Goal: Task Accomplishment & Management: Manage account settings

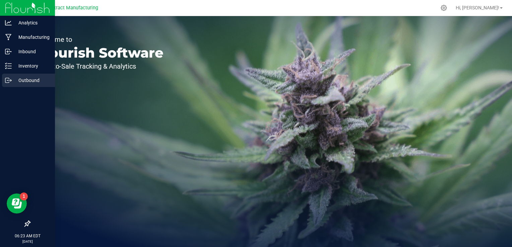
click at [32, 82] on p "Outbound" at bounding box center [32, 80] width 40 height 8
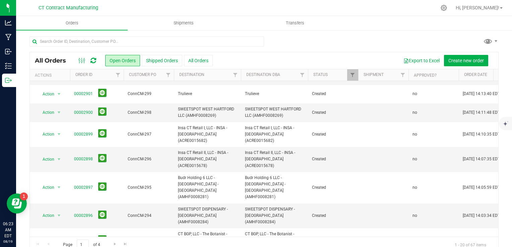
scroll to position [219, 0]
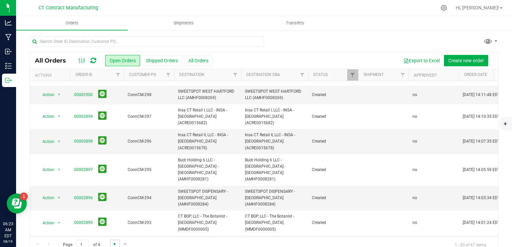
click at [114, 243] on span "Go to the next page" at bounding box center [114, 244] width 5 height 5
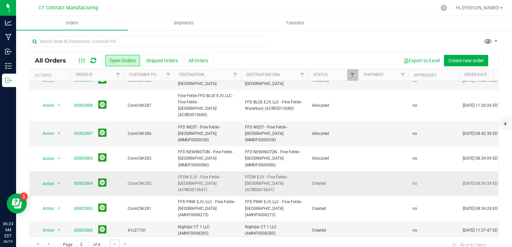
scroll to position [67, 0]
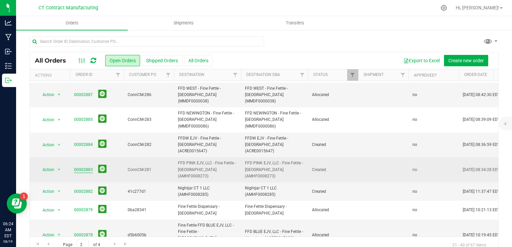
click at [81, 167] on link "00002883" at bounding box center [83, 170] width 19 height 6
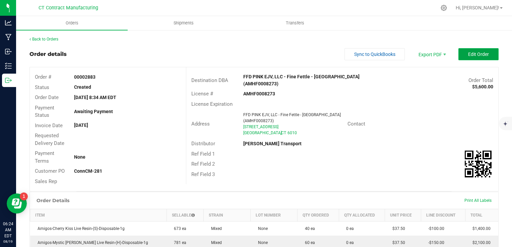
click at [479, 56] on span "Edit Order" at bounding box center [478, 54] width 21 height 5
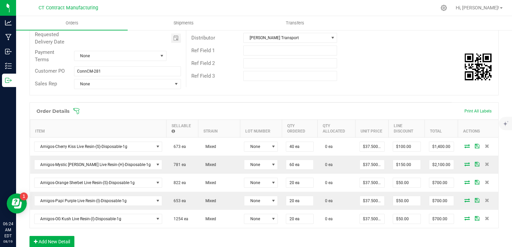
scroll to position [134, 0]
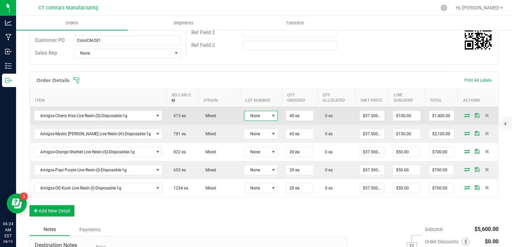
click at [269, 117] on span at bounding box center [273, 115] width 8 height 9
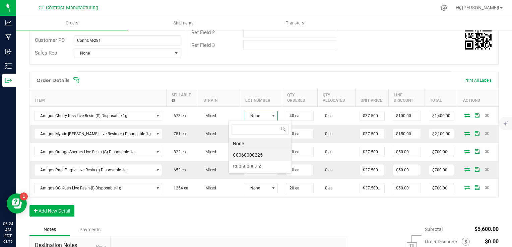
scroll to position [10, 34]
click at [259, 155] on li "C0060000225" at bounding box center [260, 154] width 63 height 11
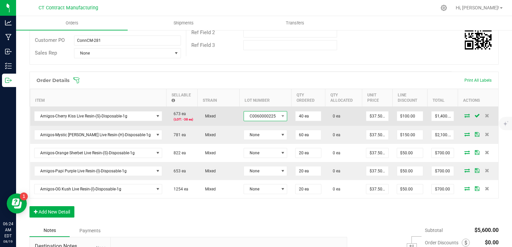
click at [254, 112] on span "C0060000225" at bounding box center [261, 116] width 35 height 9
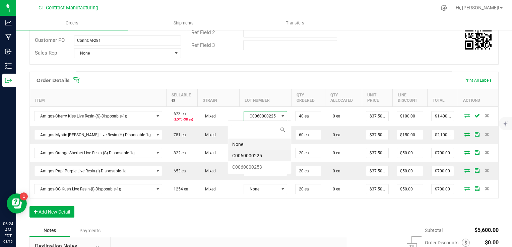
scroll to position [10, 43]
click at [258, 163] on li "C0060000253" at bounding box center [259, 167] width 63 height 11
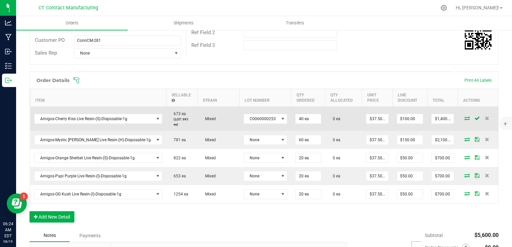
click at [464, 116] on icon at bounding box center [466, 118] width 5 height 4
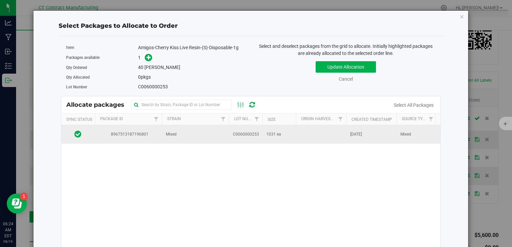
click at [202, 134] on td "Mixed" at bounding box center [195, 134] width 67 height 18
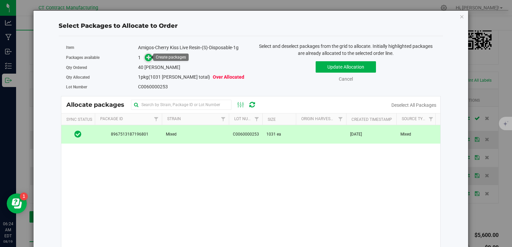
click at [146, 59] on icon at bounding box center [148, 57] width 5 height 5
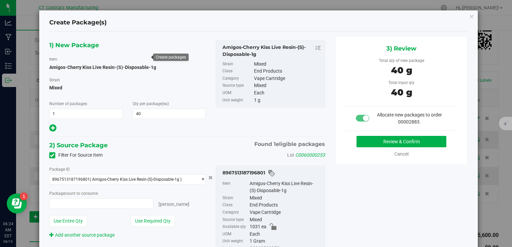
type input "40 ea"
click at [376, 139] on button "Review & Confirm" at bounding box center [402, 141] width 90 height 11
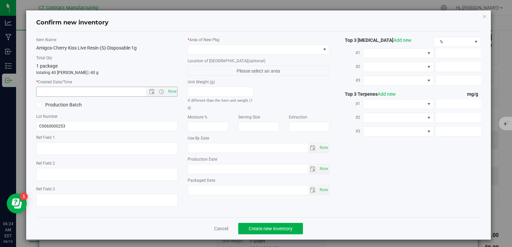
type textarea "250808-AGO-CK-1G"
click at [172, 93] on span "Now" at bounding box center [172, 92] width 11 height 10
type input "8/19/2025 6:24 AM"
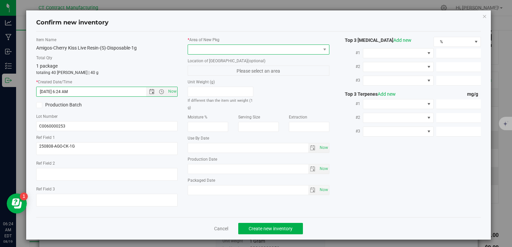
click at [202, 47] on span at bounding box center [254, 49] width 132 height 9
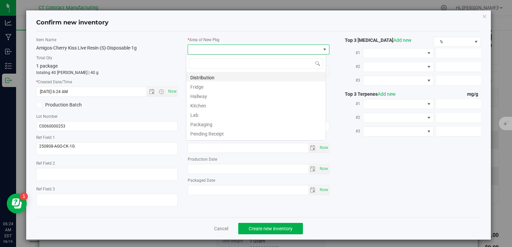
scroll to position [10, 140]
click at [214, 76] on li "Distribution" at bounding box center [255, 76] width 139 height 9
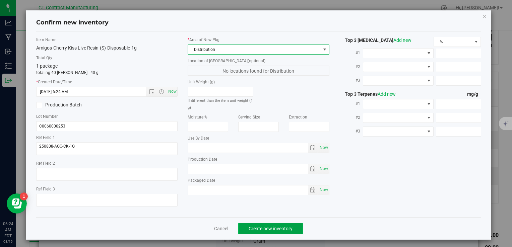
click at [264, 230] on span "Create new inventory" at bounding box center [271, 228] width 44 height 5
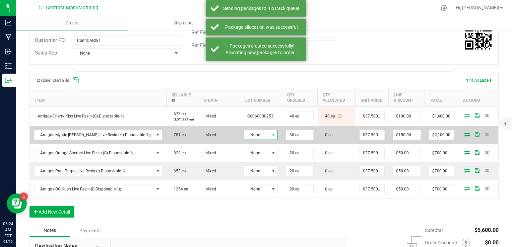
click at [244, 135] on span "None" at bounding box center [256, 134] width 25 height 9
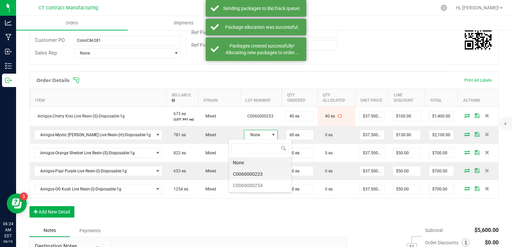
scroll to position [10, 34]
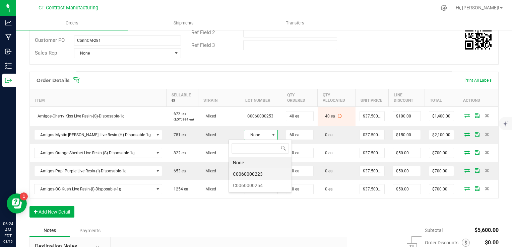
click at [257, 174] on li "C0060000223" at bounding box center [260, 174] width 63 height 11
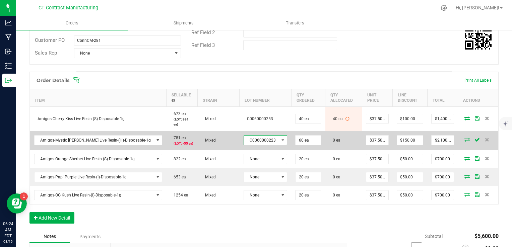
click at [252, 136] on span "C0060000223" at bounding box center [261, 140] width 35 height 9
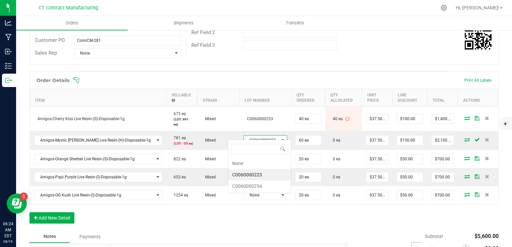
scroll to position [10, 43]
click at [254, 184] on li "C0060000254" at bounding box center [259, 186] width 63 height 11
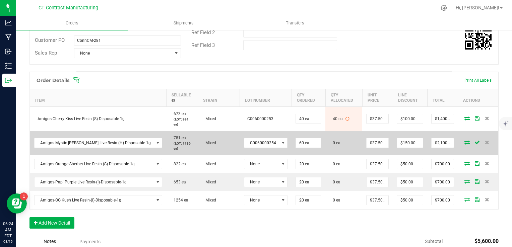
click at [464, 140] on icon at bounding box center [466, 142] width 5 height 4
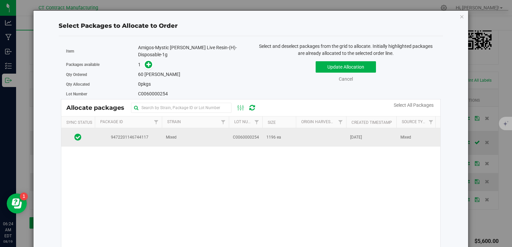
click at [205, 131] on td "Mixed" at bounding box center [195, 137] width 67 height 18
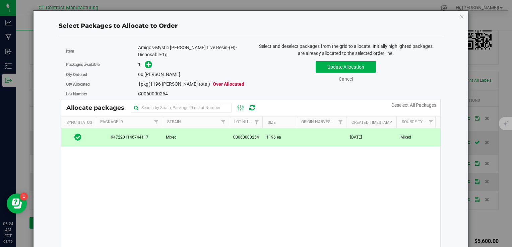
click at [142, 61] on span at bounding box center [147, 65] width 11 height 8
click at [145, 61] on span at bounding box center [146, 65] width 11 height 8
click at [146, 62] on icon at bounding box center [148, 64] width 5 height 5
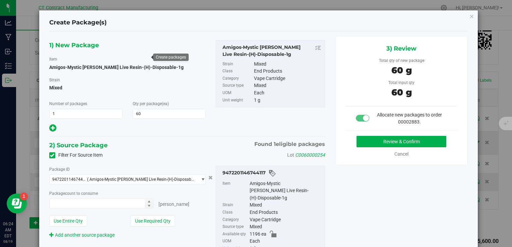
type input "60 ea"
click at [369, 142] on button "Review & Confirm" at bounding box center [402, 141] width 90 height 11
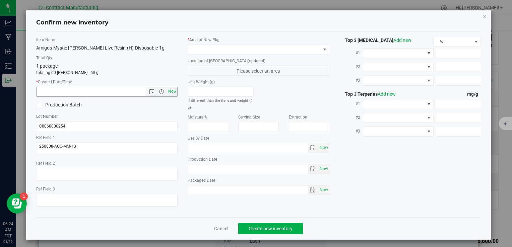
click at [170, 92] on span "Now" at bounding box center [172, 92] width 11 height 10
type input "8/19/2025 6:24 AM"
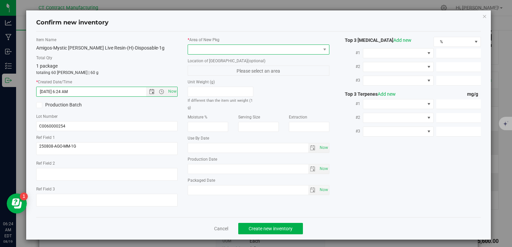
click at [210, 48] on span at bounding box center [254, 49] width 132 height 9
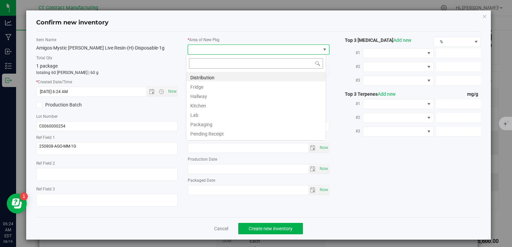
scroll to position [10, 140]
click at [220, 76] on li "Distribution" at bounding box center [255, 76] width 139 height 9
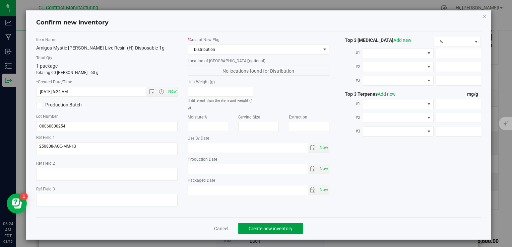
click at [287, 229] on span "Create new inventory" at bounding box center [271, 228] width 44 height 5
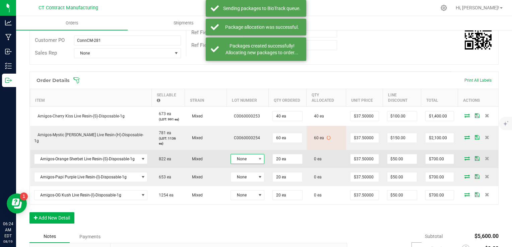
click at [249, 161] on span "None" at bounding box center [243, 158] width 25 height 9
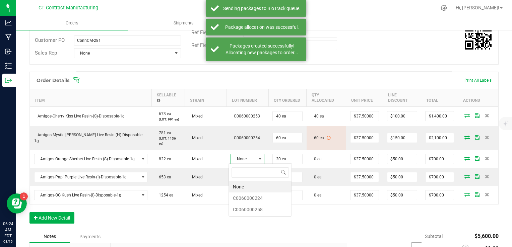
scroll to position [10, 34]
click at [254, 200] on li "C0060000224" at bounding box center [260, 198] width 63 height 11
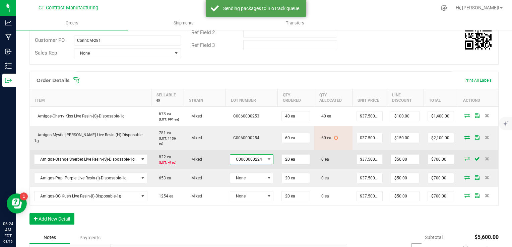
click at [251, 156] on span "C0060000224" at bounding box center [247, 159] width 35 height 9
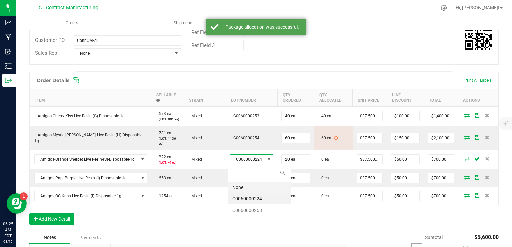
scroll to position [10, 43]
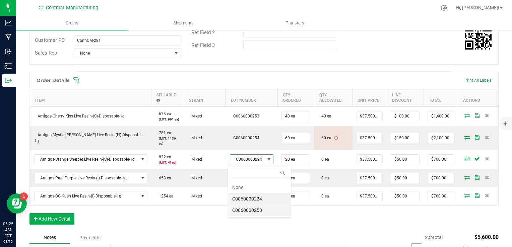
click at [257, 210] on li "C0060000258" at bounding box center [259, 210] width 63 height 11
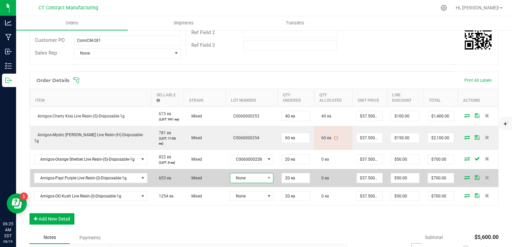
click at [251, 181] on span "None" at bounding box center [247, 178] width 35 height 9
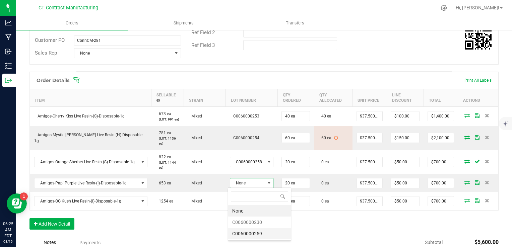
click at [267, 232] on li "C0060000259" at bounding box center [259, 233] width 63 height 11
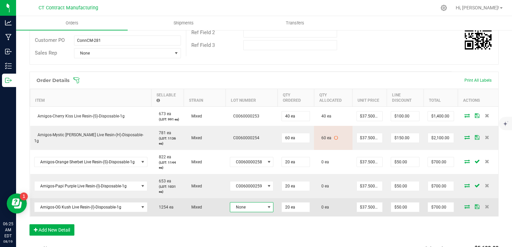
click at [259, 208] on span "None" at bounding box center [247, 207] width 35 height 9
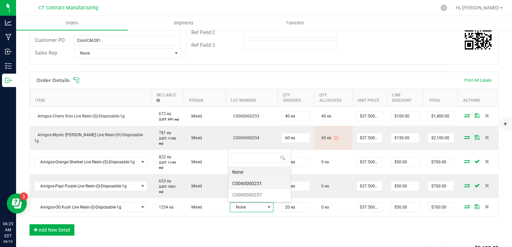
click at [265, 182] on li "C0060000231" at bounding box center [259, 183] width 63 height 11
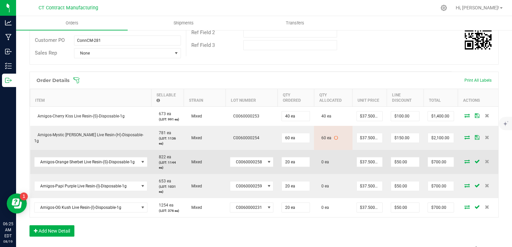
click at [465, 160] on span at bounding box center [467, 162] width 10 height 4
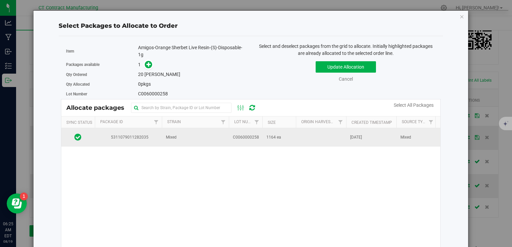
click at [288, 133] on td "1164 ea" at bounding box center [279, 137] width 34 height 18
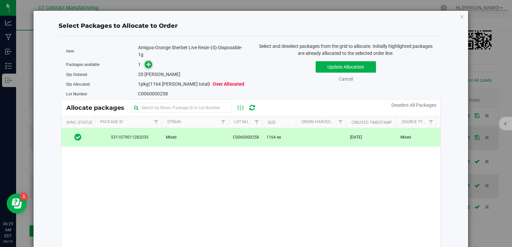
click at [148, 65] on icon at bounding box center [148, 64] width 5 height 5
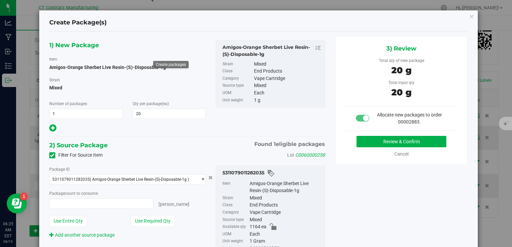
type input "20"
type input "20 ea"
click at [359, 143] on button "Review & Confirm" at bounding box center [402, 141] width 90 height 11
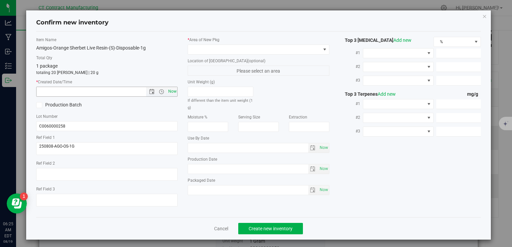
click at [172, 92] on span "Now" at bounding box center [172, 92] width 11 height 10
type input "8/19/2025 6:25 AM"
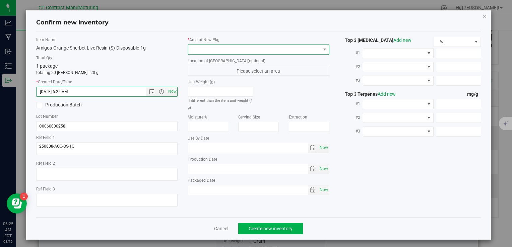
click at [200, 51] on span at bounding box center [254, 49] width 132 height 9
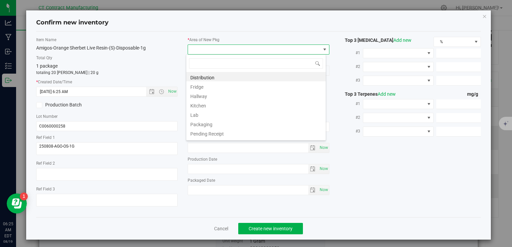
scroll to position [10, 140]
click at [205, 77] on li "Distribution" at bounding box center [255, 76] width 139 height 9
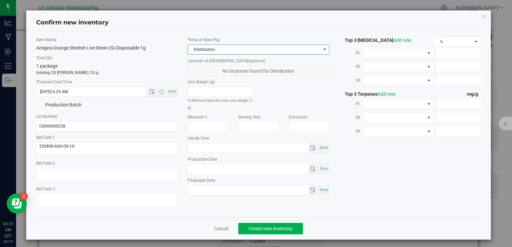
click at [279, 235] on div "Cancel Create new inventory" at bounding box center [258, 228] width 445 height 22
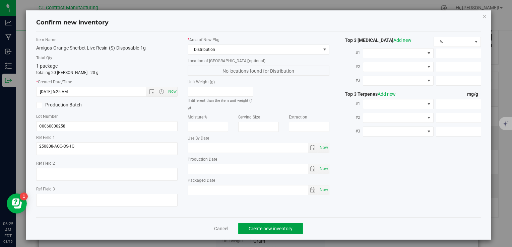
click at [280, 231] on span "Create new inventory" at bounding box center [271, 228] width 44 height 5
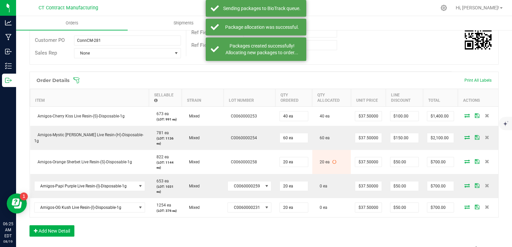
click at [464, 184] on icon at bounding box center [466, 186] width 5 height 4
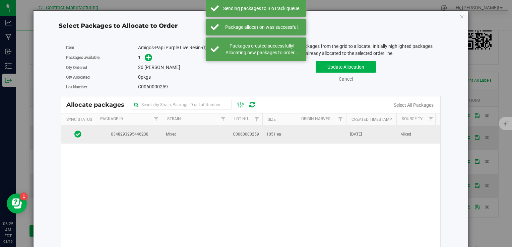
click at [245, 131] on span "C0060000259" at bounding box center [246, 134] width 26 height 6
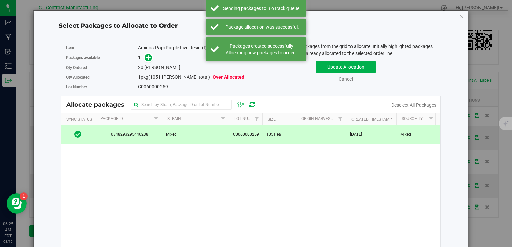
click at [143, 57] on span at bounding box center [147, 58] width 11 height 8
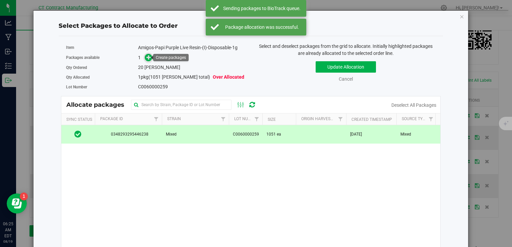
click at [146, 57] on icon at bounding box center [148, 57] width 5 height 5
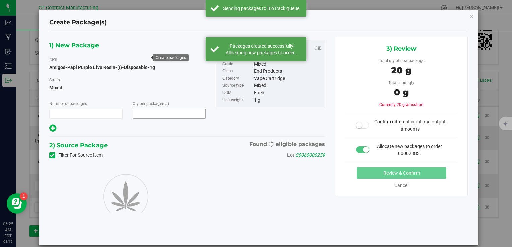
type input "1"
type input "20"
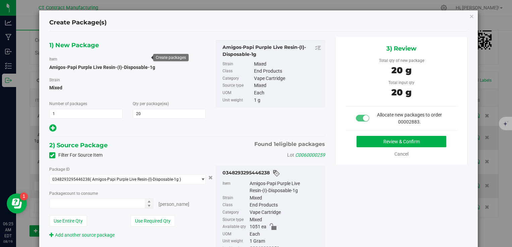
type input "20 ea"
click at [376, 141] on button "Review & Confirm" at bounding box center [402, 141] width 90 height 11
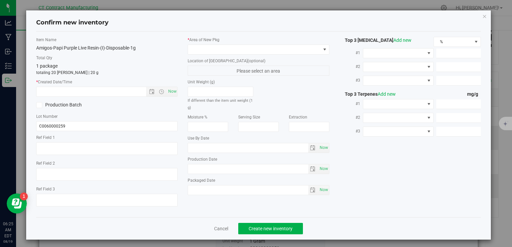
type textarea "250808-AGO-PP-1G"
click at [172, 93] on span "Now" at bounding box center [172, 92] width 11 height 10
type input "8/19/2025 6:25 AM"
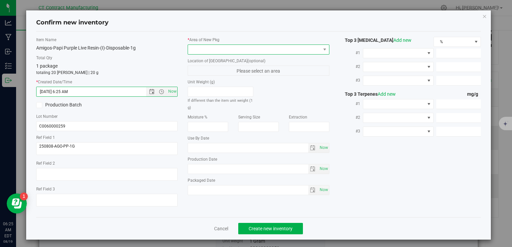
click at [214, 50] on span at bounding box center [254, 49] width 132 height 9
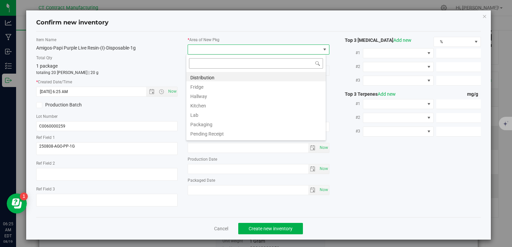
scroll to position [10, 140]
click at [215, 73] on li "Distribution" at bounding box center [255, 76] width 139 height 9
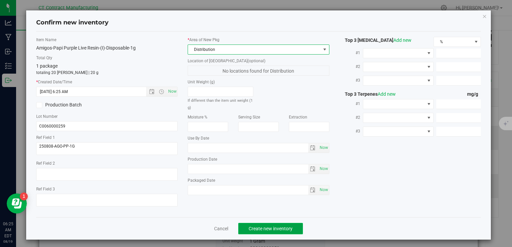
click at [290, 227] on button "Create new inventory" at bounding box center [270, 228] width 65 height 11
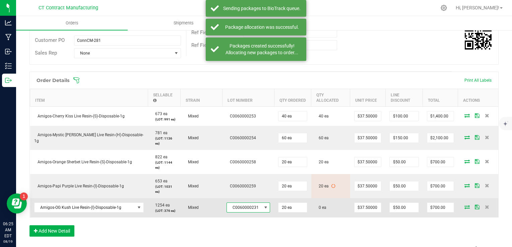
click at [234, 204] on span "C0060000231" at bounding box center [244, 207] width 35 height 9
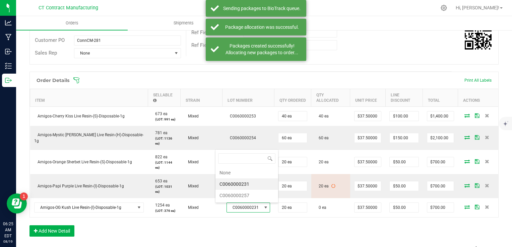
scroll to position [10, 43]
click at [287, 232] on div "Order Details Print All Labels Item Sellable Strain Lot Number Qty Ordered Qty …" at bounding box center [263, 158] width 469 height 172
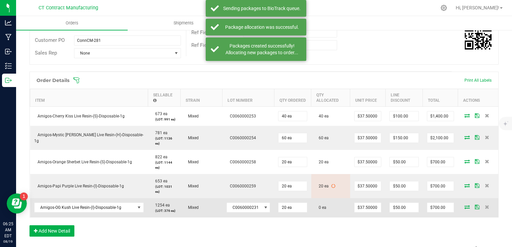
click at [462, 208] on span at bounding box center [467, 207] width 10 height 4
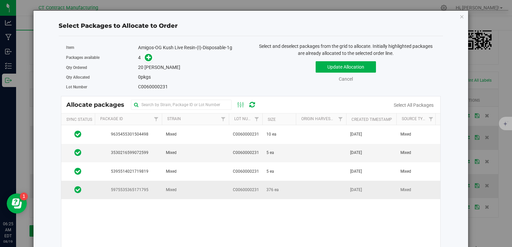
click at [205, 189] on td "Mixed" at bounding box center [195, 190] width 67 height 18
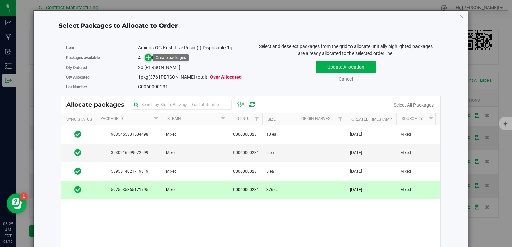
click at [146, 57] on icon at bounding box center [148, 57] width 5 height 5
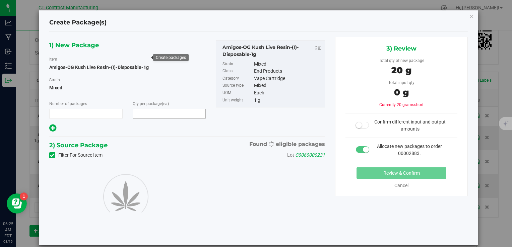
type input "1"
type input "20"
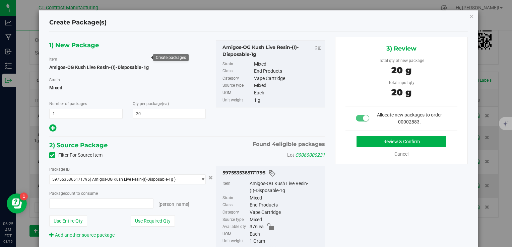
type input "20 ea"
click at [383, 136] on button "Review & Confirm" at bounding box center [402, 141] width 90 height 11
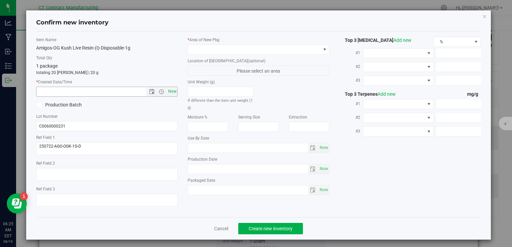
click at [170, 90] on span "Now" at bounding box center [172, 92] width 11 height 10
type input "8/19/2025 6:25 AM"
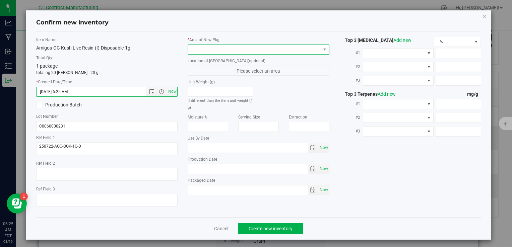
click at [211, 47] on span at bounding box center [254, 49] width 132 height 9
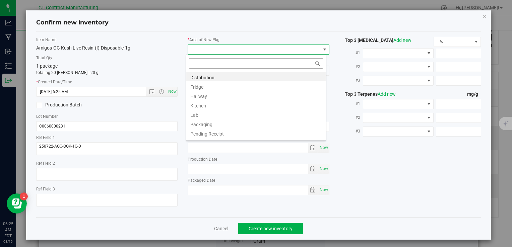
scroll to position [10, 140]
click at [218, 75] on li "Distribution" at bounding box center [255, 76] width 139 height 9
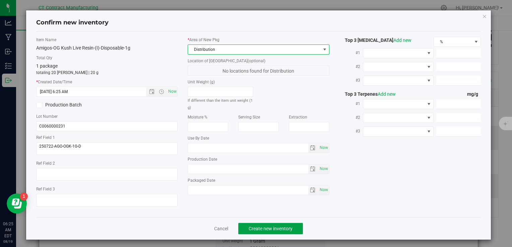
click at [286, 229] on span "Create new inventory" at bounding box center [271, 228] width 44 height 5
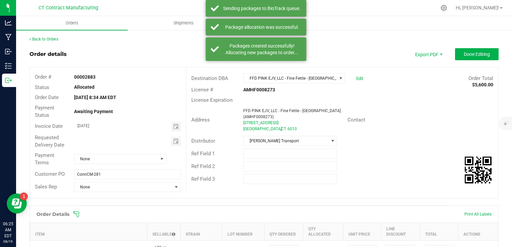
click at [174, 122] on span "Toggle calendar" at bounding box center [176, 126] width 10 height 9
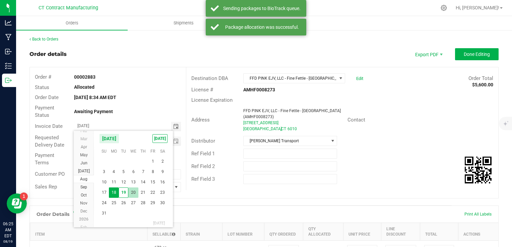
click at [136, 189] on span "20" at bounding box center [133, 193] width 10 height 10
type input "[DATE]"
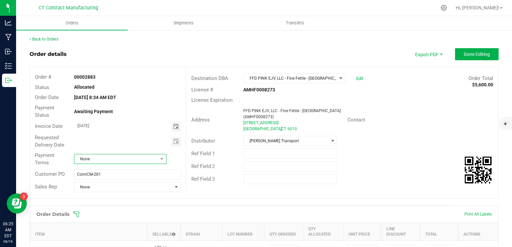
click at [118, 161] on span "None" at bounding box center [115, 158] width 83 height 9
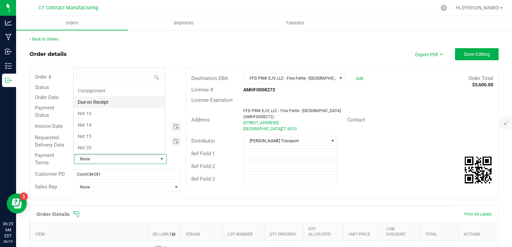
click at [116, 105] on li "Due on Receipt" at bounding box center [119, 102] width 91 height 11
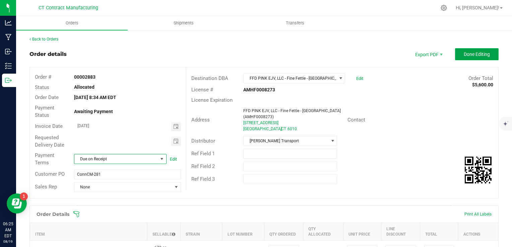
click at [460, 57] on button "Done Editing" at bounding box center [477, 54] width 44 height 12
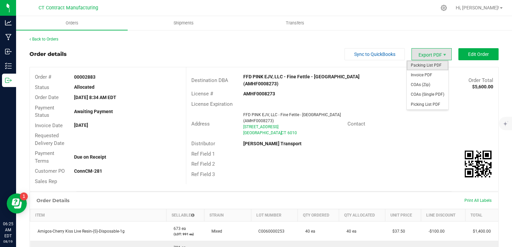
click at [433, 63] on span "Packing List PDF" at bounding box center [428, 66] width 42 height 10
click at [423, 57] on span "Export PDF" at bounding box center [432, 54] width 40 height 12
click at [427, 76] on span "Invoice PDF" at bounding box center [428, 75] width 42 height 10
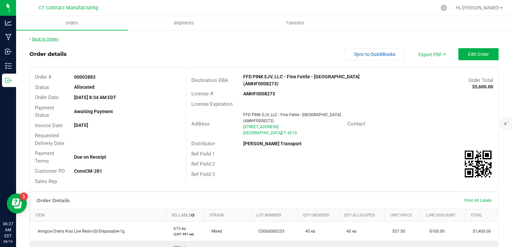
click at [55, 38] on link "Back to Orders" at bounding box center [43, 39] width 29 height 5
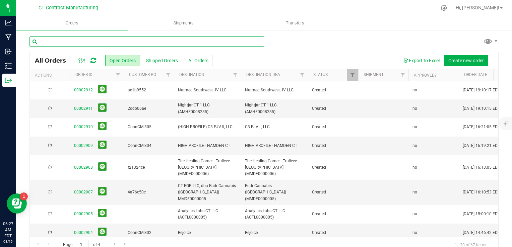
click at [101, 41] on input "text" at bounding box center [146, 42] width 235 height 10
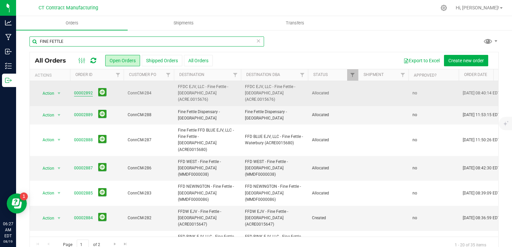
type input "FINE FETTLE"
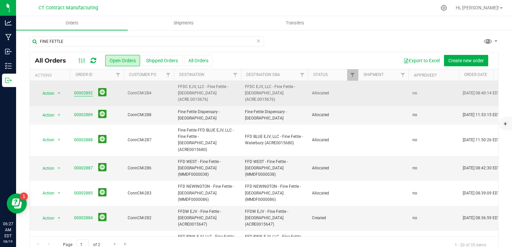
click at [86, 92] on link "00002892" at bounding box center [83, 93] width 19 height 6
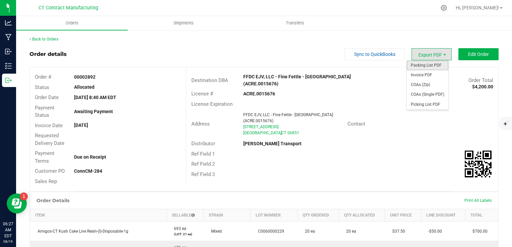
click at [433, 66] on span "Packing List PDF" at bounding box center [428, 66] width 42 height 10
click at [435, 74] on span "Invoice PDF" at bounding box center [428, 75] width 42 height 10
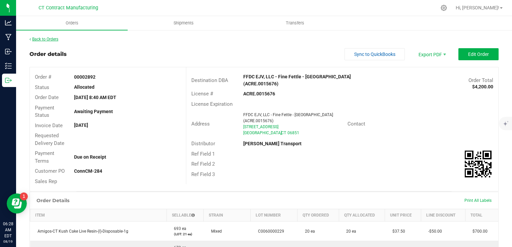
click at [57, 40] on link "Back to Orders" at bounding box center [43, 39] width 29 height 5
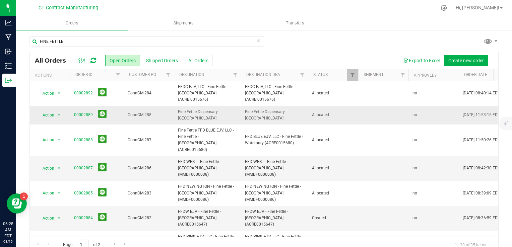
click at [86, 112] on link "00002889" at bounding box center [83, 115] width 19 height 6
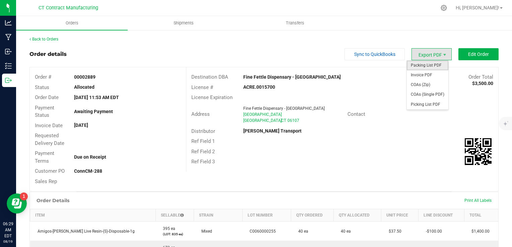
click at [418, 65] on span "Packing List PDF" at bounding box center [428, 66] width 42 height 10
click at [425, 75] on span "Invoice PDF" at bounding box center [428, 75] width 42 height 10
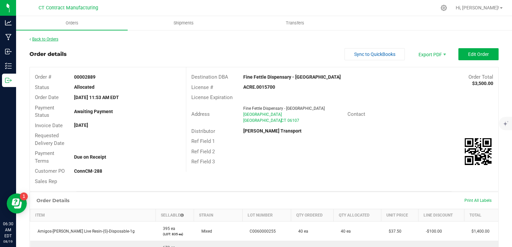
click at [48, 38] on link "Back to Orders" at bounding box center [43, 39] width 29 height 5
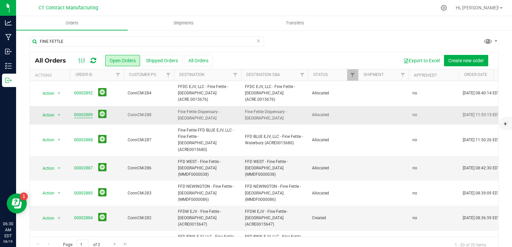
click at [78, 112] on link "00002889" at bounding box center [83, 115] width 19 height 6
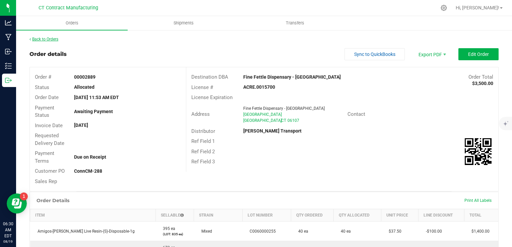
click at [45, 38] on link "Back to Orders" at bounding box center [43, 39] width 29 height 5
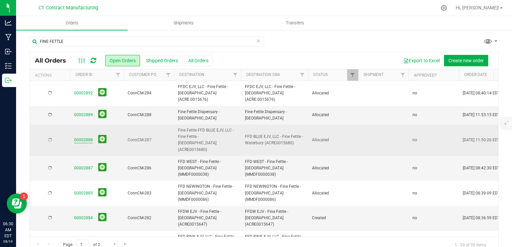
click at [88, 137] on link "00002888" at bounding box center [83, 140] width 19 height 6
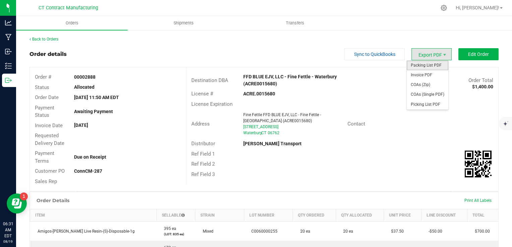
click at [438, 64] on span "Packing List PDF" at bounding box center [428, 66] width 42 height 10
click at [433, 73] on span "Invoice PDF" at bounding box center [428, 75] width 42 height 10
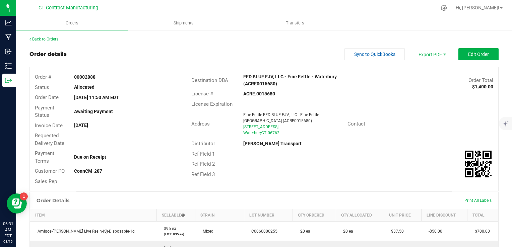
click at [48, 38] on link "Back to Orders" at bounding box center [43, 39] width 29 height 5
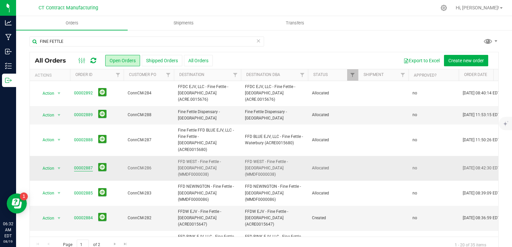
click at [86, 165] on link "00002887" at bounding box center [83, 168] width 19 height 6
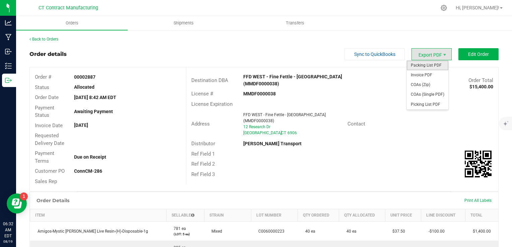
click at [422, 66] on span "Packing List PDF" at bounding box center [428, 66] width 42 height 10
click at [430, 74] on span "Invoice PDF" at bounding box center [428, 75] width 42 height 10
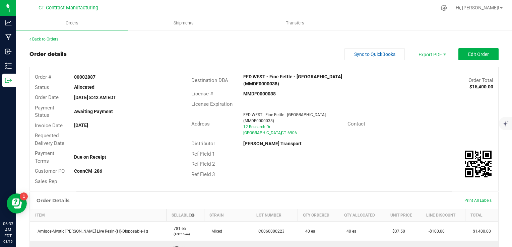
click at [52, 40] on link "Back to Orders" at bounding box center [43, 39] width 29 height 5
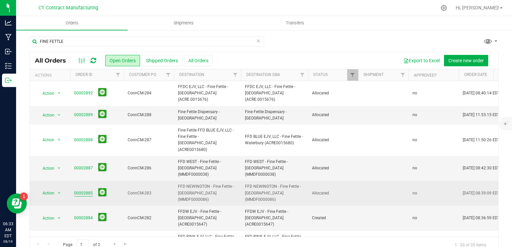
click at [81, 190] on link "00002885" at bounding box center [83, 193] width 19 height 6
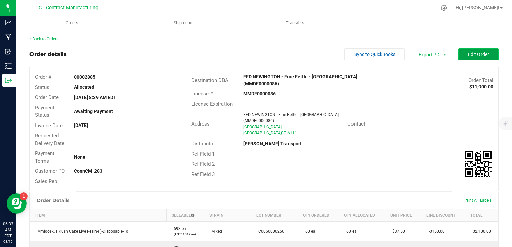
click at [468, 55] on span "Edit Order" at bounding box center [478, 54] width 21 height 5
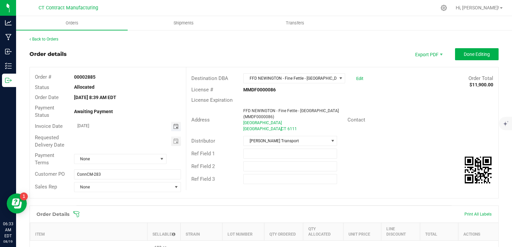
click at [173, 126] on span "Toggle calendar" at bounding box center [175, 126] width 5 height 5
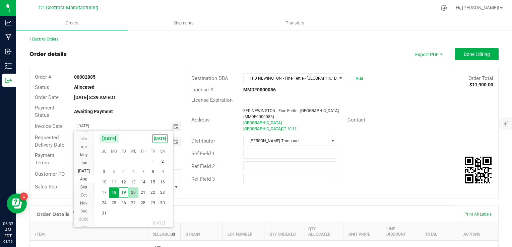
click at [132, 193] on span "20" at bounding box center [133, 193] width 10 height 10
type input "[DATE]"
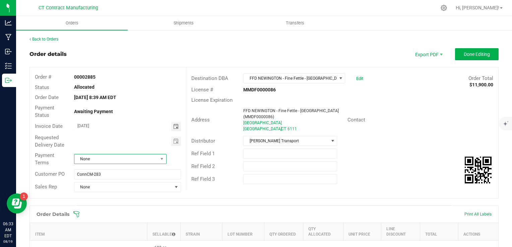
click at [107, 163] on span "None" at bounding box center [115, 158] width 83 height 9
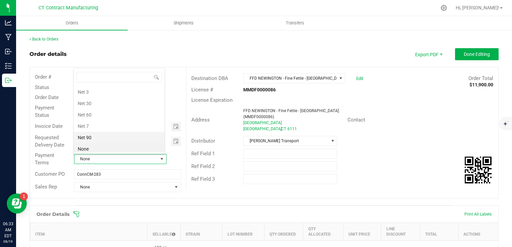
scroll to position [1, 0]
click at [111, 132] on li "Due on Receipt" at bounding box center [119, 135] width 91 height 11
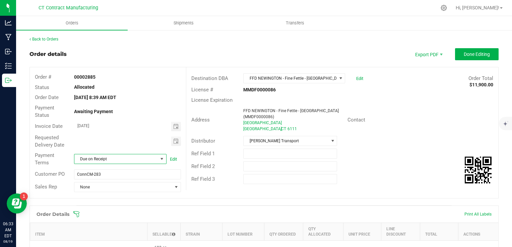
click at [221, 53] on div "Order details Export PDF Done Editing" at bounding box center [263, 54] width 469 height 12
click at [473, 53] on span "Done Editing" at bounding box center [477, 54] width 26 height 5
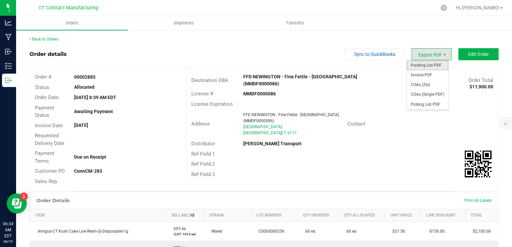
click at [428, 62] on span "Packing List PDF" at bounding box center [428, 66] width 42 height 10
click at [421, 72] on span "Invoice PDF" at bounding box center [428, 75] width 42 height 10
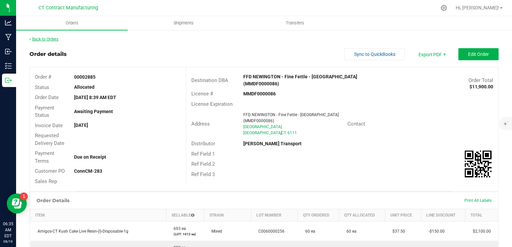
click at [56, 39] on link "Back to Orders" at bounding box center [43, 39] width 29 height 5
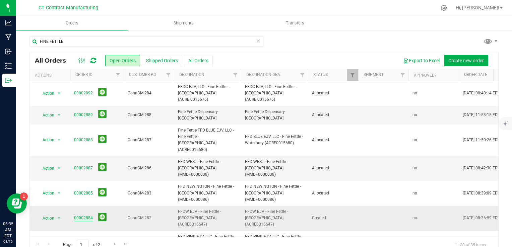
click at [86, 215] on link "00002884" at bounding box center [83, 218] width 19 height 6
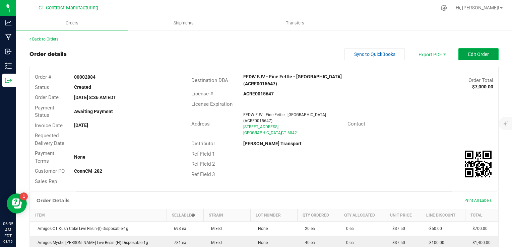
click at [467, 57] on button "Edit Order" at bounding box center [478, 54] width 40 height 12
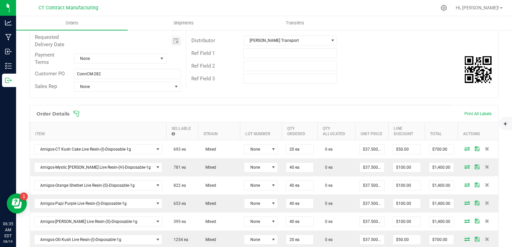
scroll to position [134, 0]
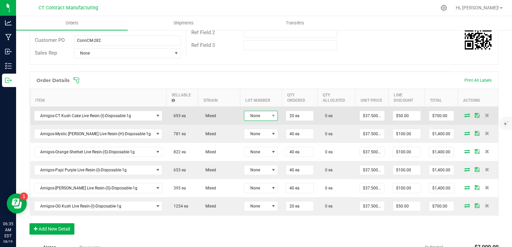
click at [253, 114] on span "None" at bounding box center [256, 115] width 25 height 9
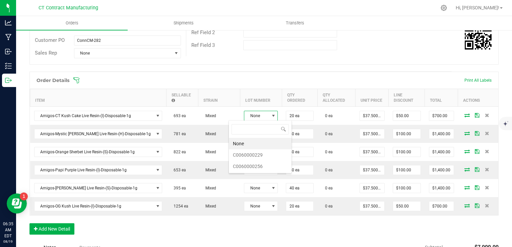
scroll to position [10, 34]
click at [263, 156] on li "C0060000229" at bounding box center [260, 154] width 63 height 11
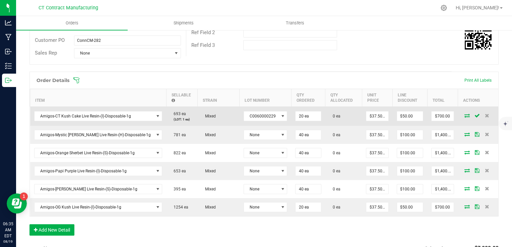
click at [464, 117] on icon at bounding box center [466, 116] width 5 height 4
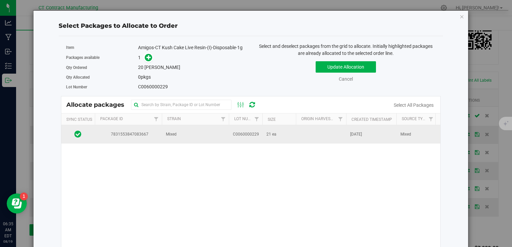
click at [168, 132] on span "Mixed" at bounding box center [171, 134] width 11 height 6
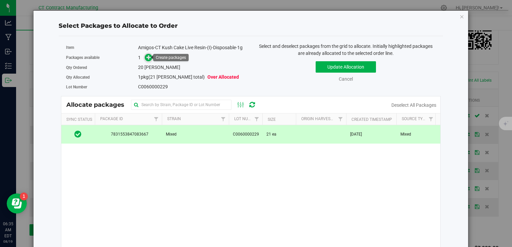
click at [145, 57] on span at bounding box center [149, 58] width 8 height 8
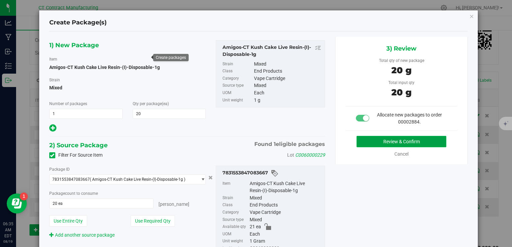
click at [370, 141] on button "Review & Confirm" at bounding box center [402, 141] width 90 height 11
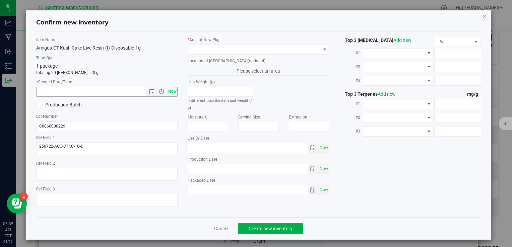
click at [169, 90] on span "Now" at bounding box center [172, 92] width 11 height 10
type input "8/19/2025 6:35 AM"
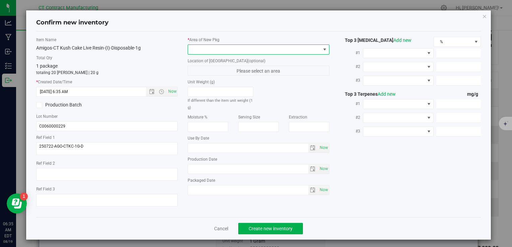
click at [204, 54] on span at bounding box center [258, 50] width 141 height 10
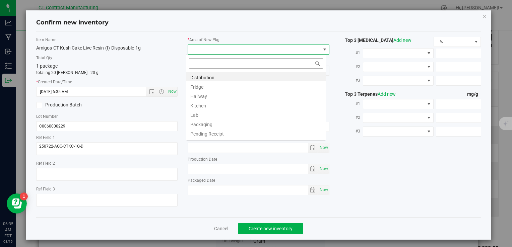
scroll to position [10, 140]
click at [205, 78] on li "Distribution" at bounding box center [255, 76] width 139 height 9
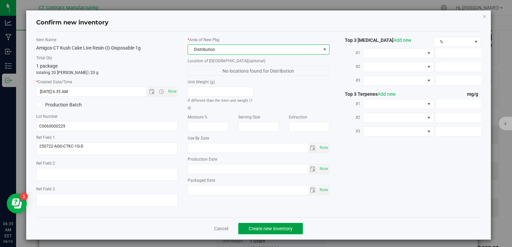
click at [276, 228] on span "Create new inventory" at bounding box center [271, 228] width 44 height 5
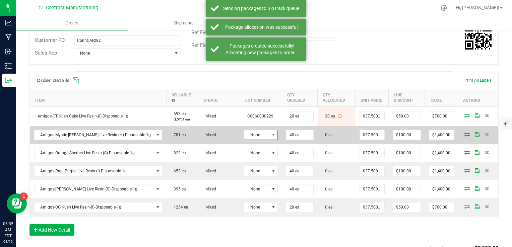
click at [253, 135] on span "None" at bounding box center [256, 134] width 25 height 9
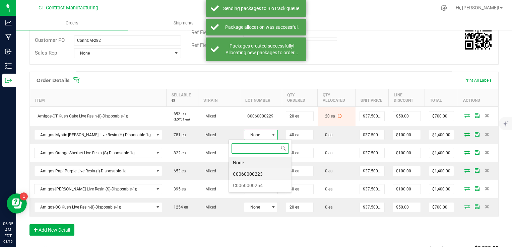
click at [260, 178] on li "C0060000223" at bounding box center [260, 174] width 63 height 11
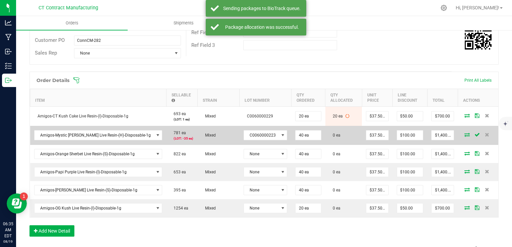
click at [256, 140] on td "C0060000223" at bounding box center [266, 135] width 52 height 19
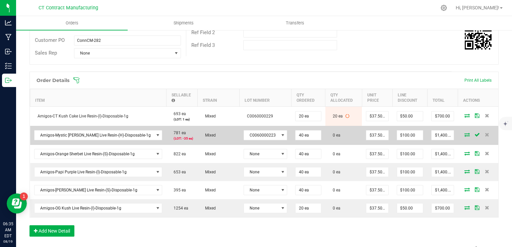
click at [262, 129] on td "C0060000223" at bounding box center [266, 135] width 52 height 19
click at [261, 133] on span "C0060000223" at bounding box center [261, 135] width 35 height 9
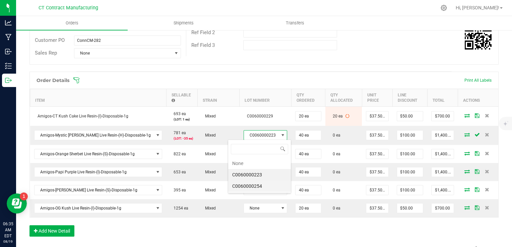
click at [260, 185] on li "C0060000254" at bounding box center [259, 186] width 63 height 11
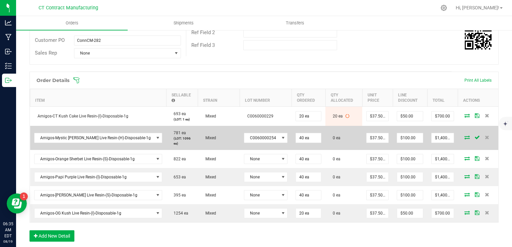
click at [464, 137] on icon at bounding box center [466, 137] width 5 height 4
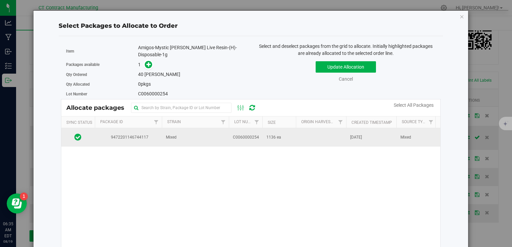
click at [207, 139] on td "Mixed" at bounding box center [195, 137] width 67 height 18
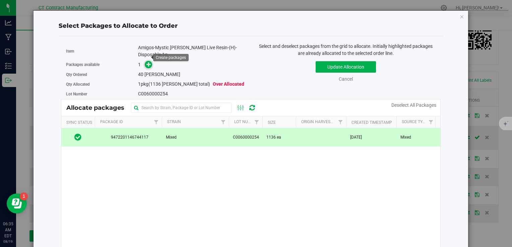
click at [146, 62] on icon at bounding box center [148, 64] width 5 height 5
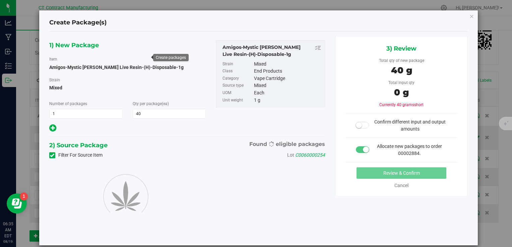
type input "40"
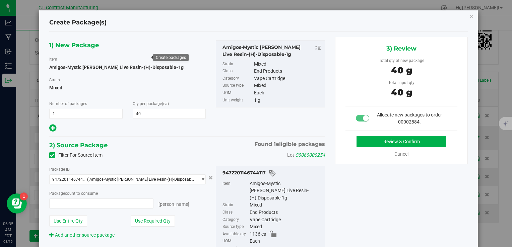
type input "40 ea"
click at [376, 143] on button "Review & Confirm" at bounding box center [402, 141] width 90 height 11
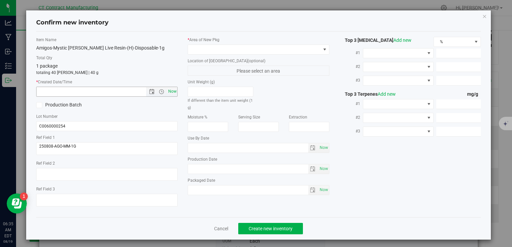
click at [170, 90] on span "Now" at bounding box center [172, 92] width 11 height 10
type input "8/19/2025 6:35 AM"
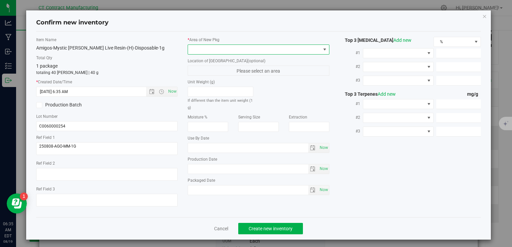
click at [206, 46] on span at bounding box center [254, 49] width 132 height 9
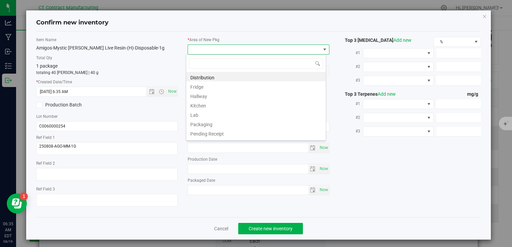
scroll to position [10, 140]
click at [208, 74] on li "Distribution" at bounding box center [255, 76] width 139 height 9
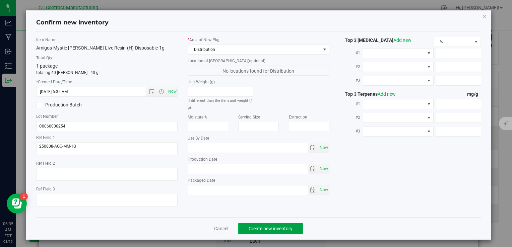
click at [252, 225] on button "Create new inventory" at bounding box center [270, 228] width 65 height 11
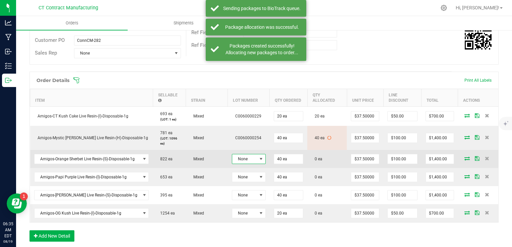
click at [253, 157] on span "None" at bounding box center [244, 158] width 25 height 9
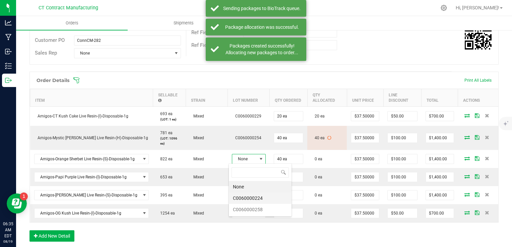
click at [264, 197] on li "C0060000224" at bounding box center [260, 198] width 63 height 11
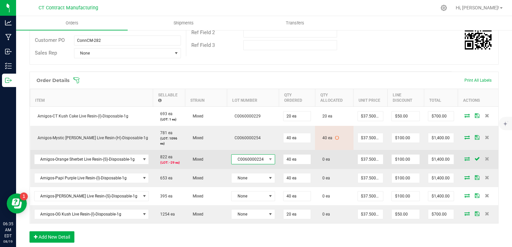
click at [258, 162] on span "C0060000224" at bounding box center [249, 159] width 35 height 9
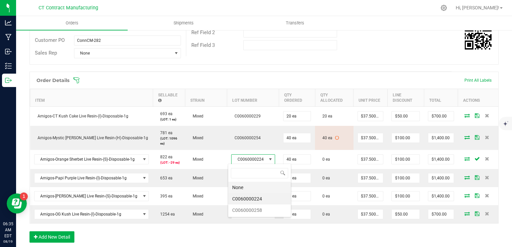
scroll to position [10, 43]
click at [261, 209] on li "C0060000258" at bounding box center [259, 210] width 63 height 11
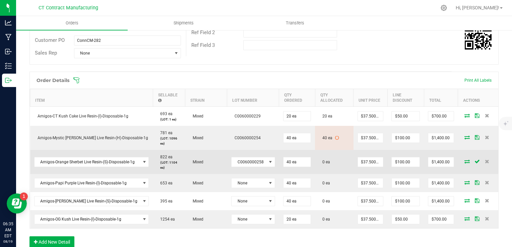
click at [464, 161] on icon at bounding box center [466, 162] width 5 height 4
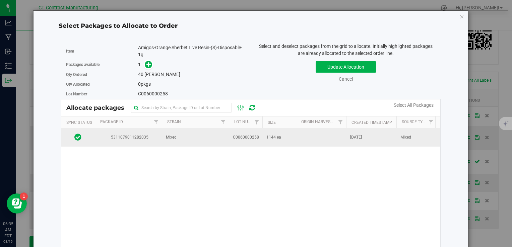
click at [272, 135] on span "1144 ea" at bounding box center [273, 137] width 15 height 6
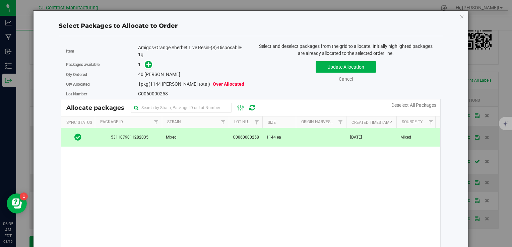
click at [145, 69] on div "Packages available 1" at bounding box center [156, 65] width 180 height 10
click at [146, 65] on icon at bounding box center [148, 64] width 5 height 5
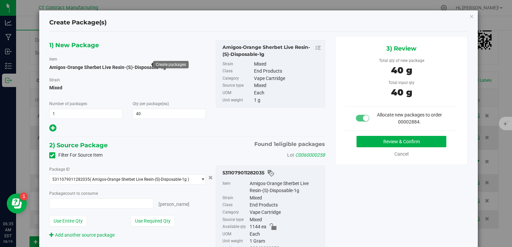
type input "40 ea"
click at [379, 142] on button "Review & Confirm" at bounding box center [402, 141] width 90 height 11
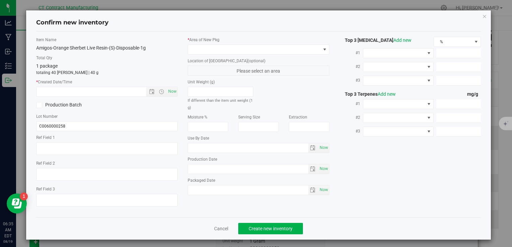
type textarea "250808-AGO-OS-1G"
click at [174, 90] on span "Now" at bounding box center [172, 92] width 11 height 10
type input "8/19/2025 6:35 AM"
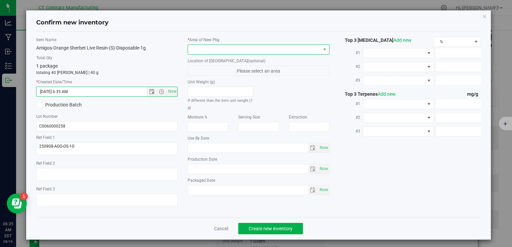
click at [209, 51] on span at bounding box center [254, 49] width 132 height 9
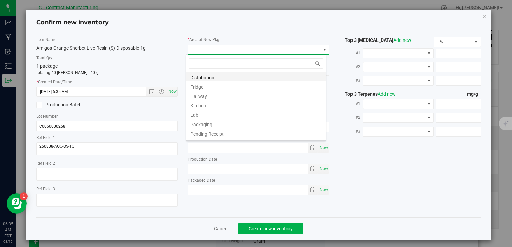
scroll to position [10, 140]
click at [208, 74] on li "Distribution" at bounding box center [255, 76] width 139 height 9
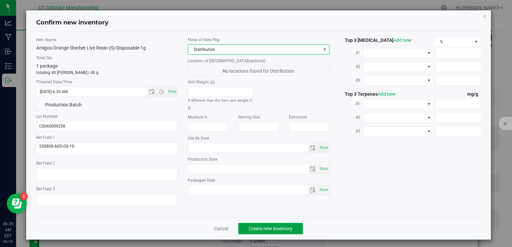
click at [266, 230] on span "Create new inventory" at bounding box center [271, 228] width 44 height 5
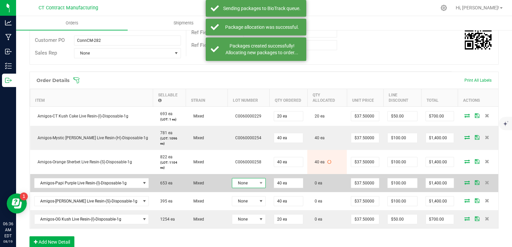
click at [243, 181] on span "None" at bounding box center [244, 183] width 25 height 9
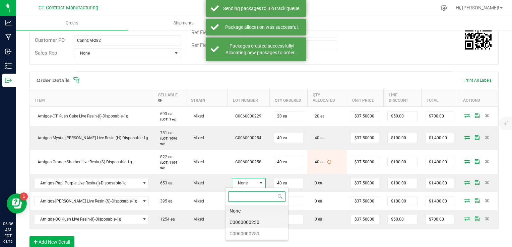
click at [264, 225] on li "C0060000230" at bounding box center [257, 222] width 63 height 11
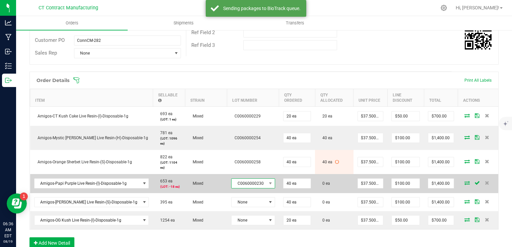
click at [246, 184] on span "C0060000230" at bounding box center [249, 183] width 35 height 9
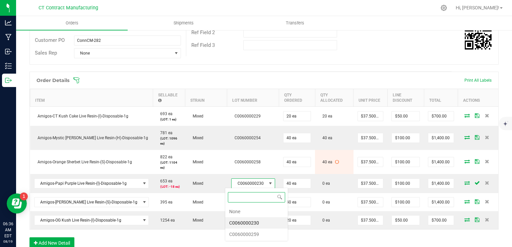
scroll to position [10, 43]
click at [255, 231] on li "C0060000259" at bounding box center [256, 234] width 63 height 11
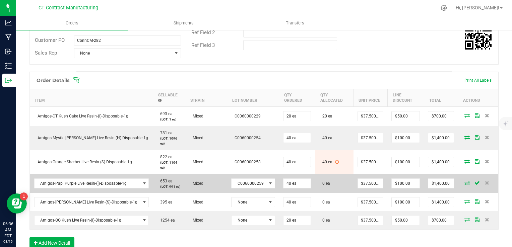
click at [464, 183] on icon at bounding box center [466, 183] width 5 height 4
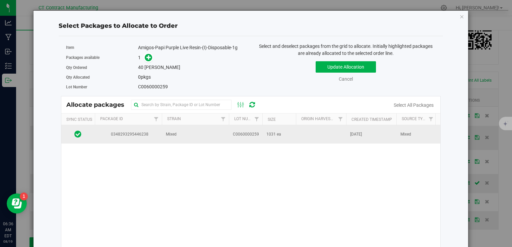
click at [248, 134] on span "C0060000259" at bounding box center [246, 134] width 26 height 6
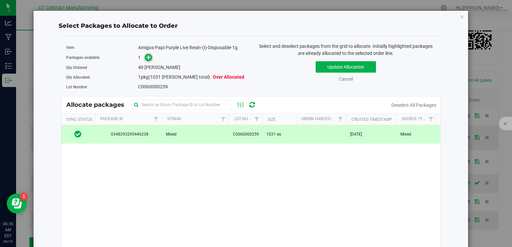
click at [147, 58] on icon at bounding box center [148, 57] width 5 height 5
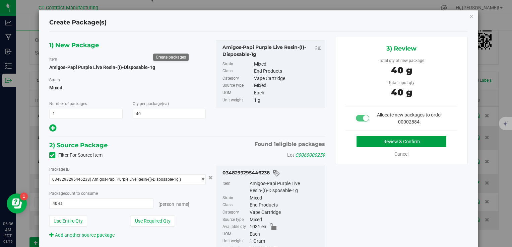
click at [362, 136] on button "Review & Confirm" at bounding box center [402, 141] width 90 height 11
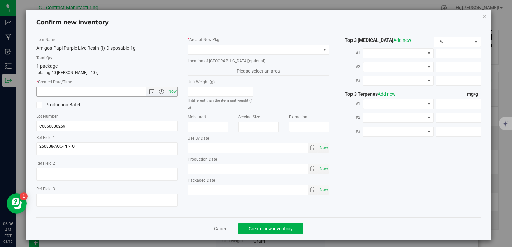
click at [176, 89] on span "Now" at bounding box center [106, 92] width 141 height 10
click at [175, 92] on span "Now" at bounding box center [172, 92] width 11 height 10
type input "8/19/2025 6:36 AM"
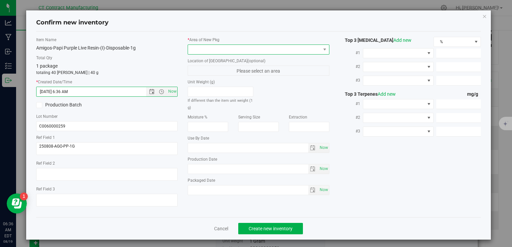
click at [208, 45] on span at bounding box center [258, 50] width 141 height 10
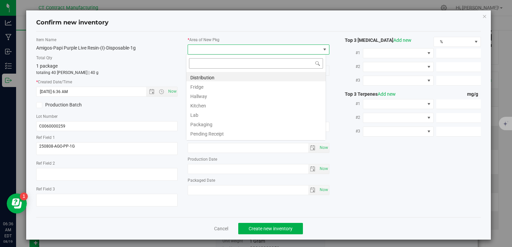
scroll to position [10, 140]
click at [217, 79] on li "Distribution" at bounding box center [255, 76] width 139 height 9
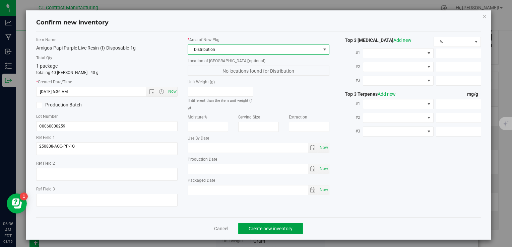
click at [271, 226] on span "Create new inventory" at bounding box center [271, 228] width 44 height 5
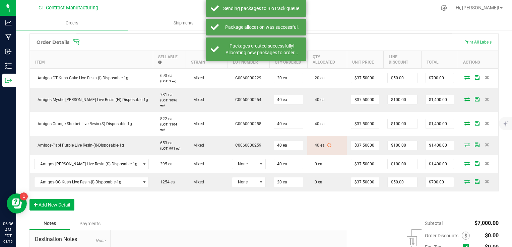
scroll to position [201, 0]
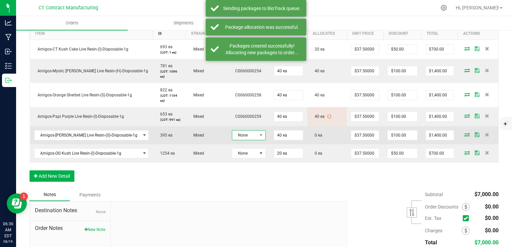
click at [250, 134] on span "None" at bounding box center [244, 135] width 25 height 9
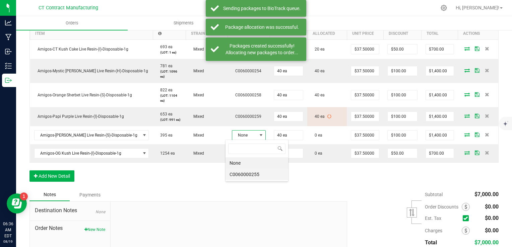
click at [263, 174] on li "C0060000255" at bounding box center [257, 174] width 63 height 11
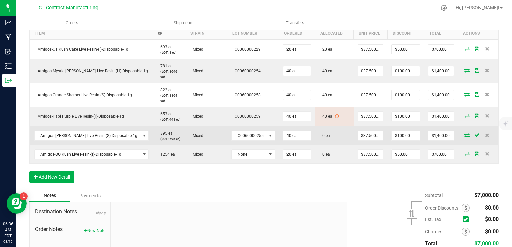
click at [464, 135] on icon at bounding box center [466, 135] width 5 height 4
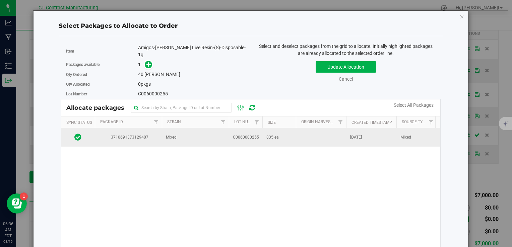
click at [193, 130] on td "Mixed" at bounding box center [195, 137] width 67 height 18
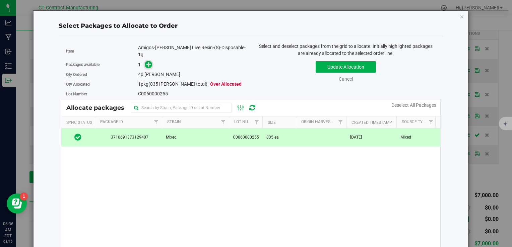
click at [149, 62] on icon at bounding box center [148, 64] width 5 height 5
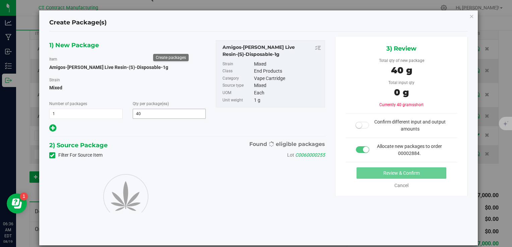
type input "40"
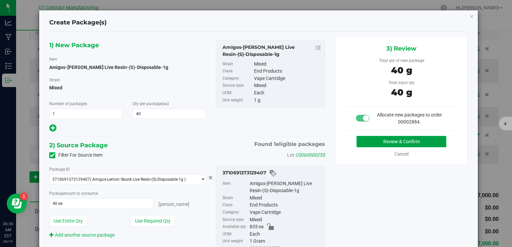
click at [358, 140] on button "Review & Confirm" at bounding box center [402, 141] width 90 height 11
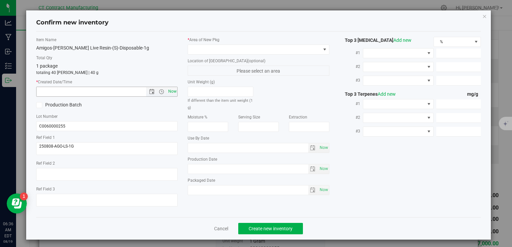
click at [168, 92] on span "Now" at bounding box center [172, 92] width 11 height 10
type input "8/19/2025 6:36 AM"
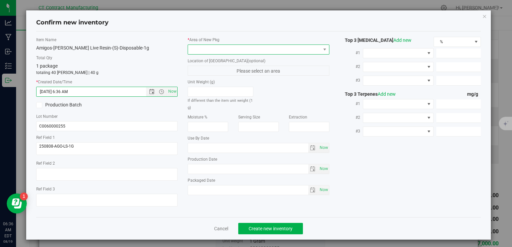
click at [213, 49] on span at bounding box center [254, 49] width 132 height 9
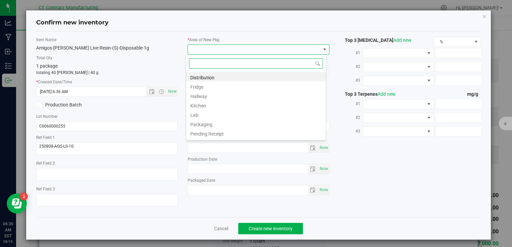
scroll to position [10, 140]
click at [225, 76] on li "Distribution" at bounding box center [255, 76] width 139 height 9
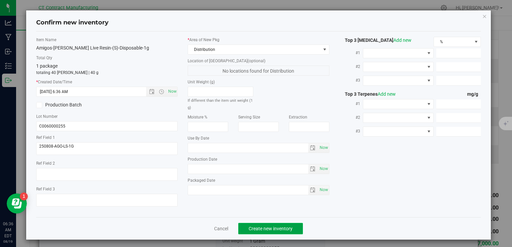
click at [266, 227] on span "Create new inventory" at bounding box center [271, 228] width 44 height 5
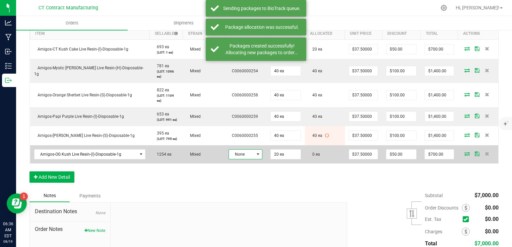
click at [236, 153] on span "None" at bounding box center [241, 154] width 25 height 9
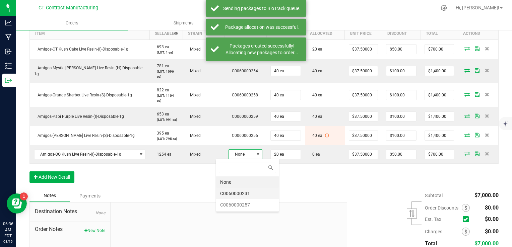
scroll to position [10, 34]
click at [252, 193] on li "C0060000231" at bounding box center [247, 193] width 63 height 11
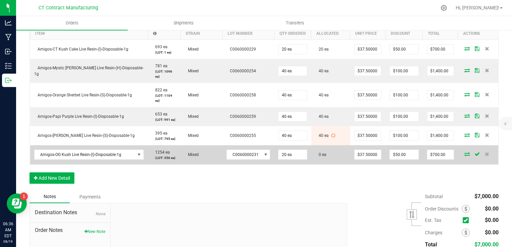
click at [464, 153] on icon at bounding box center [466, 154] width 5 height 4
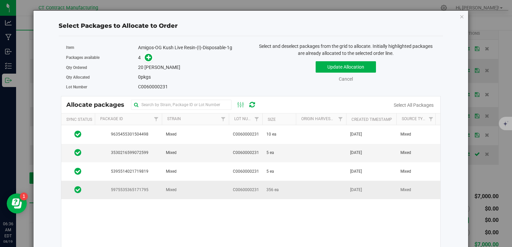
click at [220, 186] on td "Mixed" at bounding box center [195, 190] width 67 height 18
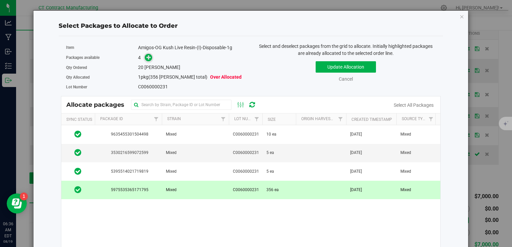
click at [147, 57] on icon at bounding box center [148, 57] width 5 height 5
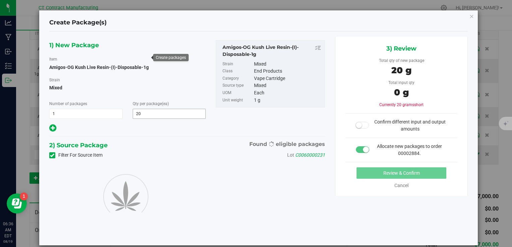
type input "20"
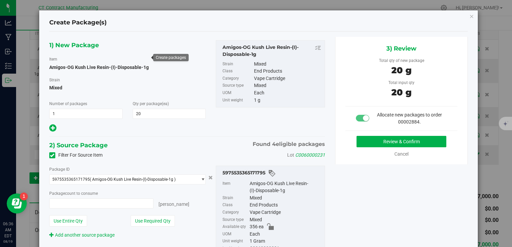
type input "20 ea"
click at [367, 142] on button "Review & Confirm" at bounding box center [402, 141] width 90 height 11
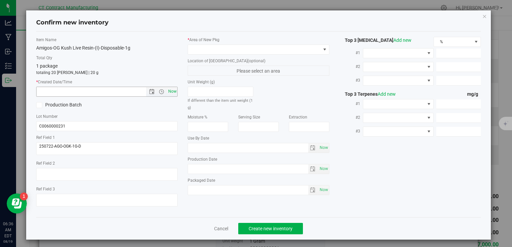
click at [169, 91] on span "Now" at bounding box center [172, 92] width 11 height 10
type input "8/19/2025 6:36 AM"
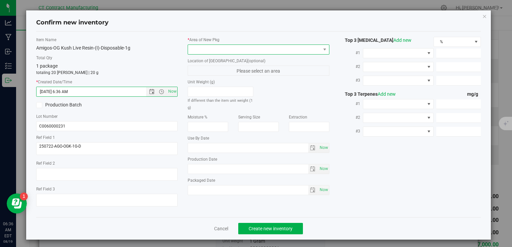
click at [217, 47] on span at bounding box center [254, 49] width 132 height 9
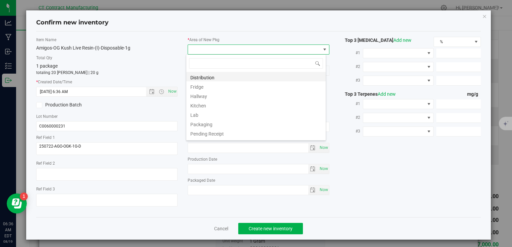
scroll to position [10, 140]
click at [224, 79] on li "Distribution" at bounding box center [255, 76] width 139 height 9
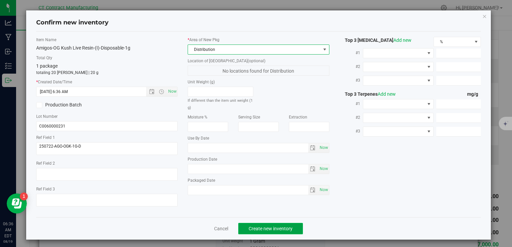
click at [270, 229] on span "Create new inventory" at bounding box center [271, 228] width 44 height 5
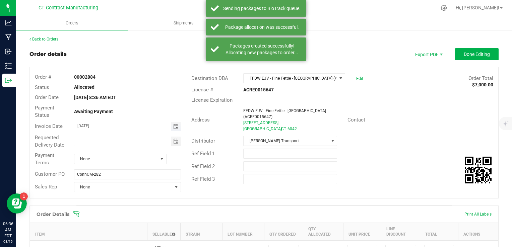
click at [174, 125] on span "Toggle calendar" at bounding box center [175, 126] width 5 height 5
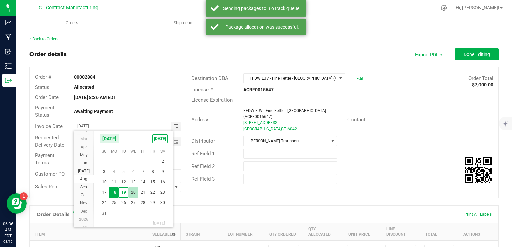
click at [134, 195] on span "20" at bounding box center [133, 193] width 10 height 10
type input "[DATE]"
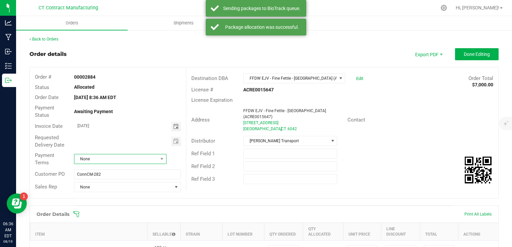
click at [134, 160] on span "None" at bounding box center [115, 158] width 83 height 9
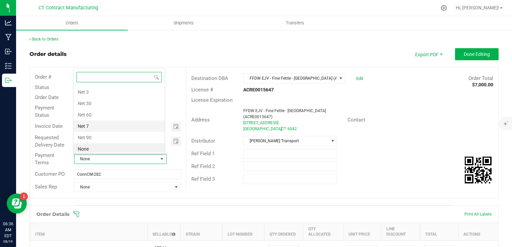
scroll to position [0, 0]
click at [126, 131] on li "Due on Receipt" at bounding box center [119, 136] width 91 height 11
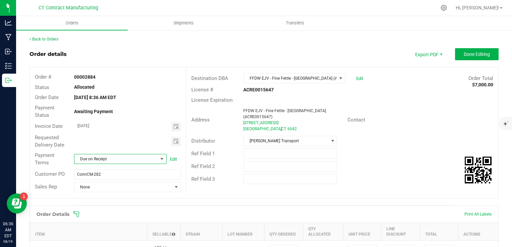
click at [122, 158] on span "Due on Receipt" at bounding box center [115, 158] width 83 height 9
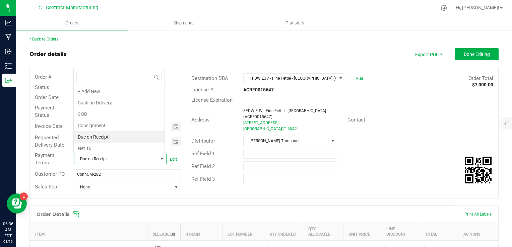
scroll to position [10, 90]
click at [122, 133] on li "Due on Receipt" at bounding box center [119, 136] width 91 height 11
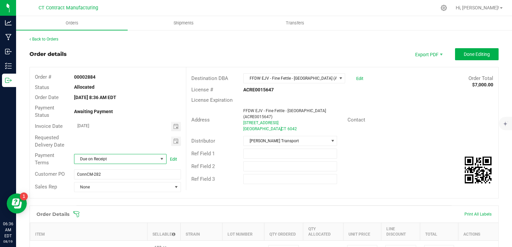
click at [184, 51] on div "Order details Export PDF Done Editing" at bounding box center [263, 54] width 469 height 12
click at [455, 52] on button "Done Editing" at bounding box center [477, 54] width 44 height 12
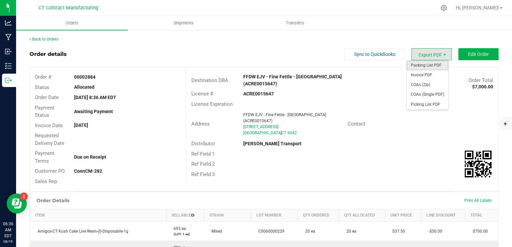
click at [424, 64] on span "Packing List PDF" at bounding box center [428, 66] width 42 height 10
click at [435, 77] on span "Invoice PDF" at bounding box center [428, 75] width 42 height 10
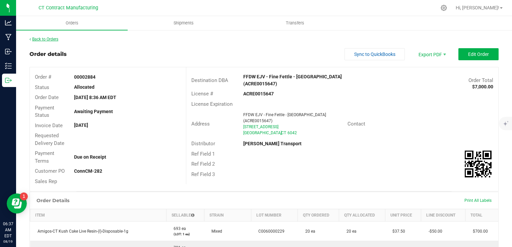
click at [51, 40] on link "Back to Orders" at bounding box center [43, 39] width 29 height 5
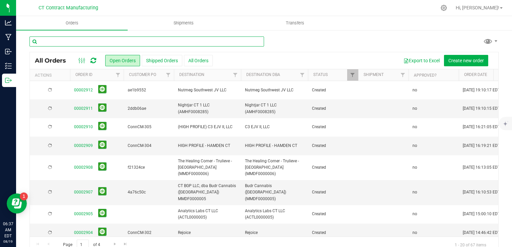
click at [86, 40] on input "text" at bounding box center [146, 42] width 235 height 10
type input "FINE FETTLE"
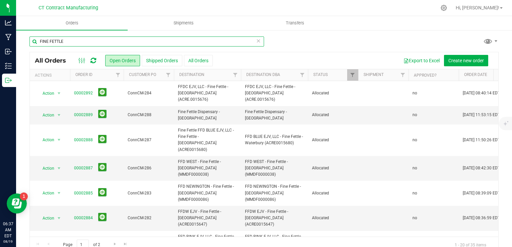
scroll to position [101, 0]
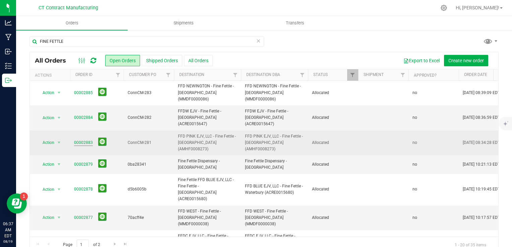
click at [86, 140] on link "00002883" at bounding box center [83, 143] width 19 height 6
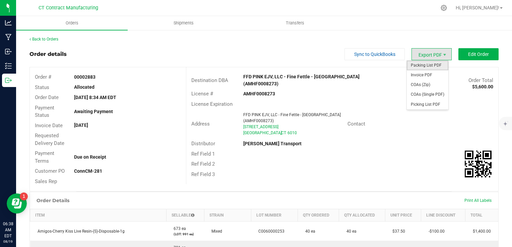
click at [432, 62] on span "Packing List PDF" at bounding box center [428, 66] width 42 height 10
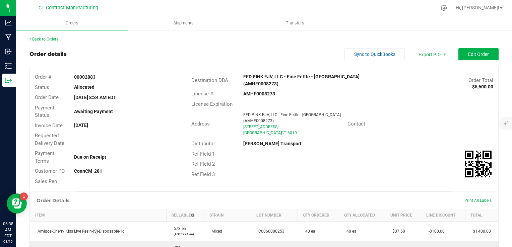
click at [44, 37] on link "Back to Orders" at bounding box center [43, 39] width 29 height 5
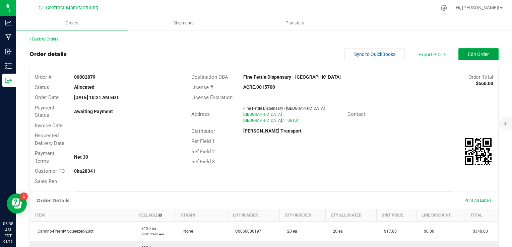
click at [471, 57] on button "Edit Order" at bounding box center [478, 54] width 40 height 12
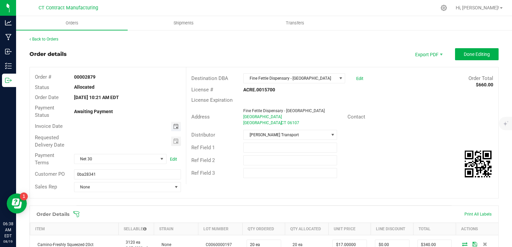
click at [175, 124] on span "Toggle calendar" at bounding box center [175, 126] width 5 height 5
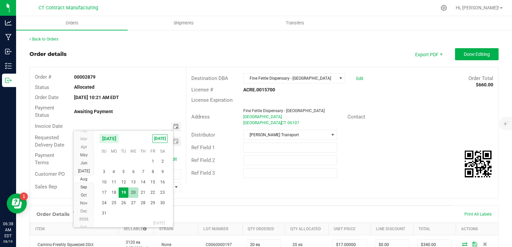
click at [136, 191] on span "20" at bounding box center [133, 193] width 10 height 10
type input "[DATE]"
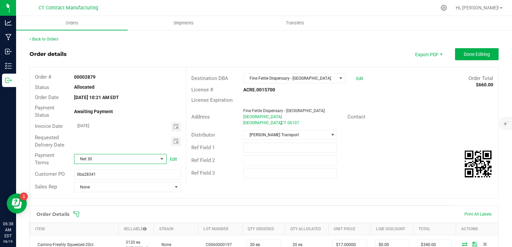
click at [117, 162] on span "Net 30" at bounding box center [115, 158] width 83 height 9
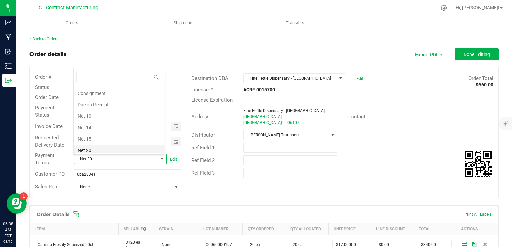
scroll to position [0, 0]
click at [120, 136] on li "Due on Receipt" at bounding box center [119, 136] width 91 height 11
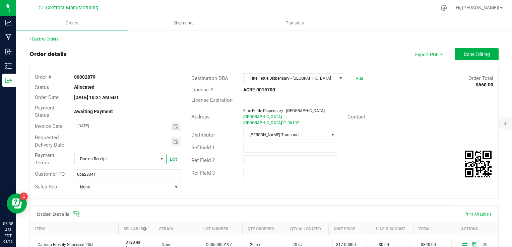
click at [203, 61] on outbound-order-header "Order details Export PDF Done Editing Order # 00002879 Status Allocated Order D…" at bounding box center [263, 126] width 469 height 157
click at [488, 55] on button "Done Editing" at bounding box center [477, 54] width 44 height 12
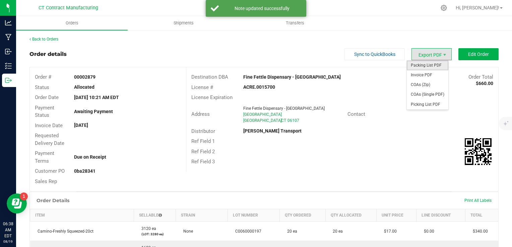
click at [436, 66] on span "Packing List PDF" at bounding box center [428, 66] width 42 height 10
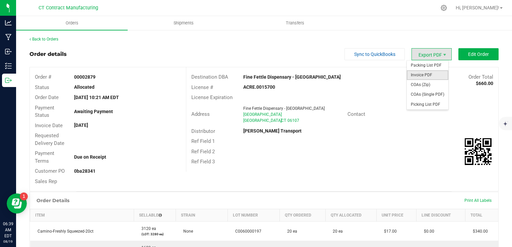
click at [424, 73] on span "Invoice PDF" at bounding box center [428, 75] width 42 height 10
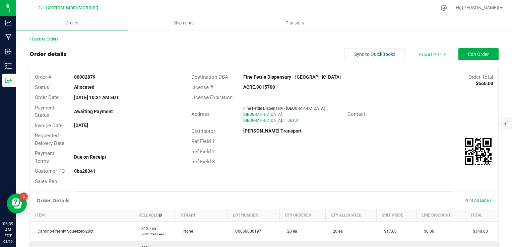
click at [59, 38] on div "Back to Orders" at bounding box center [263, 39] width 469 height 6
click at [57, 39] on link "Back to Orders" at bounding box center [43, 39] width 29 height 5
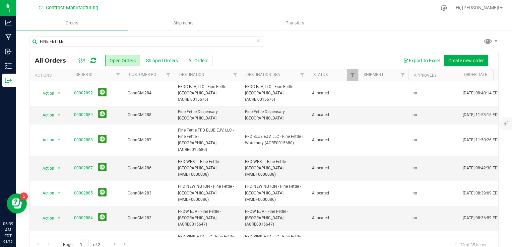
scroll to position [67, 0]
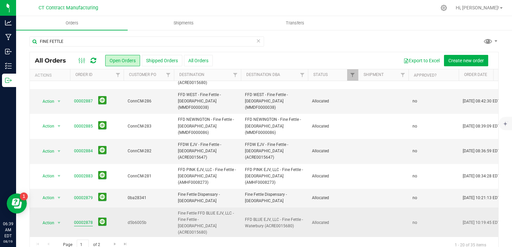
click at [88, 220] on link "00002878" at bounding box center [83, 223] width 19 height 6
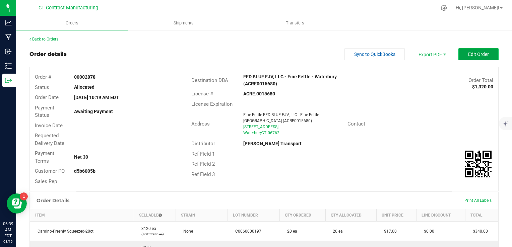
click at [479, 53] on span "Edit Order" at bounding box center [478, 54] width 21 height 5
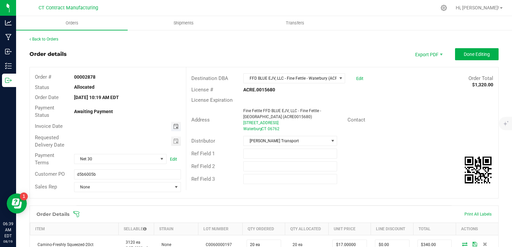
click at [173, 124] on span "Toggle calendar" at bounding box center [175, 126] width 5 height 5
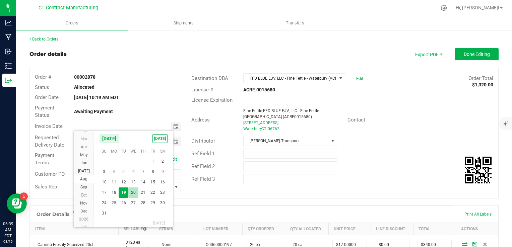
click at [133, 194] on span "20" at bounding box center [133, 193] width 10 height 10
type input "[DATE]"
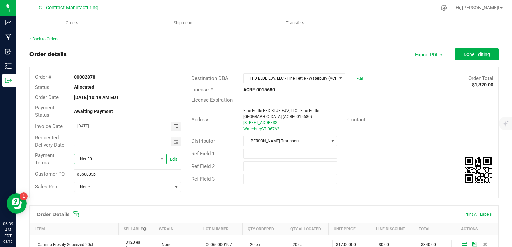
click at [134, 159] on span "Net 30" at bounding box center [115, 158] width 83 height 9
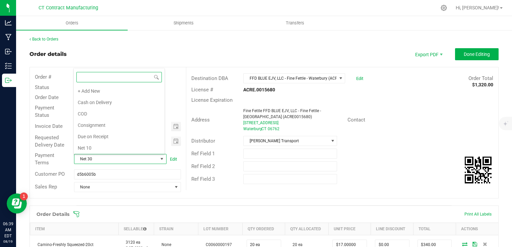
scroll to position [0, 0]
click at [127, 137] on li "Due on Receipt" at bounding box center [119, 136] width 91 height 11
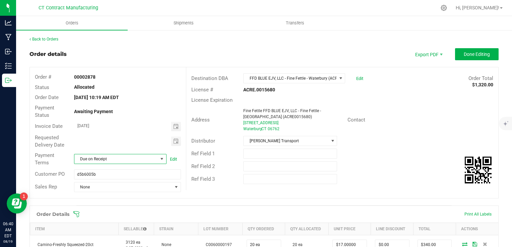
click at [298, 52] on div "Order details Export PDF Done Editing" at bounding box center [263, 54] width 469 height 12
click at [480, 52] on span "Done Editing" at bounding box center [477, 54] width 26 height 5
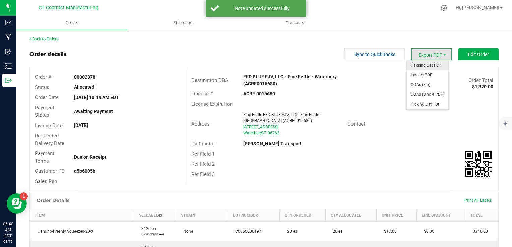
click at [430, 62] on span "Packing List PDF" at bounding box center [428, 66] width 42 height 10
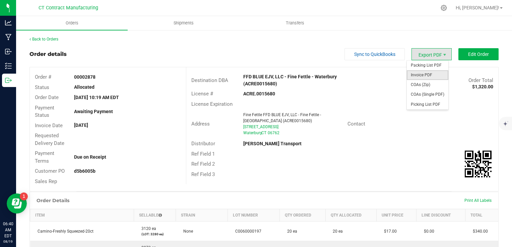
click at [422, 73] on span "Invoice PDF" at bounding box center [428, 75] width 42 height 10
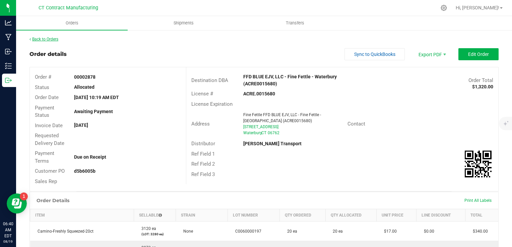
click at [54, 41] on link "Back to Orders" at bounding box center [43, 39] width 29 height 5
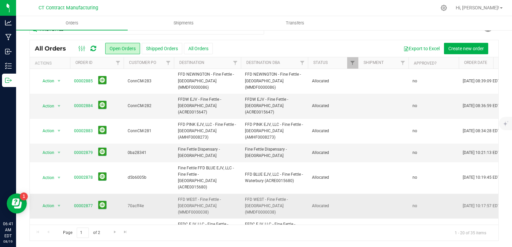
scroll to position [101, 0]
click at [89, 203] on link "00002877" at bounding box center [83, 206] width 19 height 6
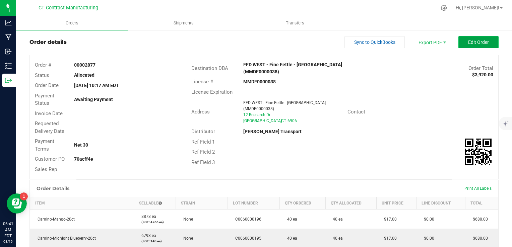
click at [478, 41] on span "Edit Order" at bounding box center [478, 42] width 21 height 5
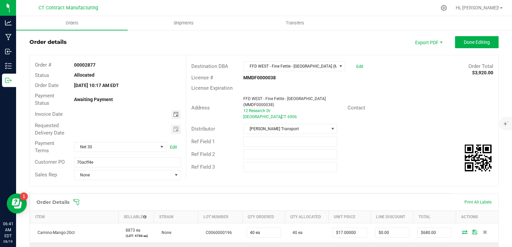
click at [175, 114] on span "Toggle calendar" at bounding box center [175, 114] width 5 height 5
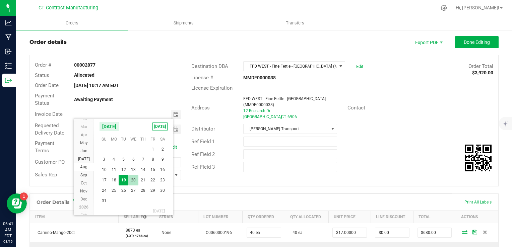
click at [132, 177] on span "20" at bounding box center [133, 180] width 10 height 10
type input "[DATE]"
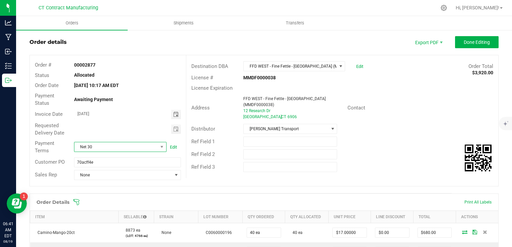
click at [118, 149] on span "Net 30" at bounding box center [115, 146] width 83 height 9
click at [121, 221] on li "Due on Receipt" at bounding box center [119, 220] width 91 height 11
click at [213, 196] on div "Order Details Print All Labels" at bounding box center [264, 202] width 469 height 17
click at [466, 44] on span "Done Editing" at bounding box center [477, 42] width 26 height 5
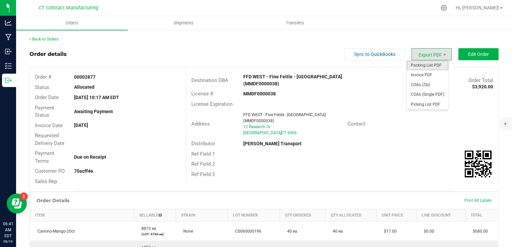
click at [434, 67] on span "Packing List PDF" at bounding box center [428, 66] width 42 height 10
click at [427, 73] on span "Invoice PDF" at bounding box center [428, 75] width 42 height 10
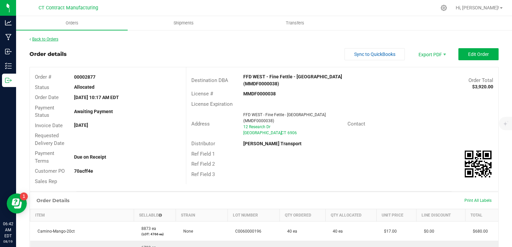
click at [52, 39] on link "Back to Orders" at bounding box center [43, 39] width 29 height 5
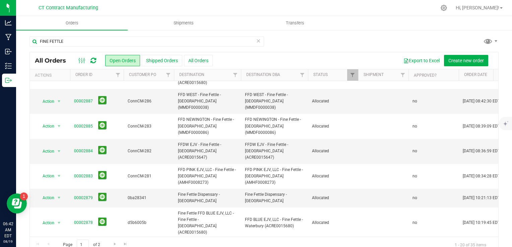
scroll to position [101, 0]
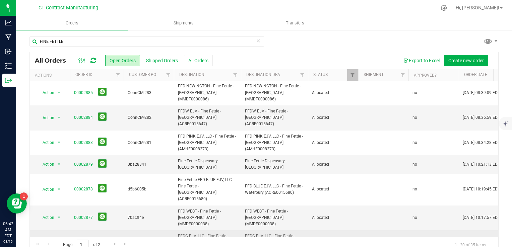
click at [88, 240] on link "00002875" at bounding box center [83, 243] width 19 height 6
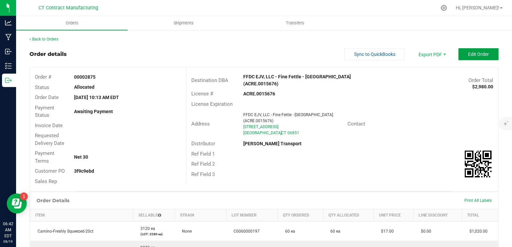
click at [468, 52] on span "Edit Order" at bounding box center [478, 54] width 21 height 5
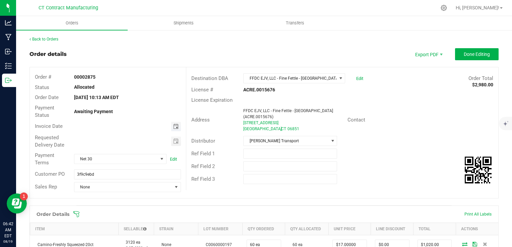
click at [173, 127] on span "Toggle calendar" at bounding box center [175, 126] width 5 height 5
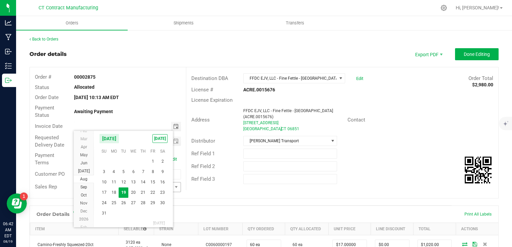
click at [130, 192] on span "20" at bounding box center [133, 193] width 10 height 10
type input "[DATE]"
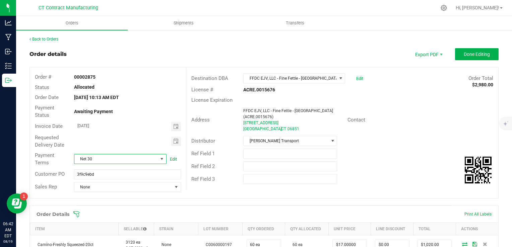
click at [128, 158] on span "Net 30" at bounding box center [115, 158] width 83 height 9
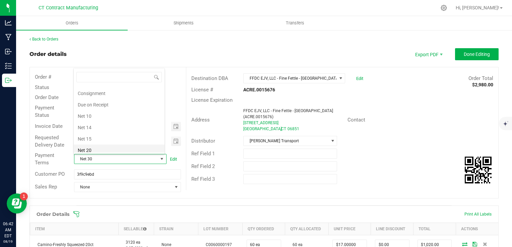
scroll to position [0, 0]
click at [123, 138] on li "Due on Receipt" at bounding box center [119, 136] width 91 height 11
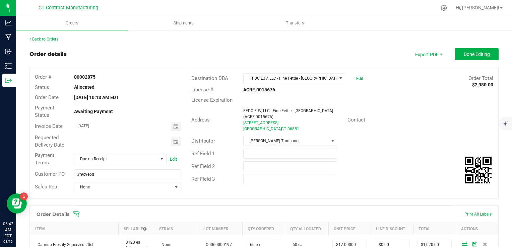
click at [239, 50] on div "Order details Export PDF Done Editing" at bounding box center [263, 54] width 469 height 12
click at [465, 55] on span "Done Editing" at bounding box center [477, 54] width 26 height 5
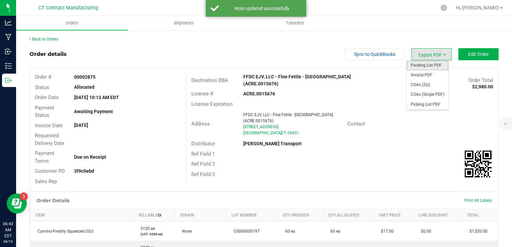
click at [432, 65] on span "Packing List PDF" at bounding box center [428, 66] width 42 height 10
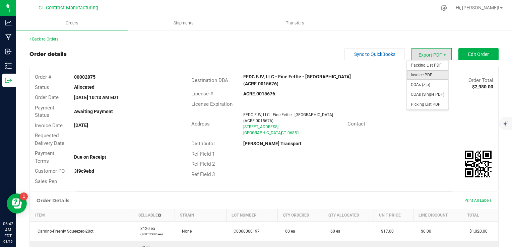
click at [425, 72] on span "Invoice PDF" at bounding box center [428, 75] width 42 height 10
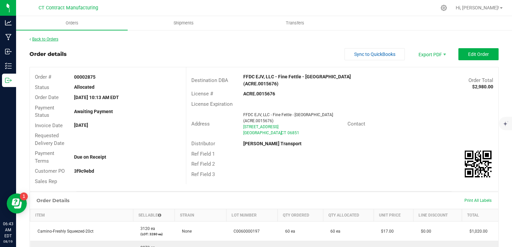
click at [51, 40] on link "Back to Orders" at bounding box center [43, 39] width 29 height 5
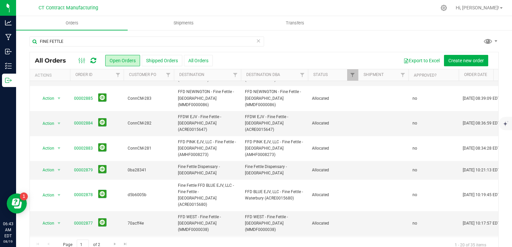
scroll to position [134, 0]
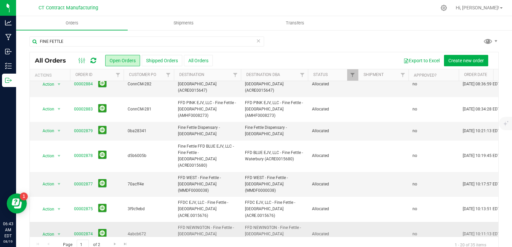
click at [89, 231] on link "00002874" at bounding box center [83, 234] width 19 height 6
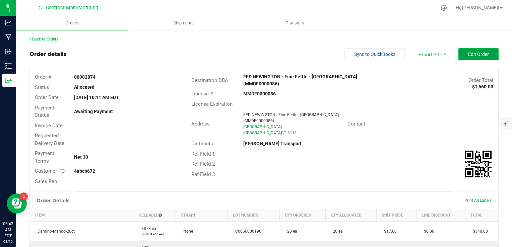
click at [468, 54] on span "Edit Order" at bounding box center [478, 54] width 21 height 5
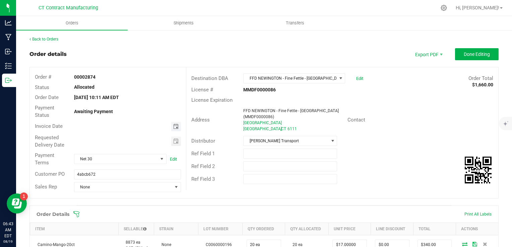
click at [173, 128] on span "Toggle calendar" at bounding box center [175, 126] width 5 height 5
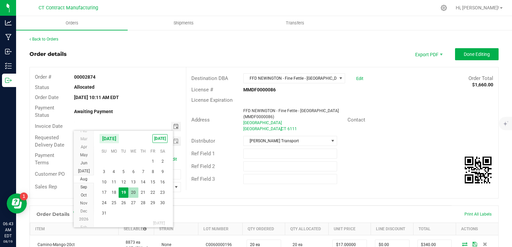
click at [132, 193] on span "20" at bounding box center [133, 193] width 10 height 10
type input "[DATE]"
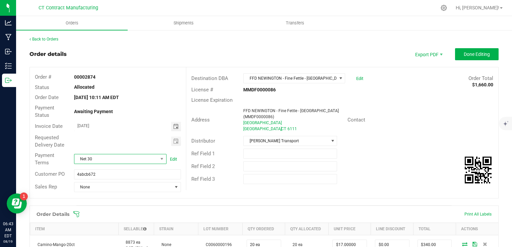
click at [126, 158] on span "Net 30" at bounding box center [115, 158] width 83 height 9
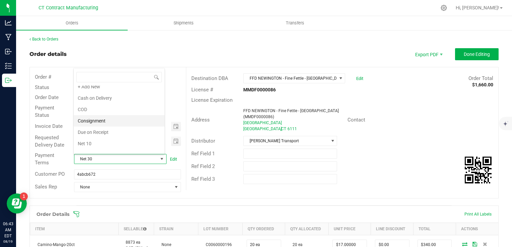
scroll to position [0, 0]
click at [119, 135] on li "Due on Receipt" at bounding box center [119, 136] width 91 height 11
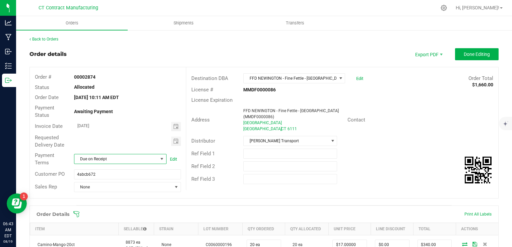
click at [205, 64] on outbound-order-header "Order details Export PDF Done Editing Order # 00002874 Status Allocated Order D…" at bounding box center [263, 126] width 469 height 157
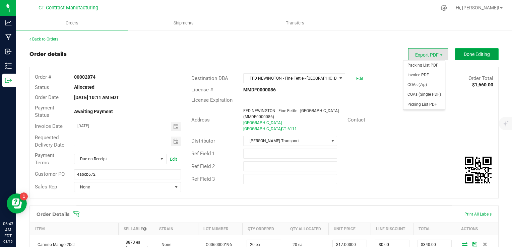
click at [464, 55] on span "Done Editing" at bounding box center [477, 54] width 26 height 5
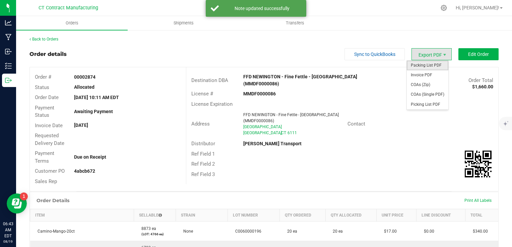
click at [428, 68] on span "Packing List PDF" at bounding box center [428, 66] width 42 height 10
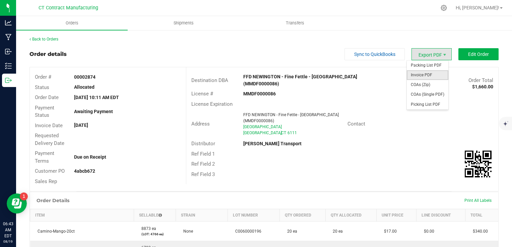
click at [430, 72] on span "Invoice PDF" at bounding box center [428, 75] width 42 height 10
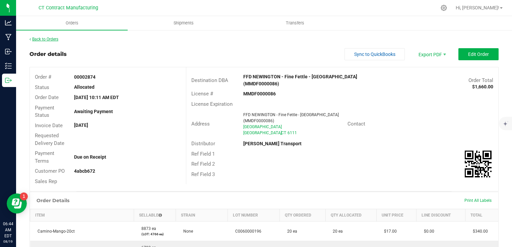
click at [56, 38] on link "Back to Orders" at bounding box center [43, 39] width 29 height 5
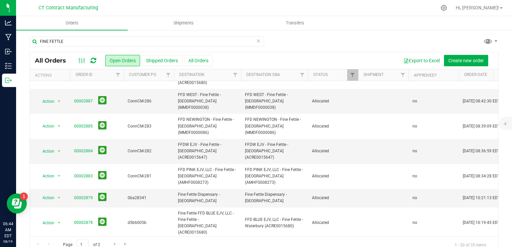
scroll to position [134, 0]
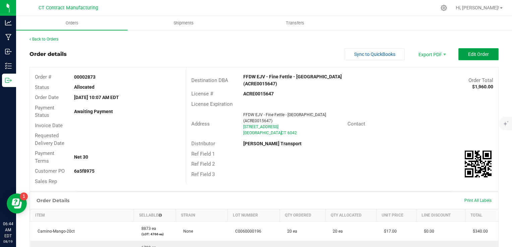
click at [482, 55] on span "Edit Order" at bounding box center [478, 54] width 21 height 5
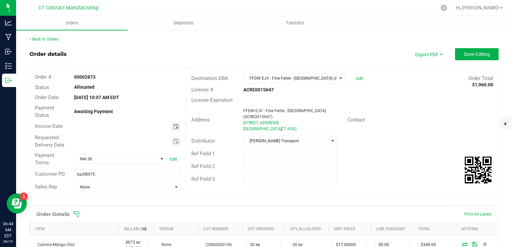
click at [173, 125] on span "Toggle calendar" at bounding box center [175, 126] width 5 height 5
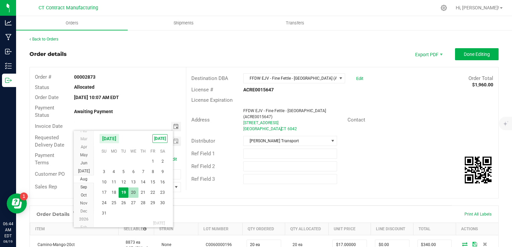
click at [135, 189] on span "20" at bounding box center [133, 193] width 10 height 10
type input "[DATE]"
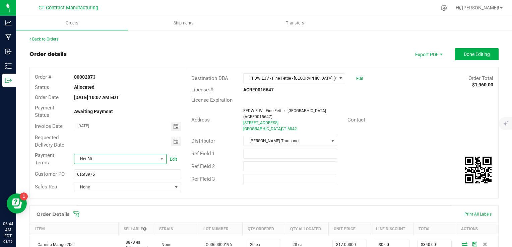
click at [123, 160] on span "Net 30" at bounding box center [115, 158] width 83 height 9
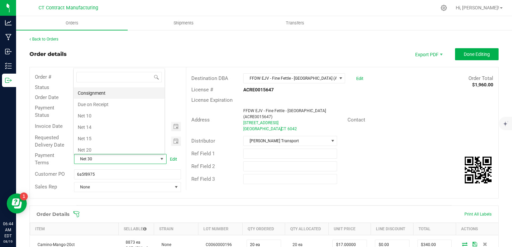
scroll to position [0, 0]
click at [111, 137] on li "Due on Receipt" at bounding box center [119, 136] width 91 height 11
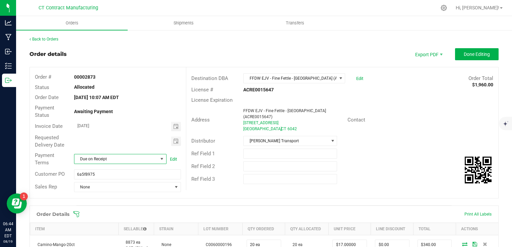
click at [222, 56] on div "Order details Export PDF Done Editing" at bounding box center [263, 54] width 469 height 12
click at [471, 50] on button "Done Editing" at bounding box center [477, 54] width 44 height 12
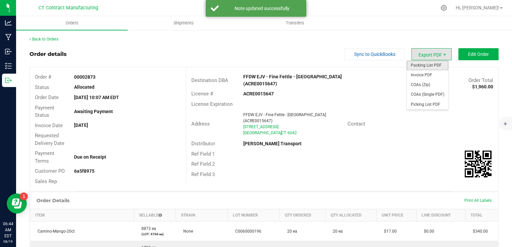
click at [436, 64] on span "Packing List PDF" at bounding box center [428, 66] width 42 height 10
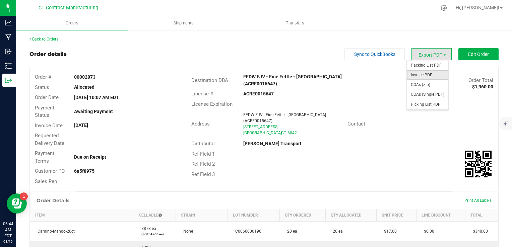
click at [428, 73] on span "Invoice PDF" at bounding box center [428, 75] width 42 height 10
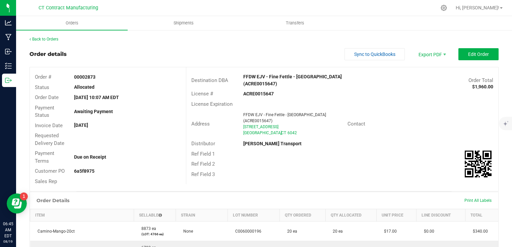
click at [53, 42] on div "Back to Orders Order details Sync to QuickBooks Export PDF Edit Order Order # 0…" at bounding box center [263, 231] width 469 height 391
click at [53, 38] on link "Back to Orders" at bounding box center [43, 39] width 29 height 5
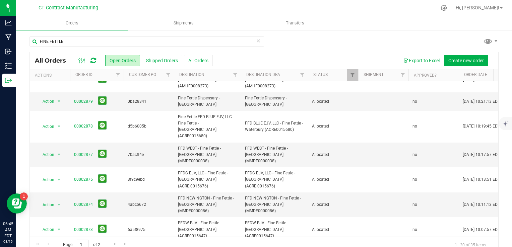
scroll to position [168, 0]
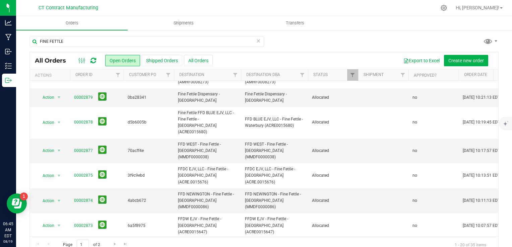
click at [87, 247] on link "00002872" at bounding box center [83, 251] width 19 height 6
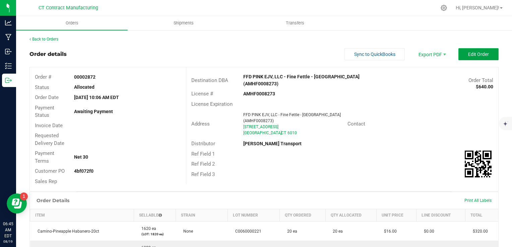
click at [462, 53] on button "Edit Order" at bounding box center [478, 54] width 40 height 12
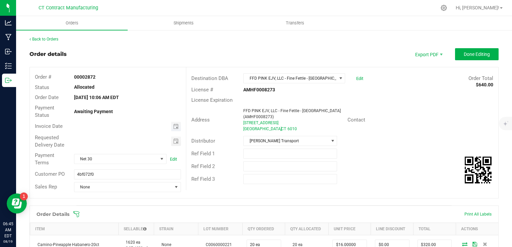
click at [171, 128] on span "Toggle calendar" at bounding box center [176, 126] width 10 height 9
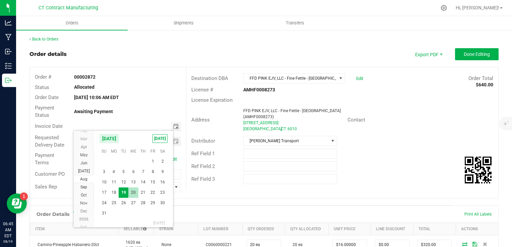
click at [135, 189] on span "20" at bounding box center [133, 193] width 10 height 10
type input "[DATE]"
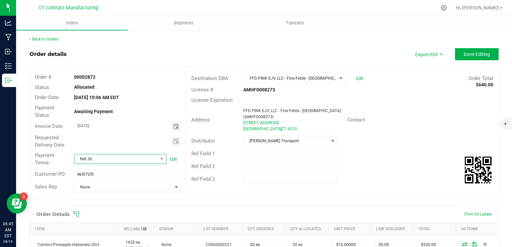
click at [120, 159] on span "Net 30" at bounding box center [115, 158] width 83 height 9
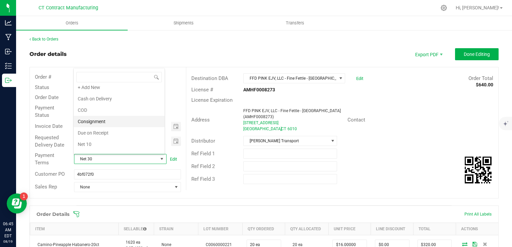
scroll to position [0, 0]
click at [115, 134] on li "Due on Receipt" at bounding box center [119, 136] width 91 height 11
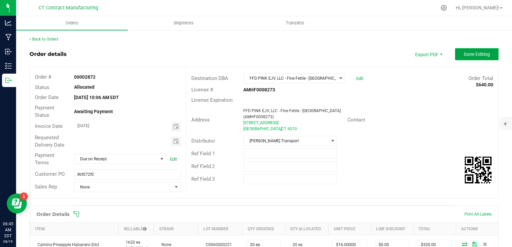
click at [458, 58] on button "Done Editing" at bounding box center [477, 54] width 44 height 12
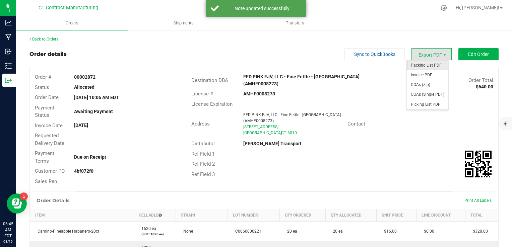
click at [422, 64] on span "Packing List PDF" at bounding box center [428, 66] width 42 height 10
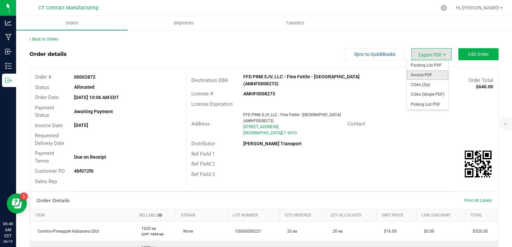
click at [429, 72] on span "Invoice PDF" at bounding box center [428, 75] width 42 height 10
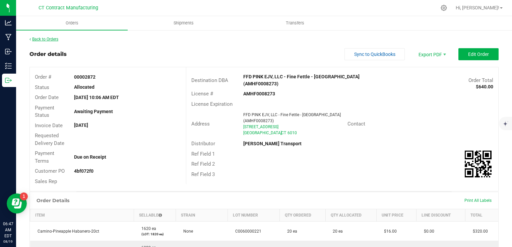
click at [55, 38] on link "Back to Orders" at bounding box center [43, 39] width 29 height 5
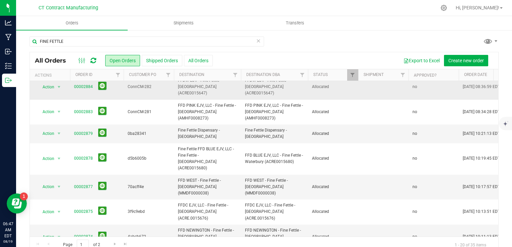
scroll to position [168, 0]
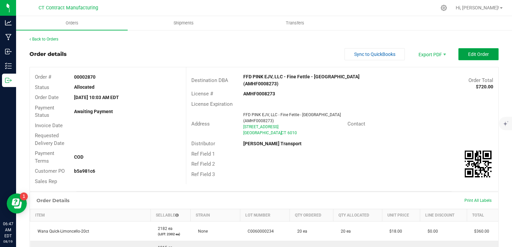
click at [472, 55] on span "Edit Order" at bounding box center [478, 54] width 21 height 5
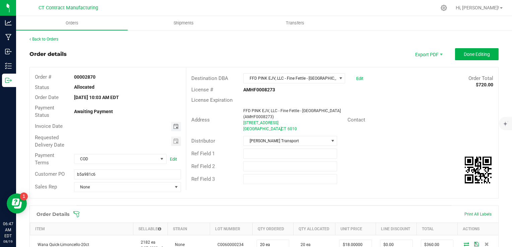
click at [175, 124] on span "Toggle calendar" at bounding box center [175, 126] width 5 height 5
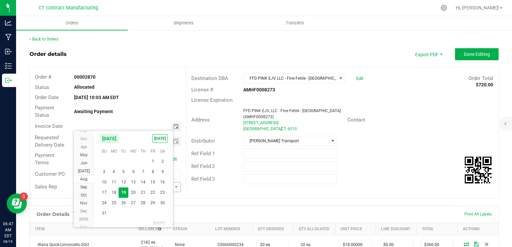
click at [133, 191] on span "20" at bounding box center [133, 193] width 10 height 10
type input "[DATE]"
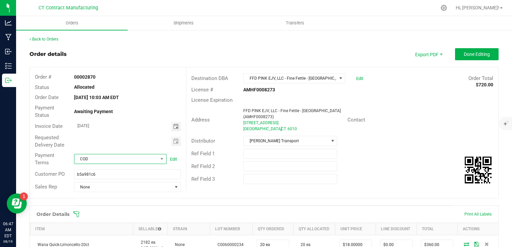
click at [131, 157] on span "COD" at bounding box center [115, 158] width 83 height 9
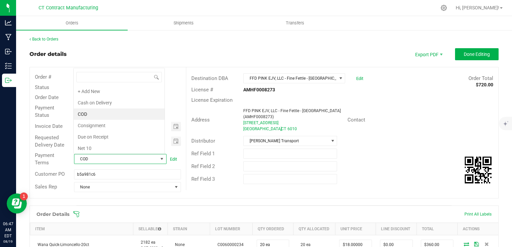
scroll to position [10, 90]
click at [131, 131] on li "Due on Receipt" at bounding box center [119, 136] width 91 height 11
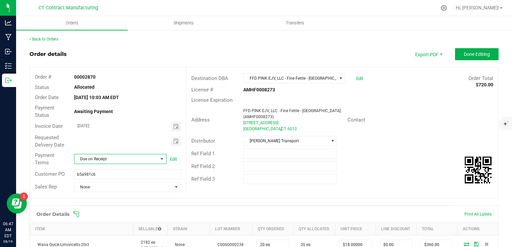
click at [198, 52] on div "Order details Export PDF Done Editing" at bounding box center [263, 54] width 469 height 12
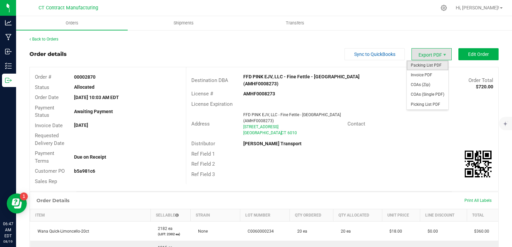
click at [438, 68] on span "Packing List PDF" at bounding box center [428, 66] width 42 height 10
click at [420, 74] on span "Invoice PDF" at bounding box center [428, 75] width 42 height 10
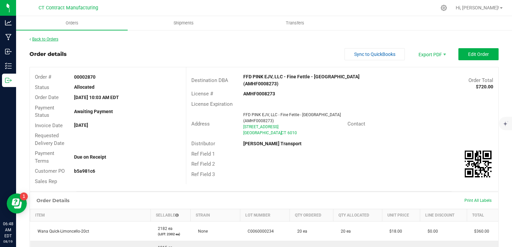
click at [53, 37] on link "Back to Orders" at bounding box center [43, 39] width 29 height 5
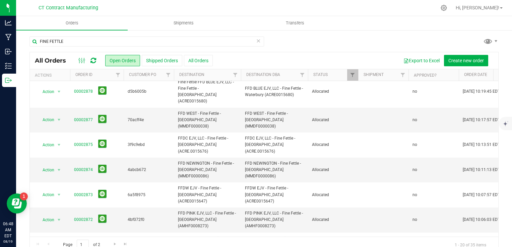
scroll to position [201, 0]
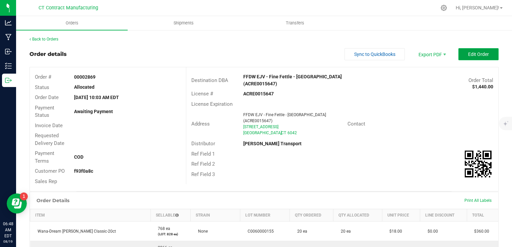
click at [472, 54] on span "Edit Order" at bounding box center [478, 54] width 21 height 5
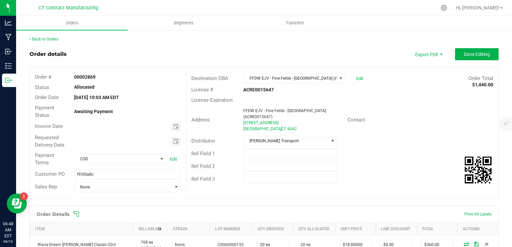
click at [171, 128] on span "Toggle calendar" at bounding box center [176, 126] width 10 height 9
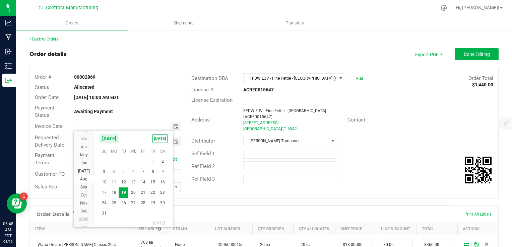
click at [135, 192] on span "20" at bounding box center [133, 193] width 10 height 10
type input "[DATE]"
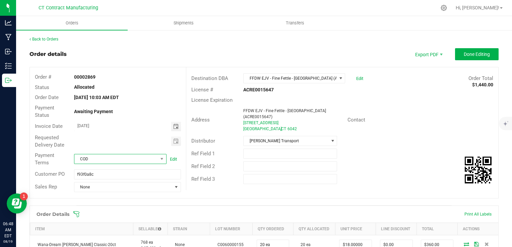
click at [130, 163] on span "COD" at bounding box center [115, 158] width 83 height 9
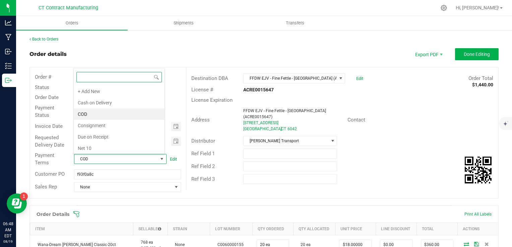
scroll to position [0, 0]
click at [130, 162] on span "COD" at bounding box center [115, 158] width 83 height 9
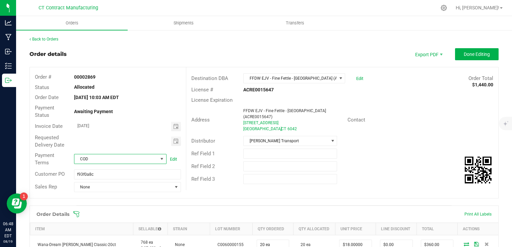
click at [130, 162] on span "COD" at bounding box center [115, 158] width 83 height 9
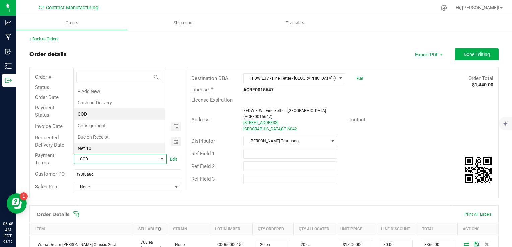
scroll to position [10, 90]
click at [111, 137] on li "Due on Receipt" at bounding box center [119, 136] width 91 height 11
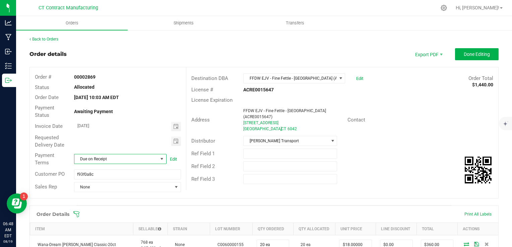
click at [238, 174] on div at bounding box center [290, 179] width 104 height 10
click at [477, 48] on button "Done Editing" at bounding box center [477, 54] width 44 height 12
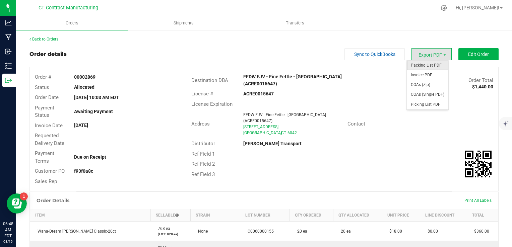
click at [434, 62] on span "Packing List PDF" at bounding box center [428, 66] width 42 height 10
click at [430, 74] on span "Invoice PDF" at bounding box center [428, 75] width 42 height 10
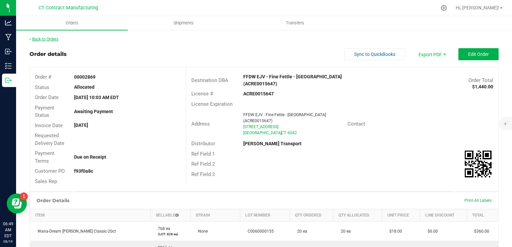
click at [55, 41] on link "Back to Orders" at bounding box center [43, 39] width 29 height 5
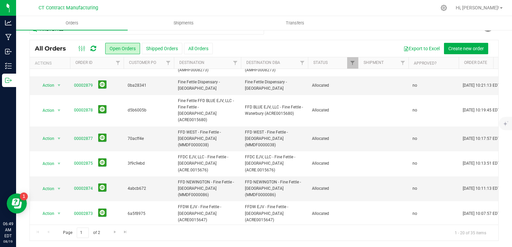
scroll to position [201, 0]
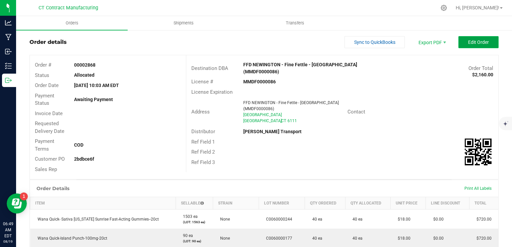
click at [458, 38] on button "Edit Order" at bounding box center [478, 42] width 40 height 12
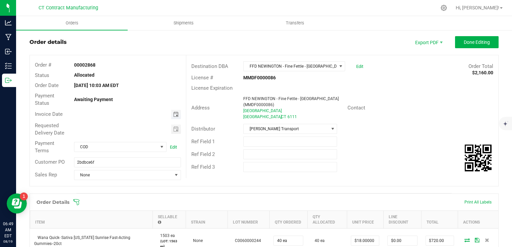
click at [173, 115] on span "Toggle calendar" at bounding box center [175, 114] width 5 height 5
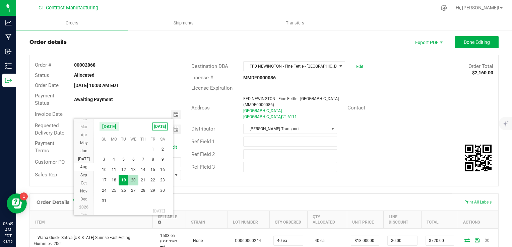
click at [136, 176] on span "20" at bounding box center [133, 180] width 10 height 10
type input "[DATE]"
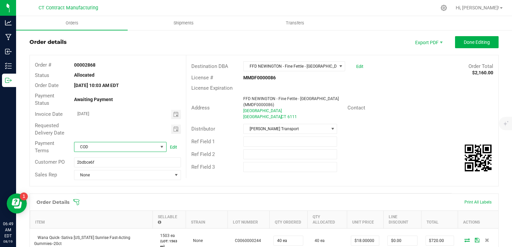
click at [130, 146] on span "COD" at bounding box center [115, 146] width 83 height 9
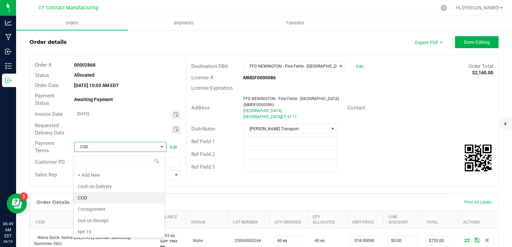
scroll to position [10, 91]
click at [126, 220] on li "Due on Receipt" at bounding box center [119, 220] width 91 height 11
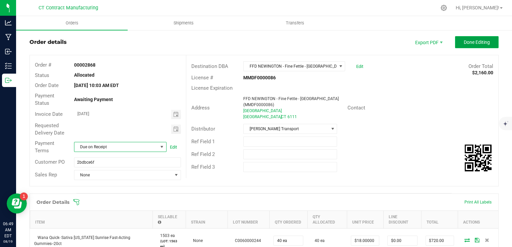
click at [464, 43] on span "Done Editing" at bounding box center [477, 42] width 26 height 5
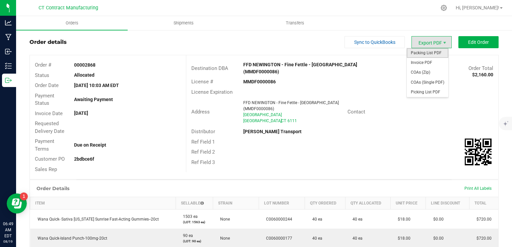
click at [434, 52] on span "Packing List PDF" at bounding box center [428, 53] width 42 height 10
click at [429, 63] on span "Invoice PDF" at bounding box center [428, 63] width 42 height 10
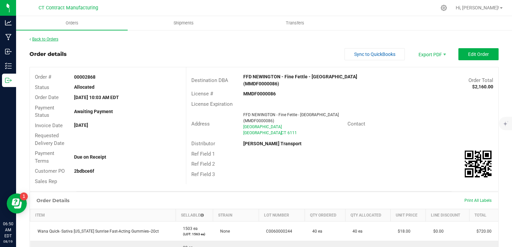
click at [55, 39] on link "Back to Orders" at bounding box center [43, 39] width 29 height 5
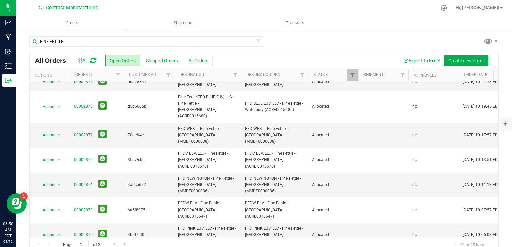
scroll to position [201, 0]
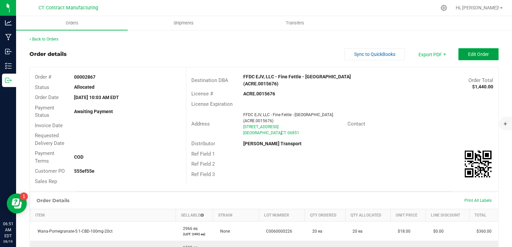
click at [458, 56] on button "Edit Order" at bounding box center [478, 54] width 40 height 12
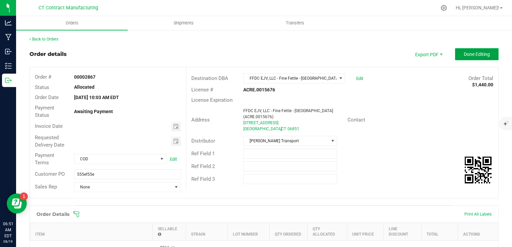
click at [468, 52] on span "Done Editing" at bounding box center [477, 54] width 26 height 5
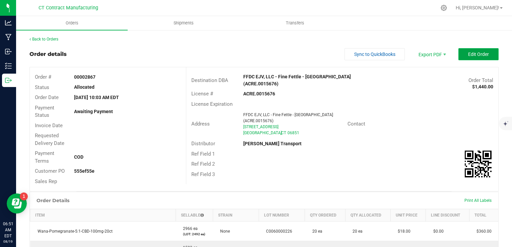
click at [468, 52] on span "Edit Order" at bounding box center [478, 54] width 21 height 5
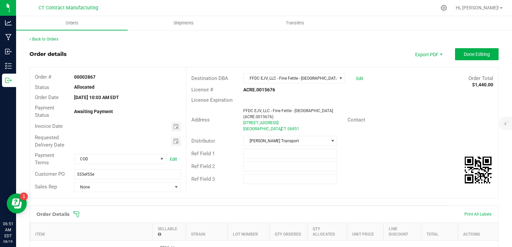
click at [177, 131] on div "Invoice Date" at bounding box center [108, 127] width 156 height 12
click at [175, 128] on span "Toggle calendar" at bounding box center [175, 126] width 5 height 5
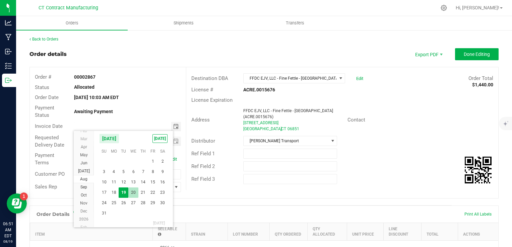
click at [132, 191] on span "20" at bounding box center [133, 193] width 10 height 10
type input "[DATE]"
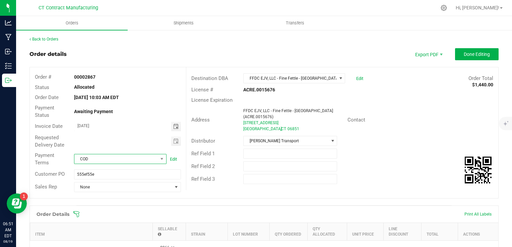
click at [122, 158] on span "COD" at bounding box center [115, 158] width 83 height 9
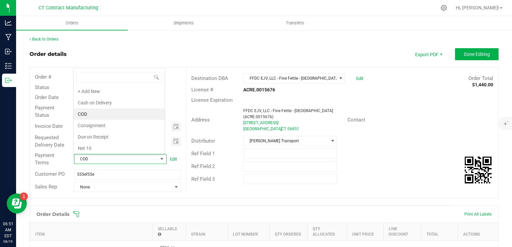
scroll to position [10, 90]
click at [128, 135] on li "Due on Receipt" at bounding box center [119, 136] width 91 height 11
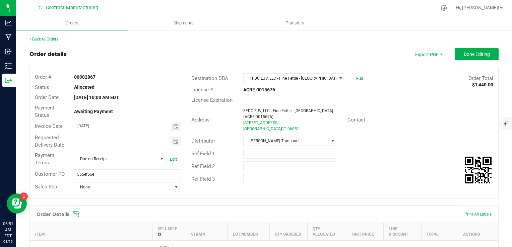
click at [210, 70] on div "Destination DBA FFDC EJV, LLC - Fine Fettle - Norwalk (ACRE.0015676) Edit Order…" at bounding box center [342, 128] width 312 height 123
click at [455, 54] on button "Done Editing" at bounding box center [477, 54] width 44 height 12
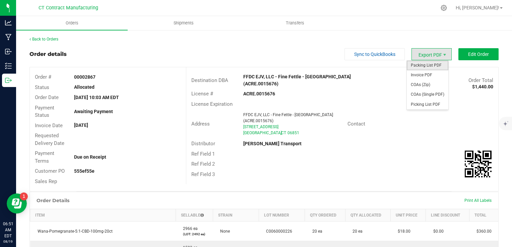
click at [427, 64] on span "Packing List PDF" at bounding box center [428, 66] width 42 height 10
click at [427, 75] on span "Invoice PDF" at bounding box center [428, 75] width 42 height 10
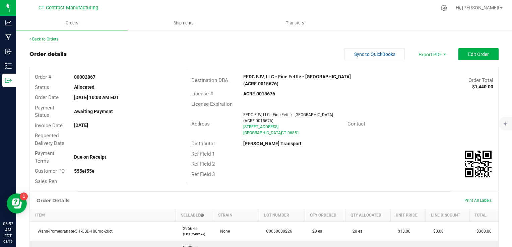
click at [56, 41] on link "Back to Orders" at bounding box center [43, 39] width 29 height 5
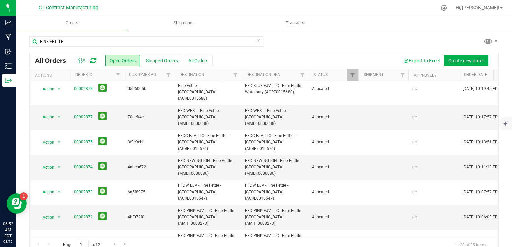
scroll to position [235, 0]
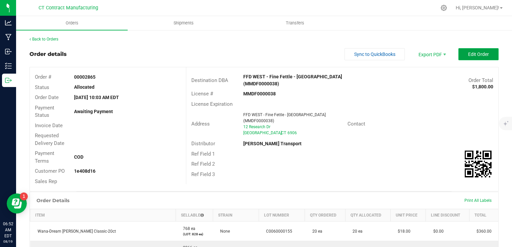
click at [469, 51] on button "Edit Order" at bounding box center [478, 54] width 40 height 12
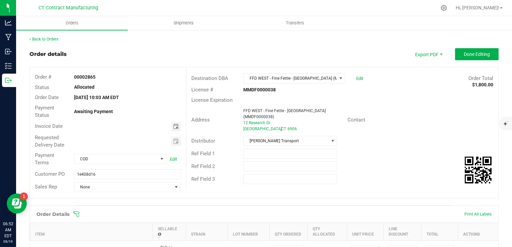
click at [173, 126] on span "Toggle calendar" at bounding box center [175, 126] width 5 height 5
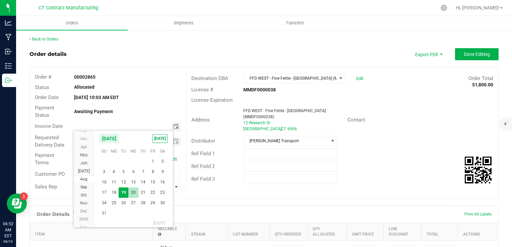
click at [134, 190] on span "20" at bounding box center [133, 193] width 10 height 10
type input "[DATE]"
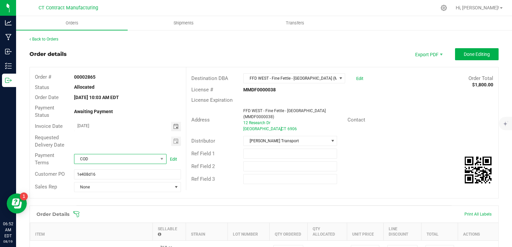
click at [123, 161] on span "COD" at bounding box center [115, 158] width 83 height 9
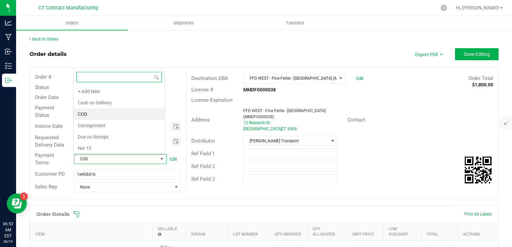
scroll to position [10, 90]
click at [123, 134] on li "Due on Receipt" at bounding box center [119, 136] width 91 height 11
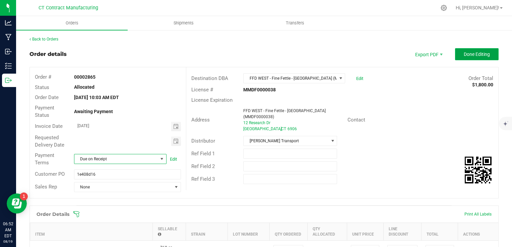
click at [472, 56] on span "Done Editing" at bounding box center [477, 54] width 26 height 5
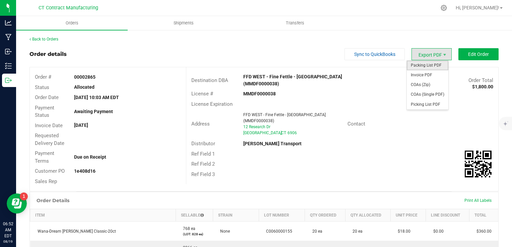
click at [432, 61] on span "Packing List PDF" at bounding box center [428, 66] width 42 height 10
click at [430, 74] on span "Invoice PDF" at bounding box center [428, 75] width 42 height 10
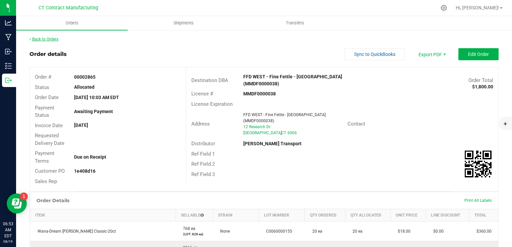
click at [52, 37] on link "Back to Orders" at bounding box center [43, 39] width 29 height 5
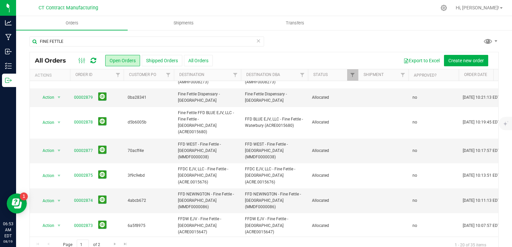
scroll to position [238, 0]
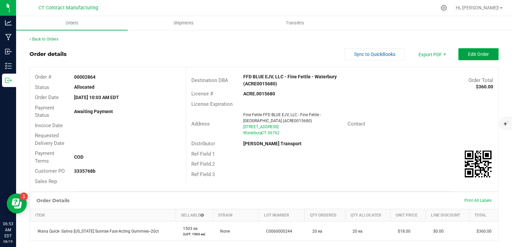
click at [477, 57] on button "Edit Order" at bounding box center [478, 54] width 40 height 12
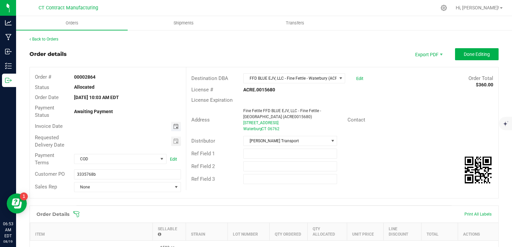
click at [173, 128] on span "Toggle calendar" at bounding box center [175, 126] width 5 height 5
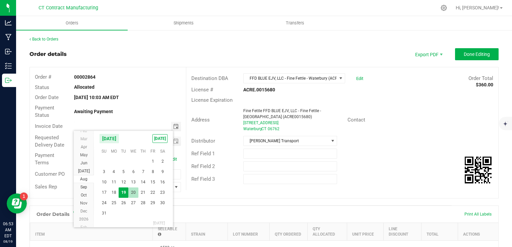
click at [132, 188] on span "20" at bounding box center [133, 193] width 10 height 10
type input "[DATE]"
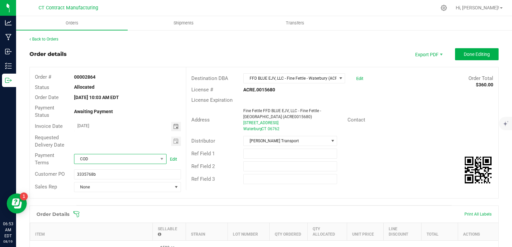
click at [117, 155] on span "COD" at bounding box center [115, 158] width 83 height 9
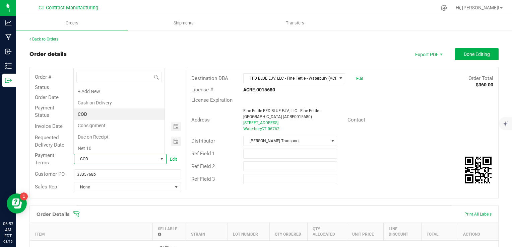
scroll to position [10, 90]
click at [119, 136] on li "Due on Receipt" at bounding box center [119, 136] width 91 height 11
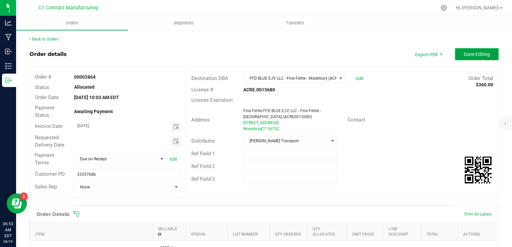
click at [475, 51] on button "Done Editing" at bounding box center [477, 54] width 44 height 12
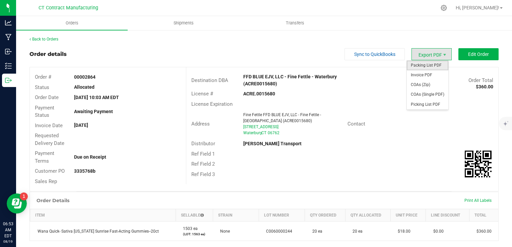
click at [428, 66] on span "Packing List PDF" at bounding box center [428, 66] width 42 height 10
click at [428, 73] on span "Invoice PDF" at bounding box center [428, 75] width 42 height 10
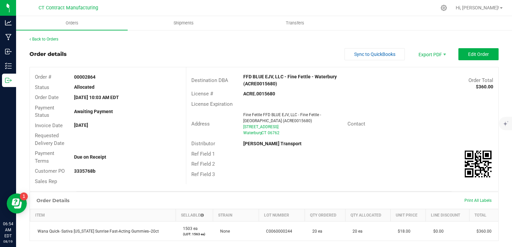
click at [58, 43] on div "Back to Orders Order details Sync to QuickBooks Export PDF Edit Order Order # 0…" at bounding box center [263, 193] width 469 height 315
click at [57, 41] on link "Back to Orders" at bounding box center [43, 39] width 29 height 5
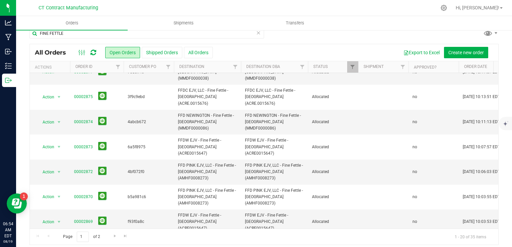
scroll to position [12, 0]
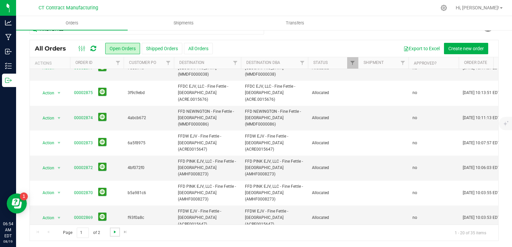
click at [117, 230] on span "Go to the next page" at bounding box center [114, 232] width 5 height 5
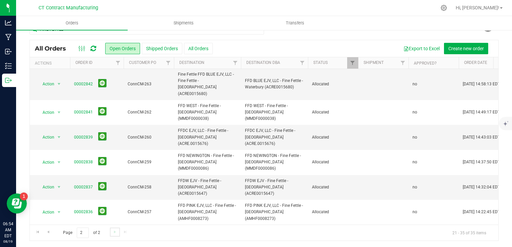
scroll to position [0, 0]
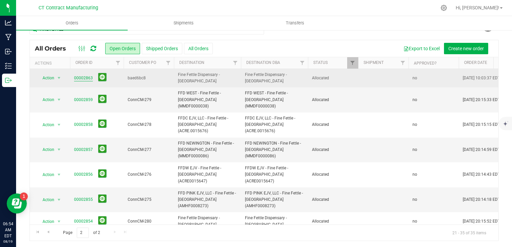
click at [84, 76] on link "00002863" at bounding box center [83, 78] width 19 height 6
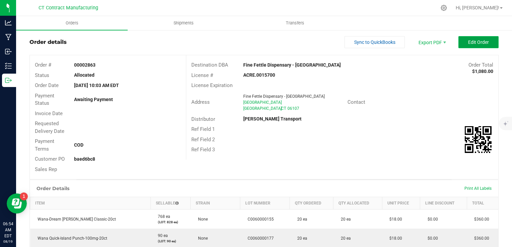
click at [481, 40] on span "Edit Order" at bounding box center [478, 42] width 21 height 5
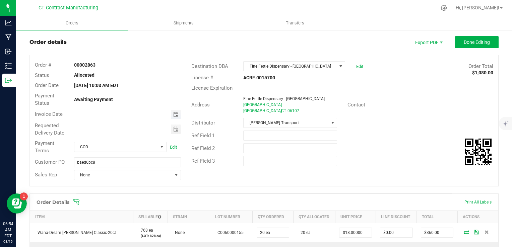
click at [173, 116] on span "Toggle calendar" at bounding box center [175, 114] width 5 height 5
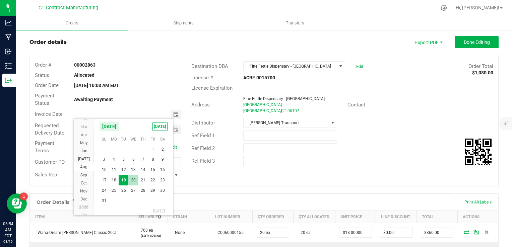
click at [130, 179] on span "20" at bounding box center [133, 180] width 10 height 10
type input "[DATE]"
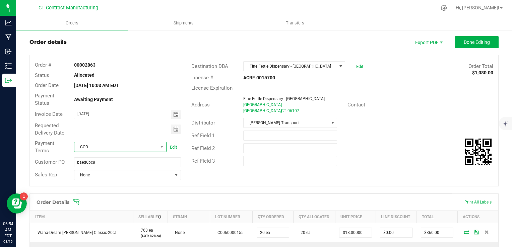
click at [119, 147] on span "COD" at bounding box center [115, 146] width 83 height 9
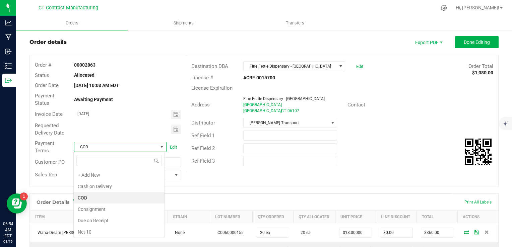
scroll to position [10, 91]
click at [117, 221] on li "Due on Receipt" at bounding box center [119, 220] width 91 height 11
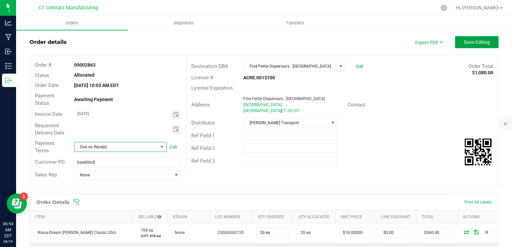
click at [464, 44] on span "Done Editing" at bounding box center [477, 42] width 26 height 5
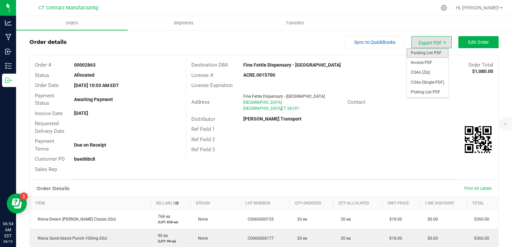
click at [426, 56] on span "Packing List PDF" at bounding box center [428, 53] width 42 height 10
click at [431, 62] on span "Invoice PDF" at bounding box center [428, 63] width 42 height 10
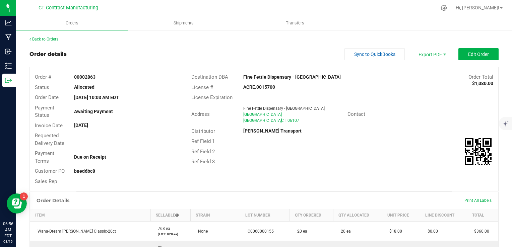
click at [54, 39] on link "Back to Orders" at bounding box center [43, 39] width 29 height 5
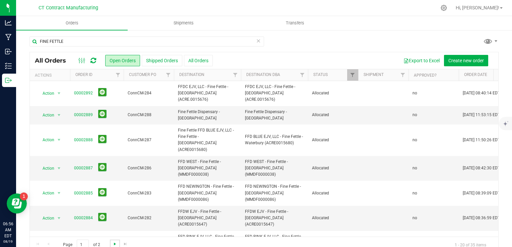
click at [113, 242] on span "Go to the next page" at bounding box center [114, 244] width 5 height 5
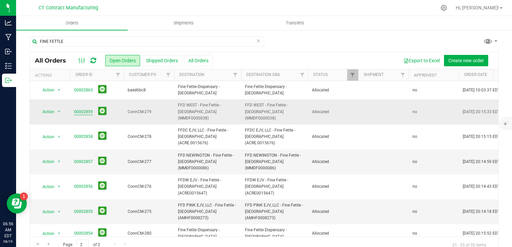
click at [89, 109] on link "00002859" at bounding box center [83, 112] width 19 height 6
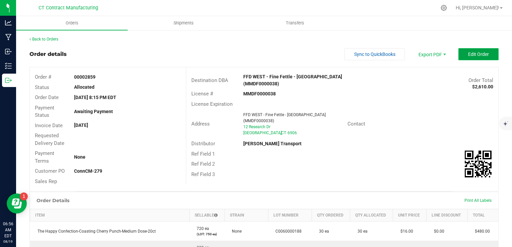
click at [475, 58] on button "Edit Order" at bounding box center [478, 54] width 40 height 12
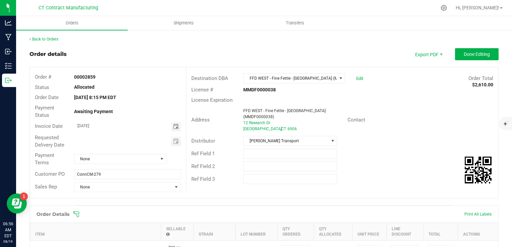
click at [176, 127] on span "Toggle calendar" at bounding box center [175, 126] width 5 height 5
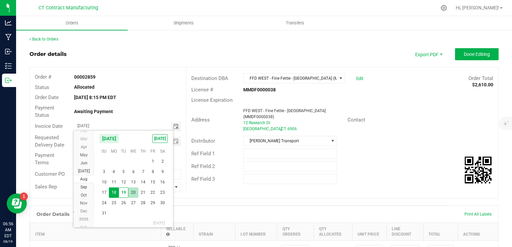
click at [133, 192] on span "20" at bounding box center [133, 193] width 10 height 10
type input "[DATE]"
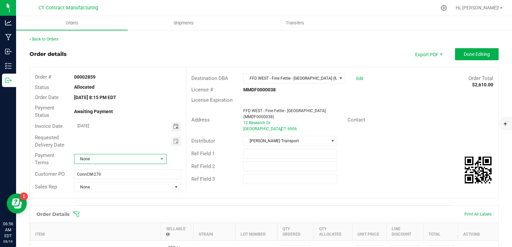
click at [116, 160] on span "None" at bounding box center [115, 158] width 83 height 9
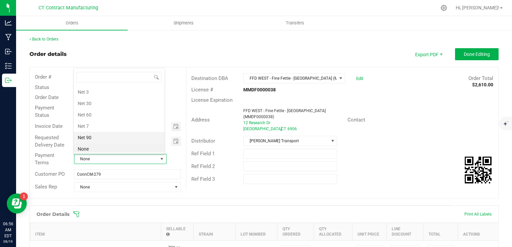
scroll to position [35, 0]
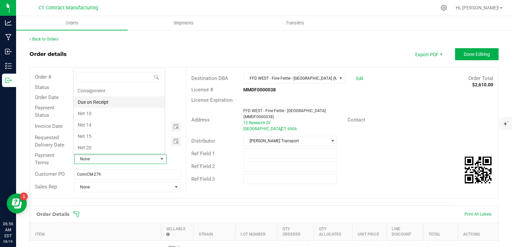
click at [119, 102] on li "Due on Receipt" at bounding box center [119, 102] width 91 height 11
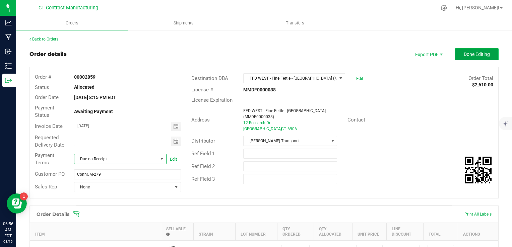
click at [469, 59] on button "Done Editing" at bounding box center [477, 54] width 44 height 12
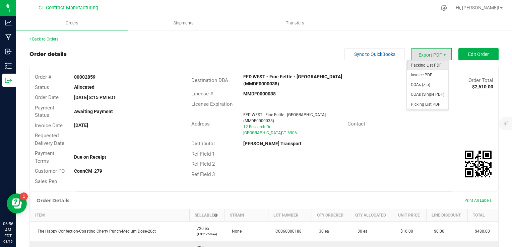
click at [429, 66] on span "Packing List PDF" at bounding box center [428, 66] width 42 height 10
click at [423, 74] on span "Invoice PDF" at bounding box center [428, 75] width 42 height 10
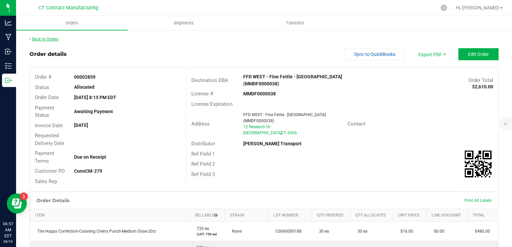
click at [52, 38] on link "Back to Orders" at bounding box center [43, 39] width 29 height 5
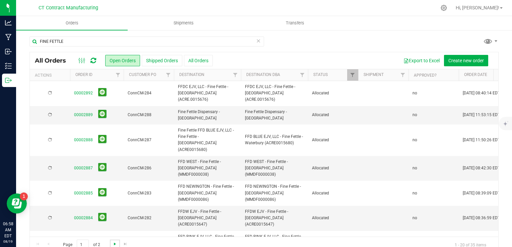
click at [113, 243] on span "Go to the next page" at bounding box center [114, 244] width 5 height 5
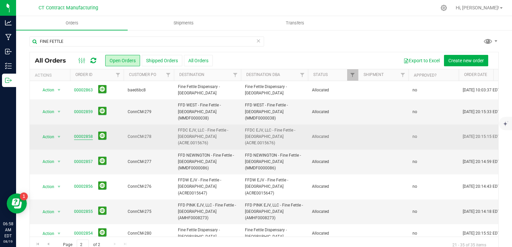
click at [85, 134] on link "00002858" at bounding box center [83, 137] width 19 height 6
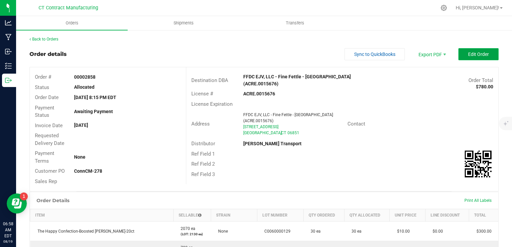
click at [474, 55] on span "Edit Order" at bounding box center [478, 54] width 21 height 5
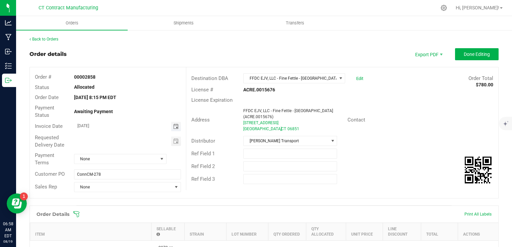
click at [173, 126] on span "Toggle calendar" at bounding box center [175, 126] width 5 height 5
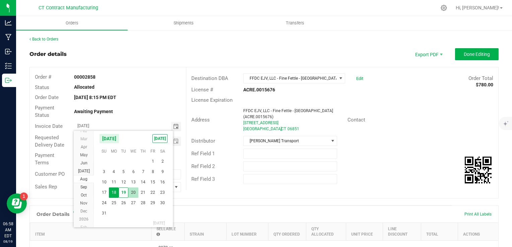
click at [133, 193] on span "20" at bounding box center [133, 193] width 10 height 10
type input "[DATE]"
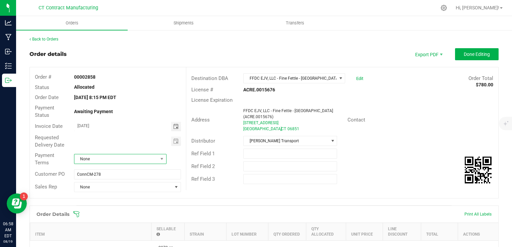
click at [122, 159] on span "None" at bounding box center [115, 158] width 83 height 9
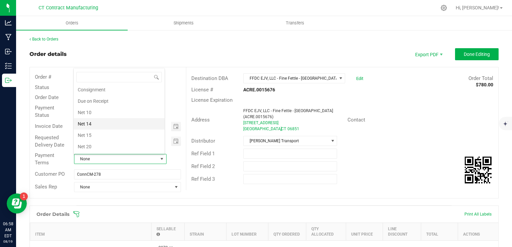
scroll to position [35, 0]
click at [112, 102] on li "Due on Receipt" at bounding box center [119, 102] width 91 height 11
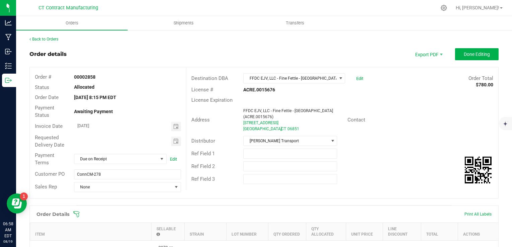
click at [252, 201] on div "Order details Export PDF Done Editing Order # 00002858 Status Allocated Order D…" at bounding box center [263, 231] width 469 height 366
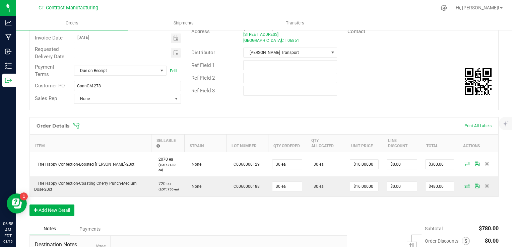
scroll to position [0, 0]
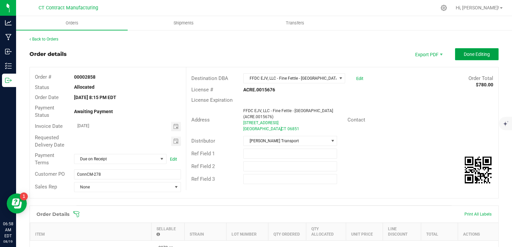
click at [455, 54] on button "Done Editing" at bounding box center [477, 54] width 44 height 12
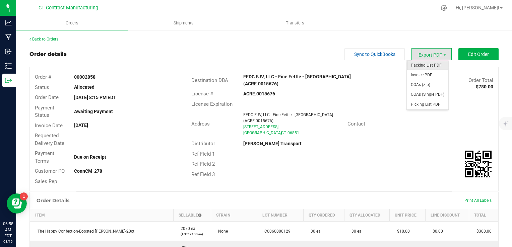
click at [420, 66] on span "Packing List PDF" at bounding box center [428, 66] width 42 height 10
click at [422, 75] on span "Invoice PDF" at bounding box center [428, 75] width 42 height 10
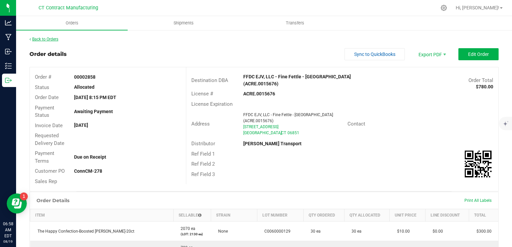
click at [56, 40] on link "Back to Orders" at bounding box center [43, 39] width 29 height 5
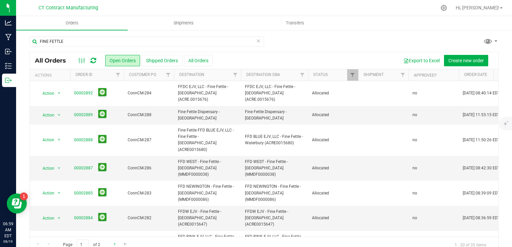
scroll to position [67, 0]
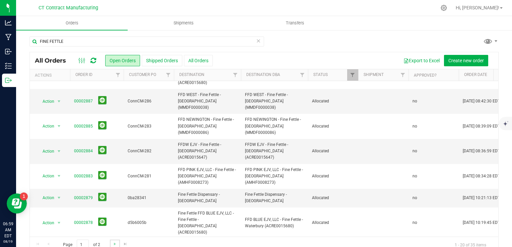
click at [116, 241] on link "Go to the next page" at bounding box center [115, 244] width 10 height 9
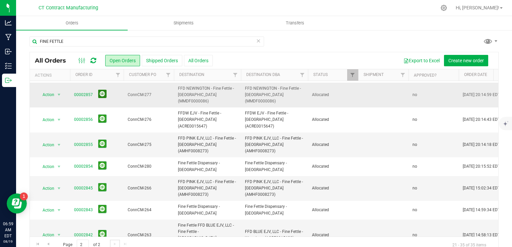
scroll to position [0, 0]
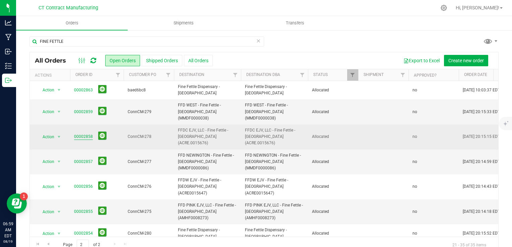
click at [86, 134] on link "00002858" at bounding box center [83, 137] width 19 height 6
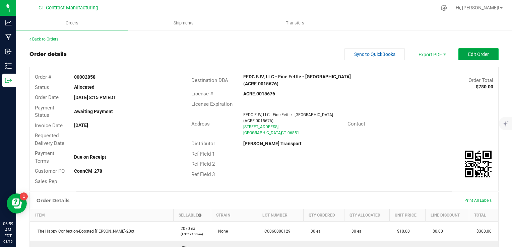
click at [458, 58] on button "Edit Order" at bounding box center [478, 54] width 40 height 12
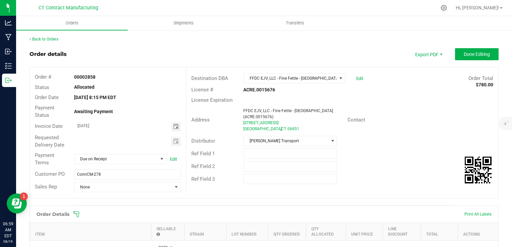
click at [176, 124] on span "Toggle calendar" at bounding box center [175, 126] width 5 height 5
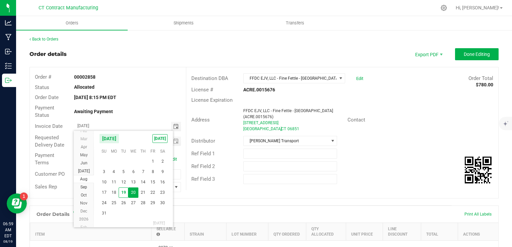
click at [133, 193] on span "20" at bounding box center [133, 193] width 10 height 10
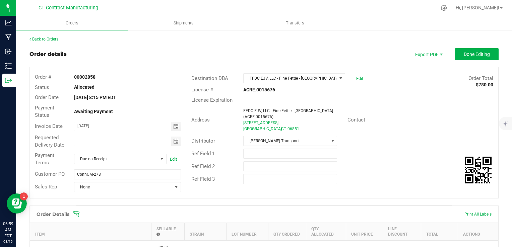
click at [215, 196] on div "Order # 00002858 Status Allocated Order Date Aug 17, 2025 8:15 PM EDT Payment S…" at bounding box center [264, 132] width 469 height 131
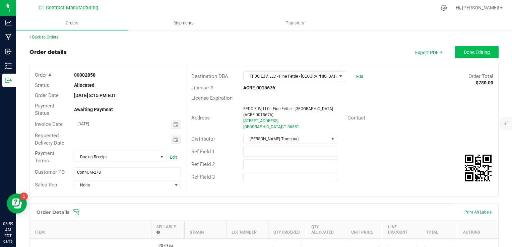
scroll to position [0, 0]
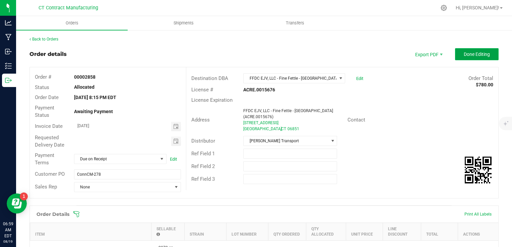
click at [464, 53] on span "Done Editing" at bounding box center [477, 54] width 26 height 5
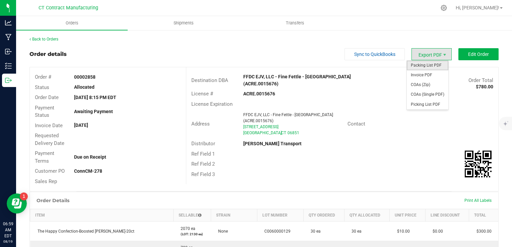
click at [422, 66] on span "Packing List PDF" at bounding box center [428, 66] width 42 height 10
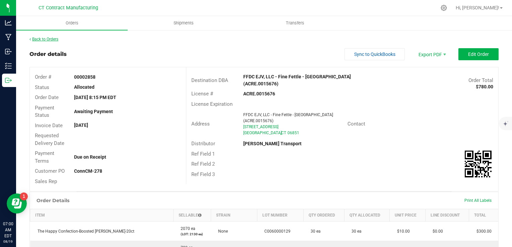
click at [42, 39] on link "Back to Orders" at bounding box center [43, 39] width 29 height 5
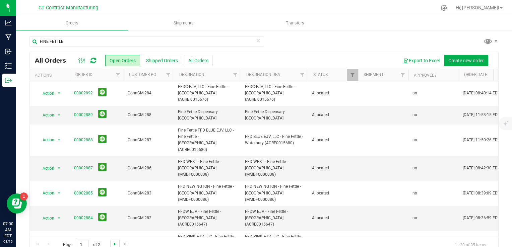
click at [115, 242] on span "Go to the next page" at bounding box center [114, 244] width 5 height 5
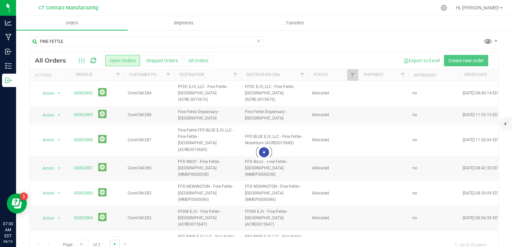
scroll to position [12, 0]
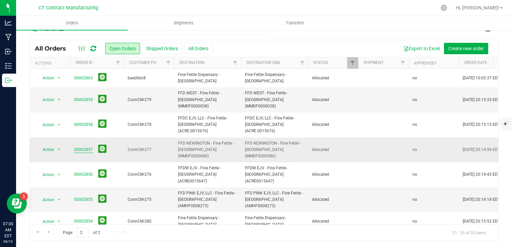
click at [84, 147] on link "00002857" at bounding box center [83, 150] width 19 height 6
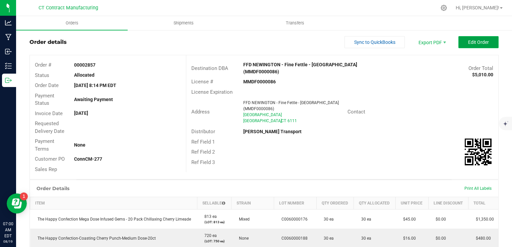
click at [474, 40] on span "Edit Order" at bounding box center [478, 42] width 21 height 5
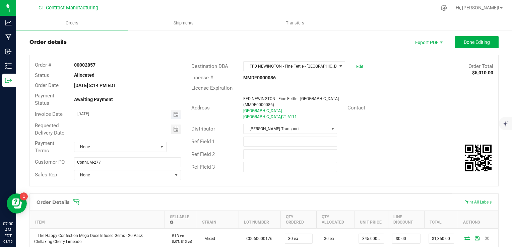
click at [174, 113] on span "Toggle calendar" at bounding box center [175, 114] width 5 height 5
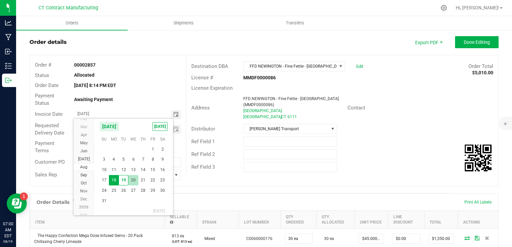
click at [130, 179] on span "20" at bounding box center [133, 180] width 10 height 10
type input "[DATE]"
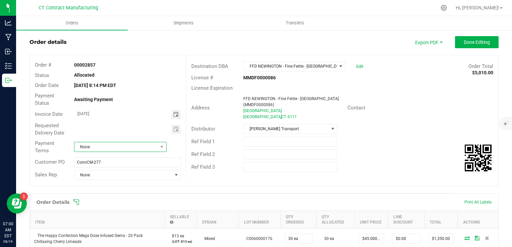
click at [121, 148] on span "None" at bounding box center [115, 146] width 83 height 9
click at [115, 216] on li "Due on Receipt" at bounding box center [119, 219] width 91 height 11
click at [206, 180] on div "Order # 00002857 Status Allocated Order Date Aug 17, 2025 8:14 PM EDT Payment S…" at bounding box center [264, 120] width 469 height 131
click at [476, 40] on span "Done Editing" at bounding box center [477, 42] width 26 height 5
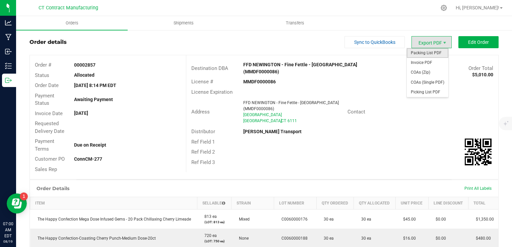
click at [429, 54] on span "Packing List PDF" at bounding box center [428, 53] width 42 height 10
click at [431, 61] on span "Invoice PDF" at bounding box center [428, 63] width 42 height 10
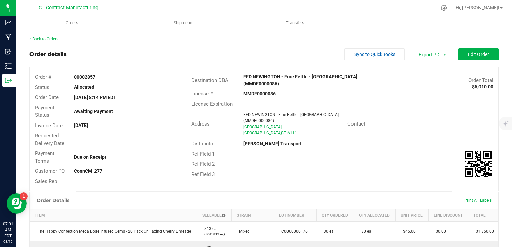
click at [56, 42] on div "Back to Orders" at bounding box center [263, 39] width 469 height 6
click at [56, 38] on link "Back to Orders" at bounding box center [43, 39] width 29 height 5
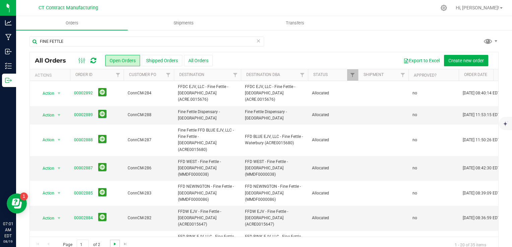
click at [114, 245] on span "Go to the next page" at bounding box center [114, 244] width 5 height 5
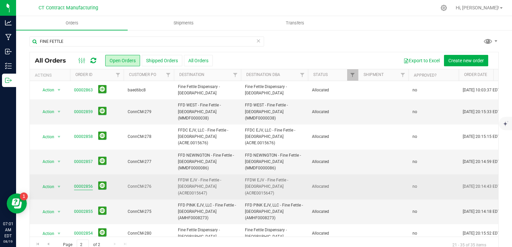
click at [83, 184] on link "00002856" at bounding box center [83, 187] width 19 height 6
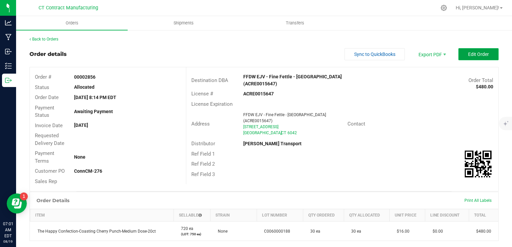
click at [470, 56] on span "Edit Order" at bounding box center [478, 54] width 21 height 5
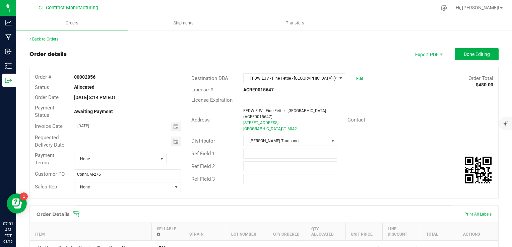
click at [177, 127] on span "Toggle calendar" at bounding box center [176, 126] width 10 height 9
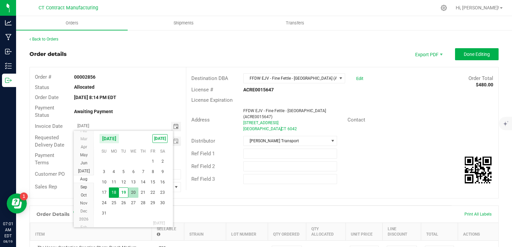
click at [130, 192] on span "20" at bounding box center [133, 193] width 10 height 10
type input "[DATE]"
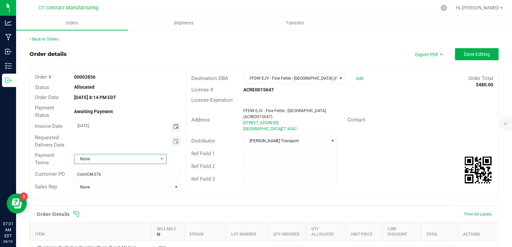
click at [127, 160] on span "None" at bounding box center [115, 158] width 83 height 9
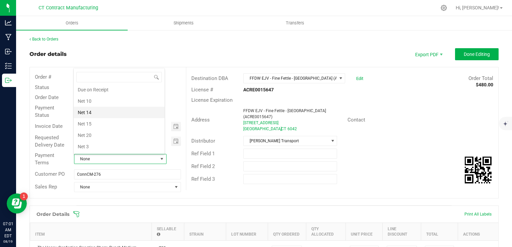
scroll to position [35, 0]
click at [121, 101] on li "Due on Receipt" at bounding box center [119, 102] width 91 height 11
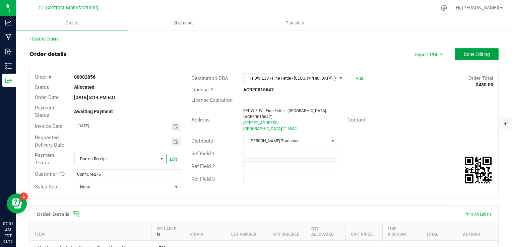
click at [469, 56] on span "Done Editing" at bounding box center [477, 54] width 26 height 5
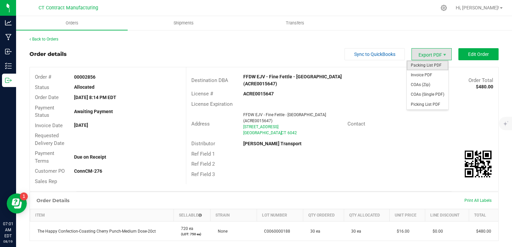
click at [428, 65] on span "Packing List PDF" at bounding box center [428, 66] width 42 height 10
click at [440, 77] on span "Invoice PDF" at bounding box center [428, 75] width 42 height 10
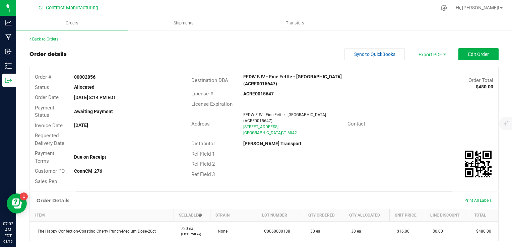
click at [50, 38] on link "Back to Orders" at bounding box center [43, 39] width 29 height 5
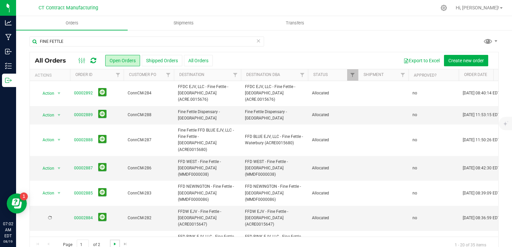
click at [116, 242] on span "Go to the next page" at bounding box center [114, 244] width 5 height 5
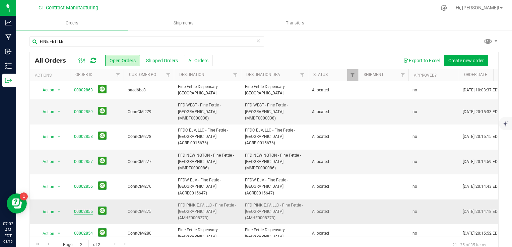
click at [90, 209] on link "00002855" at bounding box center [83, 212] width 19 height 6
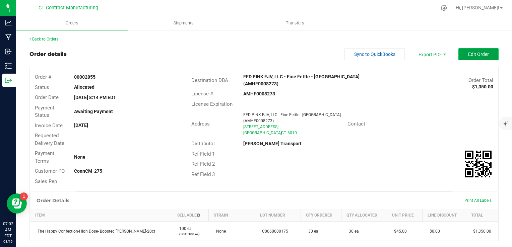
click at [472, 54] on span "Edit Order" at bounding box center [478, 54] width 21 height 5
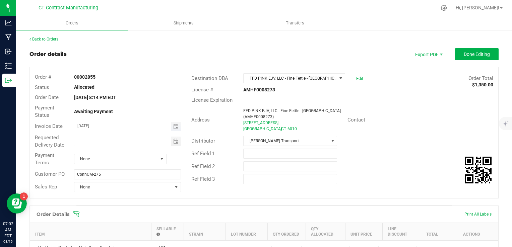
click at [171, 129] on span "Toggle calendar" at bounding box center [176, 126] width 10 height 9
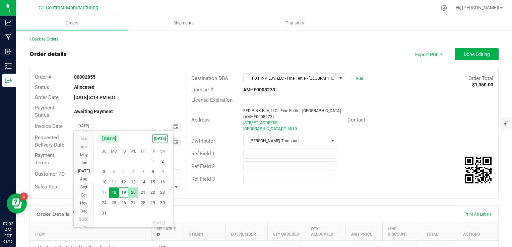
click at [134, 194] on span "20" at bounding box center [133, 193] width 10 height 10
type input "[DATE]"
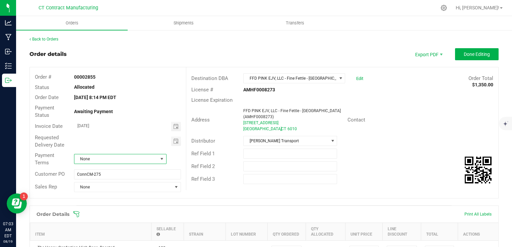
click at [117, 158] on span "None" at bounding box center [115, 158] width 83 height 9
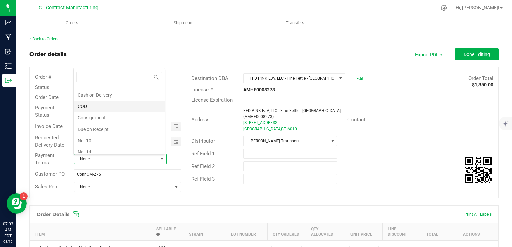
scroll to position [1, 0]
click at [118, 134] on li "Due on Receipt" at bounding box center [119, 135] width 91 height 11
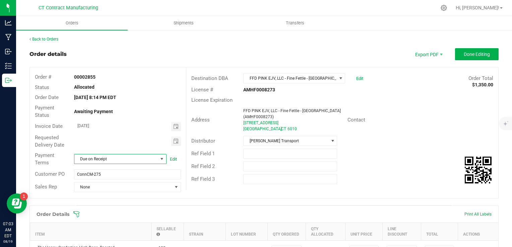
click at [206, 69] on div "Destination DBA FFD PINK EJV, LLC - Fine Fettle - Bristol (AMHF0008273) Edit Or…" at bounding box center [342, 128] width 312 height 123
click at [464, 51] on button "Done Editing" at bounding box center [477, 54] width 44 height 12
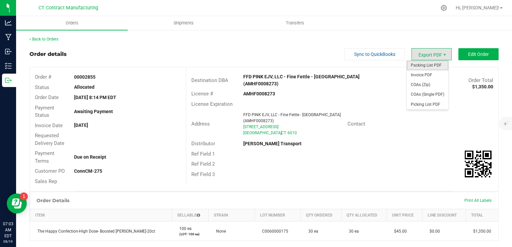
click at [430, 62] on span "Packing List PDF" at bounding box center [428, 66] width 42 height 10
click at [427, 75] on span "Invoice PDF" at bounding box center [428, 75] width 42 height 10
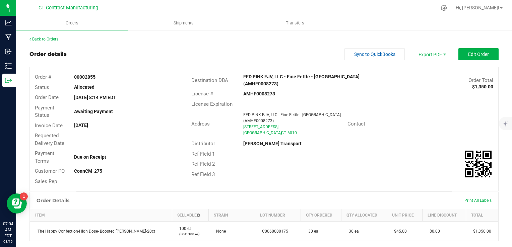
click at [54, 38] on link "Back to Orders" at bounding box center [43, 39] width 29 height 5
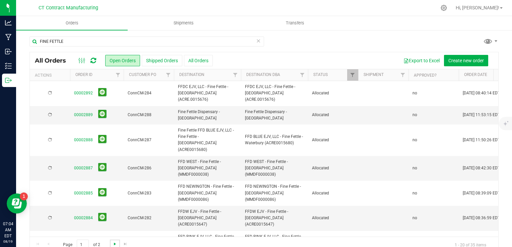
click at [115, 245] on span "Go to the next page" at bounding box center [114, 244] width 5 height 5
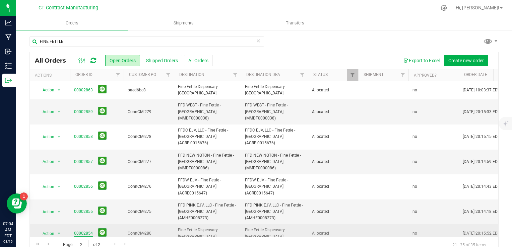
click at [82, 231] on link "00002854" at bounding box center [83, 234] width 19 height 6
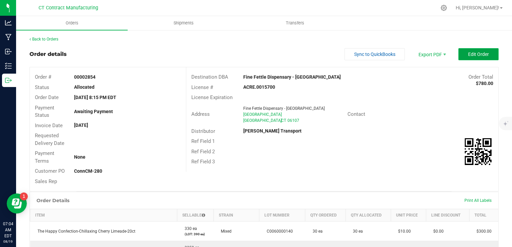
click at [464, 57] on button "Edit Order" at bounding box center [478, 54] width 40 height 12
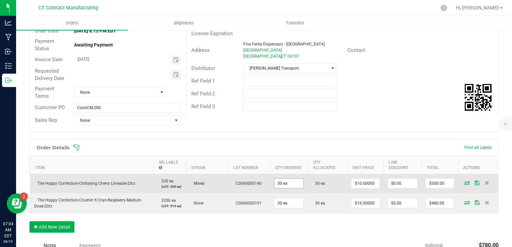
scroll to position [34, 0]
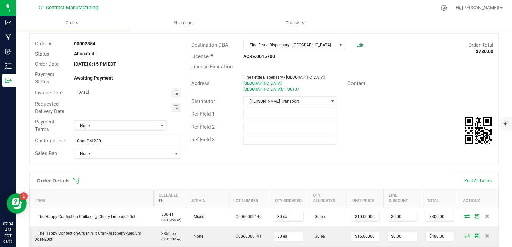
click at [175, 91] on span "Toggle calendar" at bounding box center [175, 92] width 5 height 5
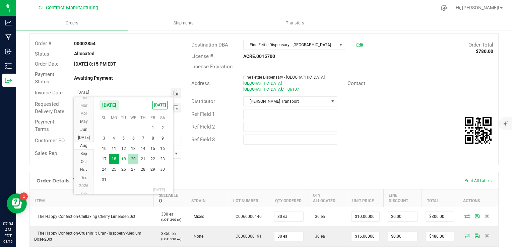
click at [133, 160] on span "20" at bounding box center [133, 159] width 10 height 10
type input "[DATE]"
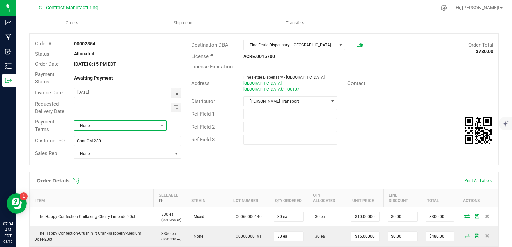
click at [126, 125] on span "None" at bounding box center [115, 125] width 83 height 9
click at [133, 164] on li "Due on Receipt" at bounding box center [119, 164] width 91 height 11
click at [298, 167] on div "Order details Export PDF Done Editing Order # 00002854 Status Allocated Order D…" at bounding box center [263, 195] width 469 height 361
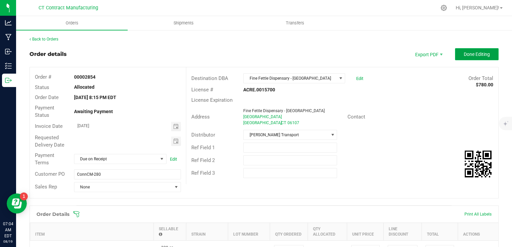
click at [471, 49] on button "Done Editing" at bounding box center [477, 54] width 44 height 12
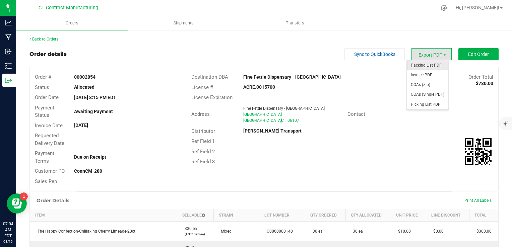
click at [416, 65] on span "Packing List PDF" at bounding box center [428, 66] width 42 height 10
click at [433, 71] on span "Invoice PDF" at bounding box center [428, 75] width 42 height 10
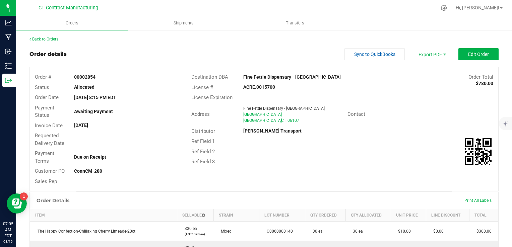
click at [57, 40] on link "Back to Orders" at bounding box center [43, 39] width 29 height 5
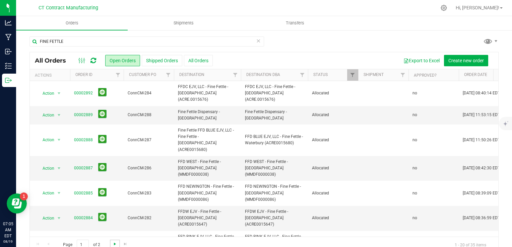
click at [115, 244] on span "Go to the next page" at bounding box center [114, 244] width 5 height 5
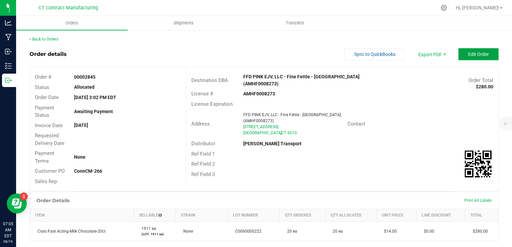
click at [487, 55] on button "Edit Order" at bounding box center [478, 54] width 40 height 12
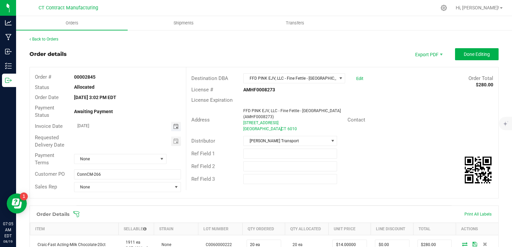
click at [173, 127] on span "Toggle calendar" at bounding box center [175, 126] width 5 height 5
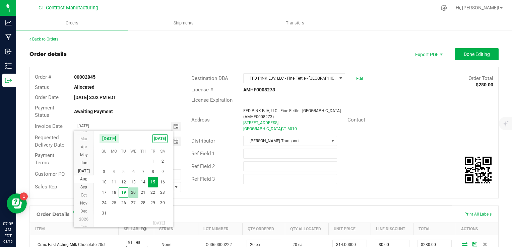
click at [135, 192] on span "20" at bounding box center [133, 193] width 10 height 10
type input "[DATE]"
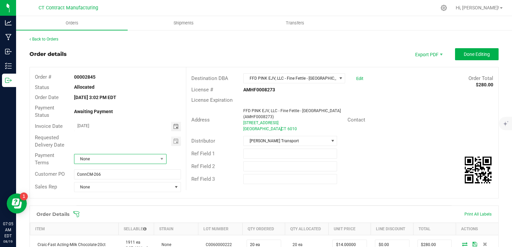
click at [123, 160] on span "None" at bounding box center [115, 158] width 83 height 9
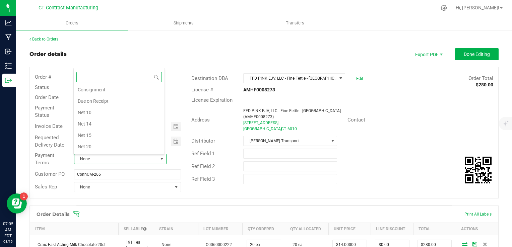
scroll to position [35, 0]
click at [123, 101] on li "Due on Receipt" at bounding box center [119, 102] width 91 height 11
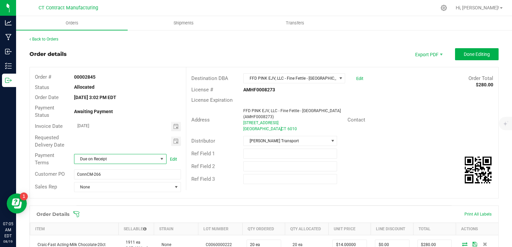
click at [267, 190] on div "Destination DBA FFD PINK EJV, LLC - Fine Fettle - Bristol (AMHF0008273) Edit Or…" at bounding box center [342, 128] width 312 height 123
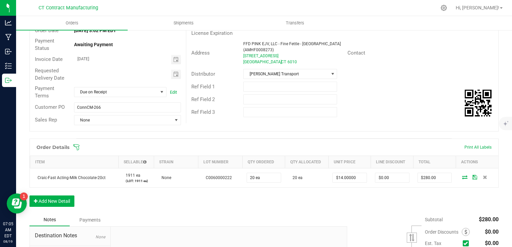
scroll to position [0, 0]
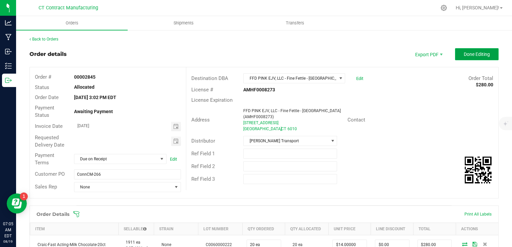
click at [466, 59] on button "Done Editing" at bounding box center [477, 54] width 44 height 12
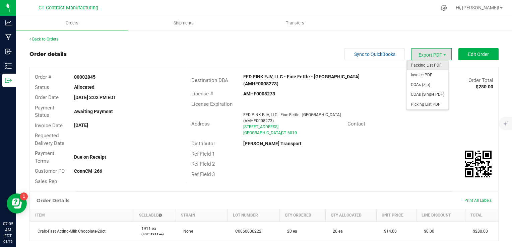
click at [428, 66] on span "Packing List PDF" at bounding box center [428, 66] width 42 height 10
click at [434, 72] on span "Invoice PDF" at bounding box center [428, 75] width 42 height 10
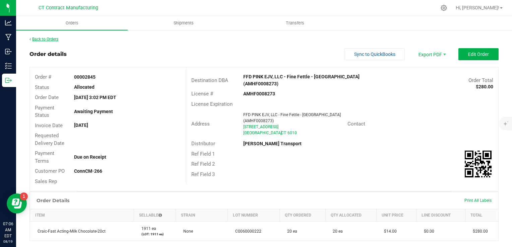
click at [48, 39] on link "Back to Orders" at bounding box center [43, 39] width 29 height 5
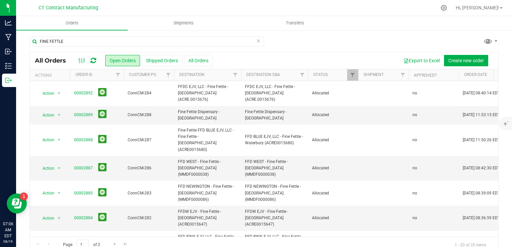
scroll to position [67, 0]
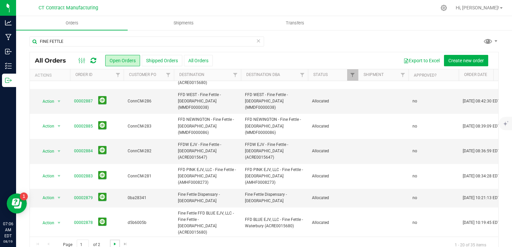
click at [113, 245] on span "Go to the next page" at bounding box center [114, 244] width 5 height 5
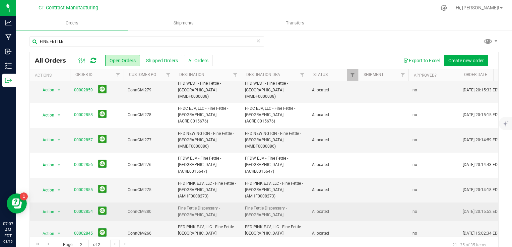
scroll to position [34, 0]
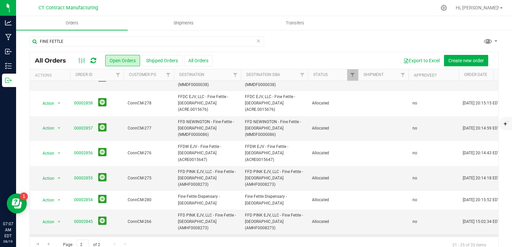
click at [90, 241] on link "00002843" at bounding box center [83, 244] width 19 height 6
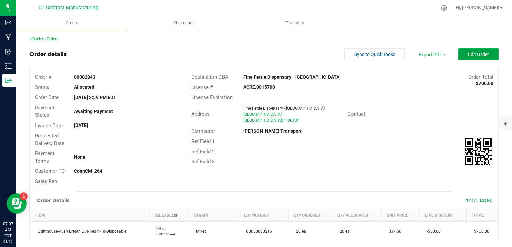
click at [466, 49] on button "Edit Order" at bounding box center [478, 54] width 40 height 12
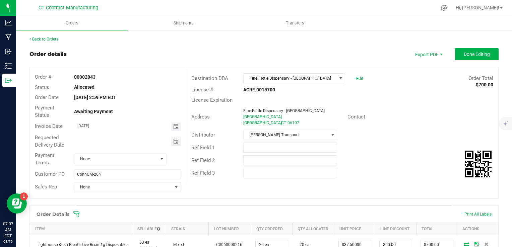
click at [173, 127] on span "Toggle calendar" at bounding box center [175, 126] width 5 height 5
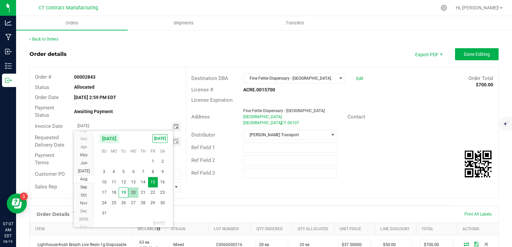
click at [135, 193] on span "20" at bounding box center [133, 193] width 10 height 10
type input "[DATE]"
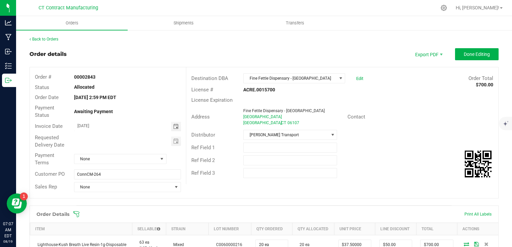
click at [126, 164] on div "Payment Terms None" at bounding box center [108, 159] width 156 height 18
click at [126, 160] on span "None" at bounding box center [115, 158] width 83 height 9
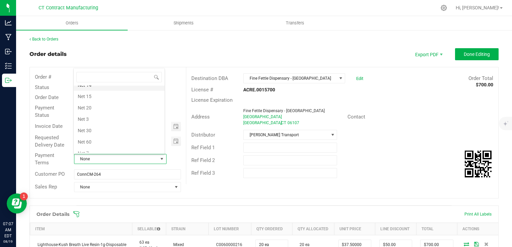
scroll to position [35, 0]
click at [118, 103] on li "Due on Receipt" at bounding box center [119, 102] width 91 height 11
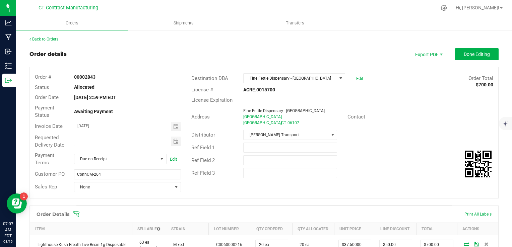
click at [232, 65] on outbound-order-header "Order details Export PDF Done Editing Order # 00002843 Status Allocated Order D…" at bounding box center [263, 126] width 469 height 157
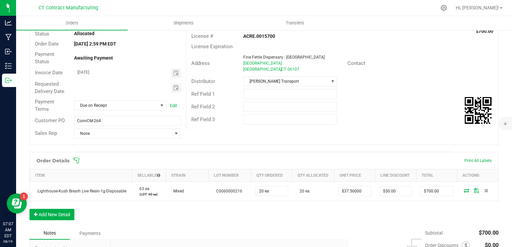
scroll to position [0, 0]
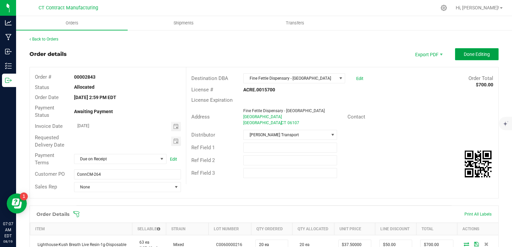
click at [473, 56] on span "Done Editing" at bounding box center [477, 54] width 26 height 5
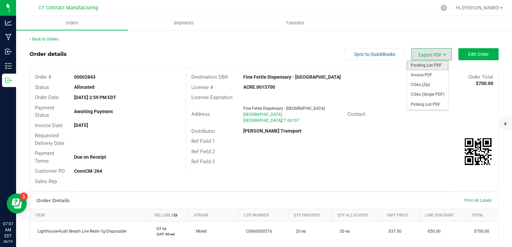
click at [433, 66] on span "Packing List PDF" at bounding box center [428, 66] width 42 height 10
click at [426, 75] on span "Invoice PDF" at bounding box center [428, 75] width 42 height 10
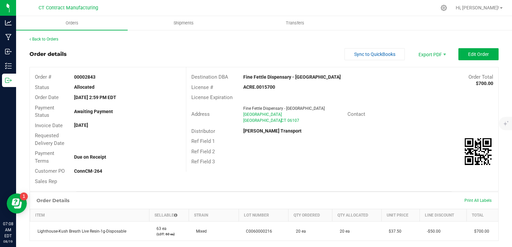
click at [57, 36] on div "Back to Orders" at bounding box center [263, 39] width 469 height 6
click at [55, 38] on link "Back to Orders" at bounding box center [43, 39] width 29 height 5
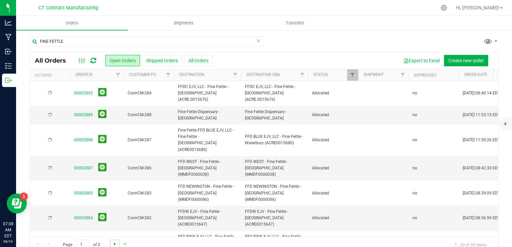
click at [115, 244] on span "Go to the next page" at bounding box center [114, 244] width 5 height 5
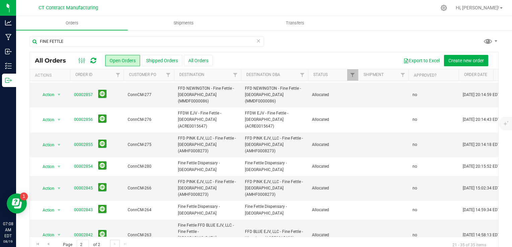
scroll to position [101, 0]
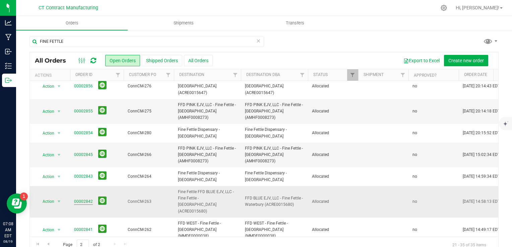
click at [87, 199] on link "00002842" at bounding box center [83, 202] width 19 height 6
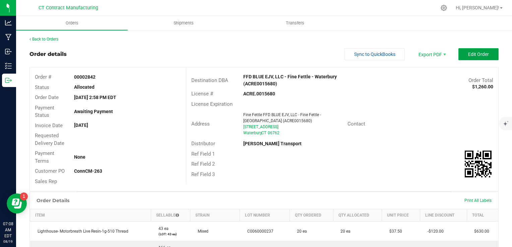
click at [471, 56] on span "Edit Order" at bounding box center [478, 54] width 21 height 5
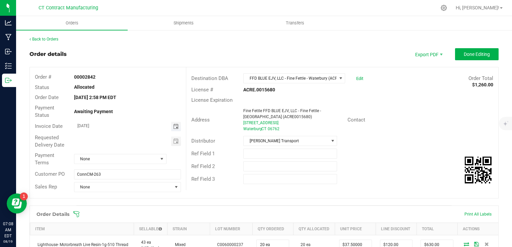
click at [174, 127] on span "Toggle calendar" at bounding box center [175, 126] width 5 height 5
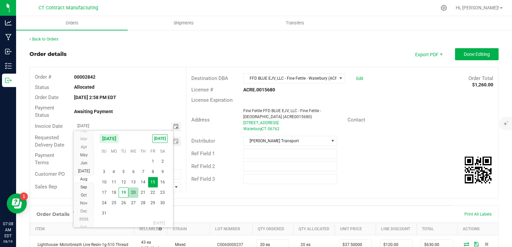
click at [133, 193] on span "20" at bounding box center [133, 193] width 10 height 10
type input "[DATE]"
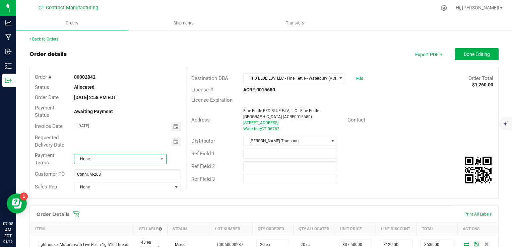
click at [121, 159] on span "None" at bounding box center [115, 158] width 83 height 9
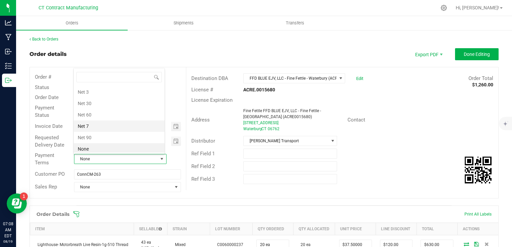
scroll to position [35, 0]
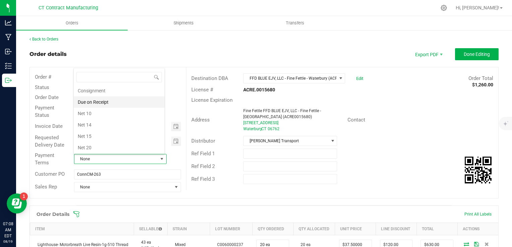
click at [131, 104] on li "Due on Receipt" at bounding box center [119, 102] width 91 height 11
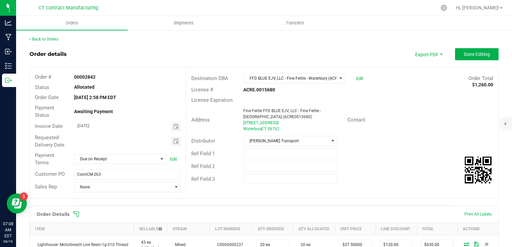
click at [198, 65] on outbound-order-header "Order details Export PDF Done Editing Order # 00002842 Status Allocated Order D…" at bounding box center [263, 126] width 469 height 157
click at [477, 49] on button "Done Editing" at bounding box center [477, 54] width 44 height 12
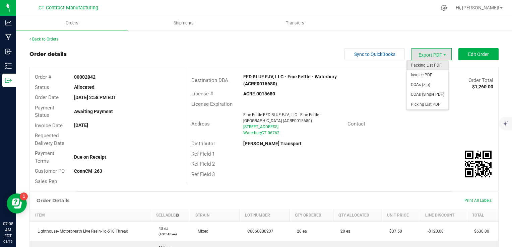
click at [428, 64] on span "Packing List PDF" at bounding box center [428, 66] width 42 height 10
click at [422, 75] on span "Invoice PDF" at bounding box center [428, 75] width 42 height 10
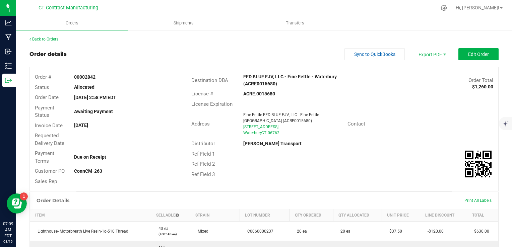
click at [50, 40] on link "Back to Orders" at bounding box center [43, 39] width 29 height 5
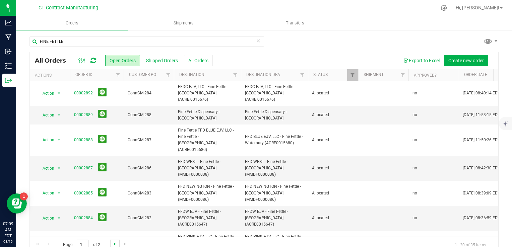
click at [117, 245] on span "Go to the next page" at bounding box center [114, 244] width 5 height 5
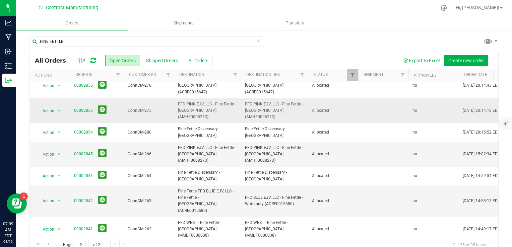
scroll to position [133, 0]
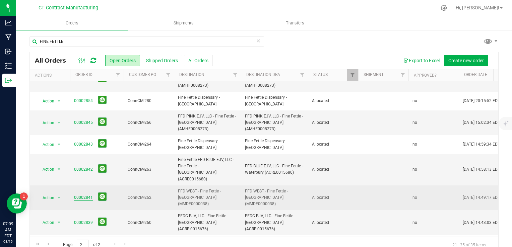
click at [86, 195] on link "00002841" at bounding box center [83, 198] width 19 height 6
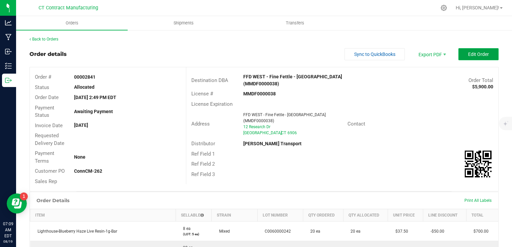
click at [480, 53] on span "Edit Order" at bounding box center [478, 54] width 21 height 5
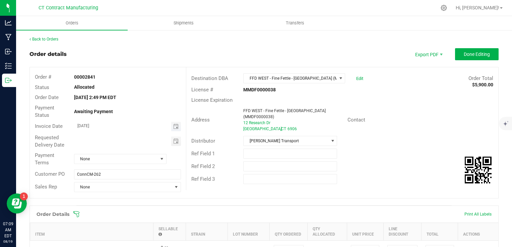
click at [171, 125] on span "Toggle calendar" at bounding box center [176, 126] width 10 height 9
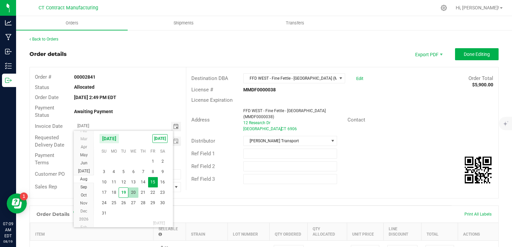
click at [132, 192] on span "20" at bounding box center [133, 193] width 10 height 10
type input "[DATE]"
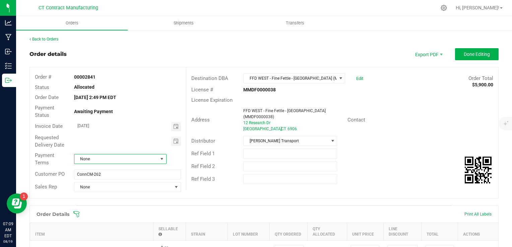
click at [121, 163] on span "None" at bounding box center [115, 158] width 83 height 9
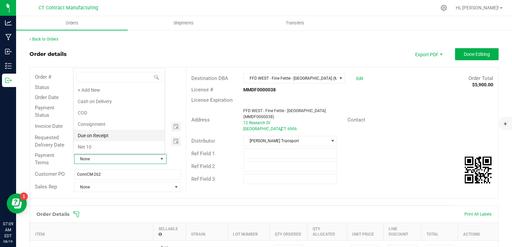
click at [106, 133] on li "Due on Receipt" at bounding box center [119, 135] width 91 height 11
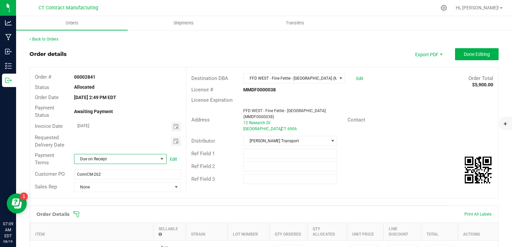
click at [196, 60] on div "Order details Export PDF Done Editing" at bounding box center [263, 54] width 469 height 12
click at [478, 55] on span "Done Editing" at bounding box center [477, 54] width 26 height 5
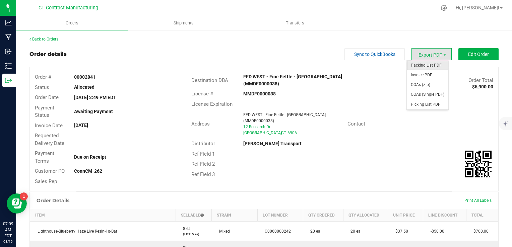
click at [431, 66] on span "Packing List PDF" at bounding box center [428, 66] width 42 height 10
click at [431, 73] on span "Invoice PDF" at bounding box center [428, 75] width 42 height 10
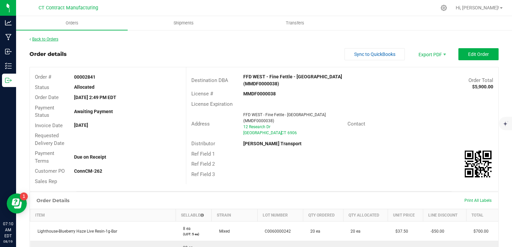
click at [57, 37] on link "Back to Orders" at bounding box center [43, 39] width 29 height 5
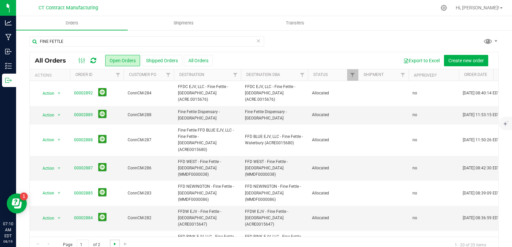
click at [115, 242] on span "Go to the next page" at bounding box center [114, 244] width 5 height 5
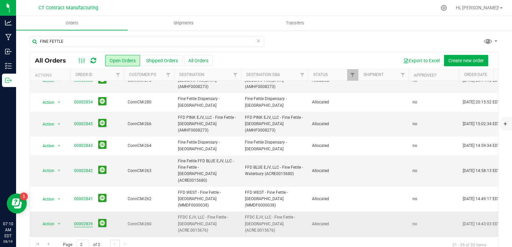
scroll to position [133, 0]
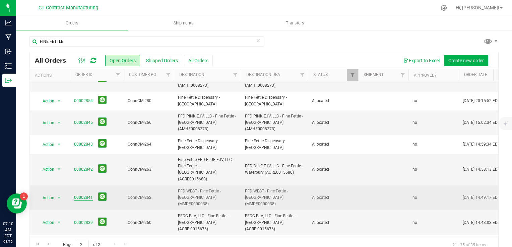
click at [84, 195] on link "00002841" at bounding box center [83, 198] width 19 height 6
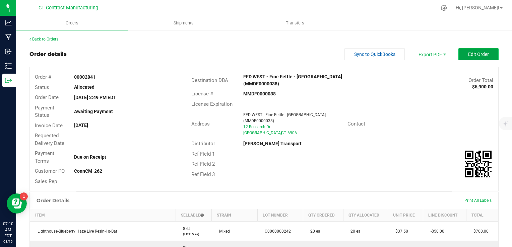
click at [473, 52] on span "Edit Order" at bounding box center [478, 54] width 21 height 5
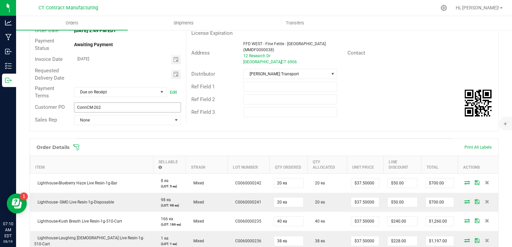
scroll to position [34, 0]
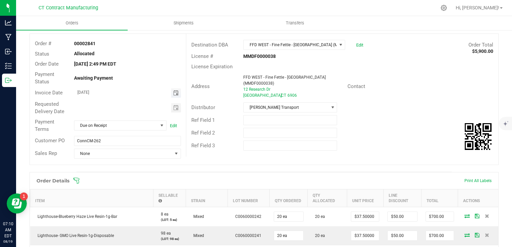
click at [176, 91] on span "Toggle calendar" at bounding box center [175, 92] width 5 height 5
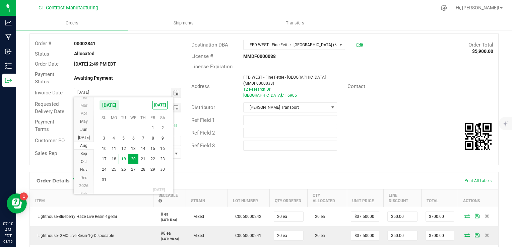
click at [136, 158] on span "20" at bounding box center [133, 159] width 10 height 10
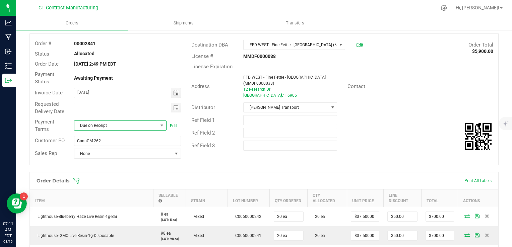
click at [121, 127] on span "Due on Receipt" at bounding box center [115, 125] width 83 height 9
click at [198, 174] on div "Order Details Print All Labels" at bounding box center [264, 181] width 469 height 17
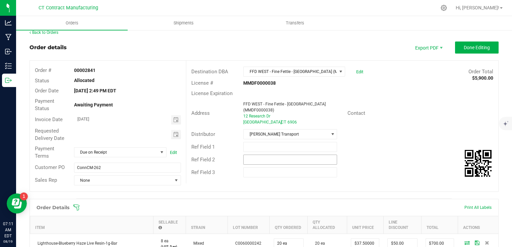
scroll to position [0, 0]
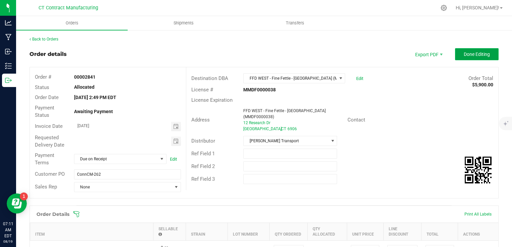
click at [483, 56] on span "Done Editing" at bounding box center [477, 54] width 26 height 5
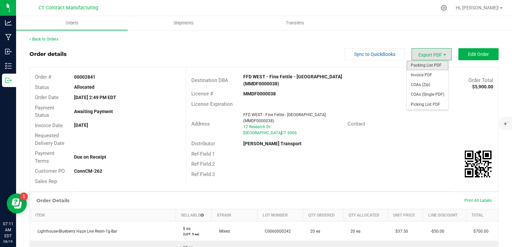
click at [425, 68] on span "Packing List PDF" at bounding box center [428, 66] width 42 height 10
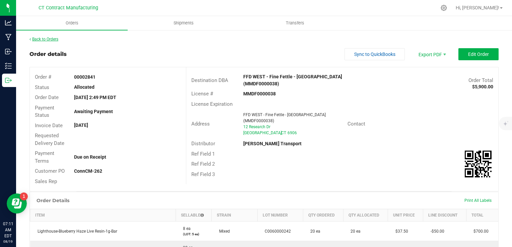
click at [52, 38] on link "Back to Orders" at bounding box center [43, 39] width 29 height 5
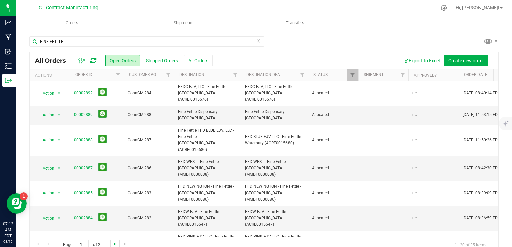
click at [112, 243] on span "Go to the next page" at bounding box center [114, 244] width 5 height 5
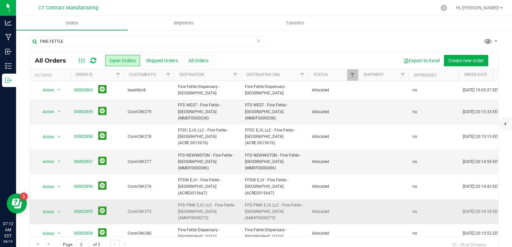
scroll to position [133, 0]
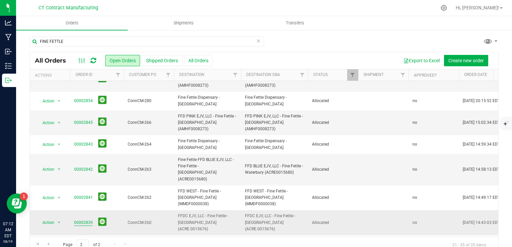
click at [86, 220] on link "00002839" at bounding box center [83, 223] width 19 height 6
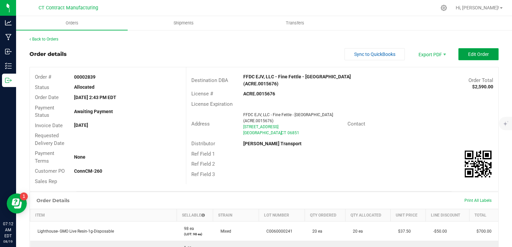
click at [461, 50] on button "Edit Order" at bounding box center [478, 54] width 40 height 12
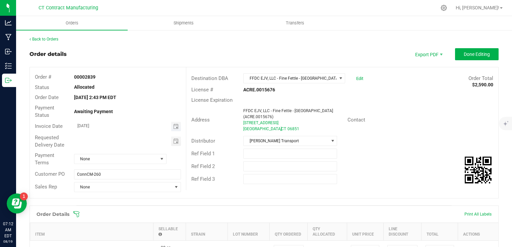
click at [177, 124] on span "Toggle calendar" at bounding box center [176, 126] width 10 height 9
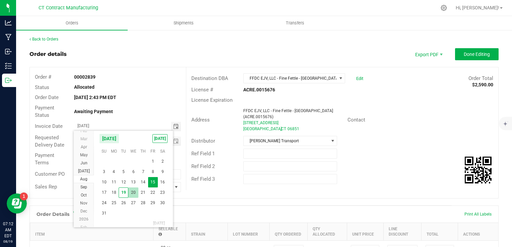
click at [134, 191] on span "20" at bounding box center [133, 193] width 10 height 10
type input "[DATE]"
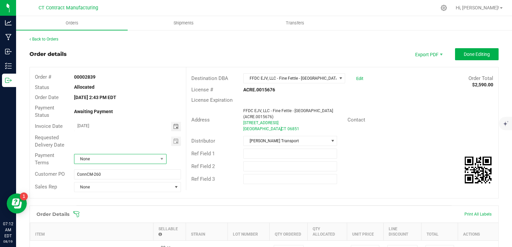
click at [113, 160] on span "None" at bounding box center [115, 158] width 83 height 9
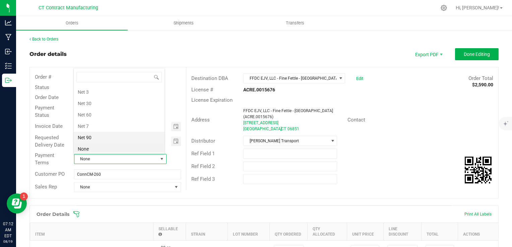
scroll to position [35, 0]
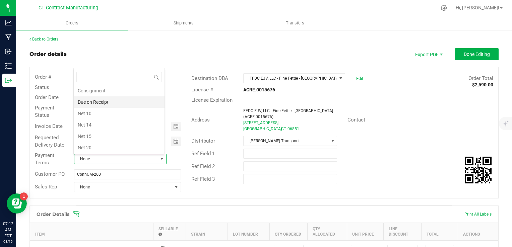
click at [118, 102] on li "Due on Receipt" at bounding box center [119, 102] width 91 height 11
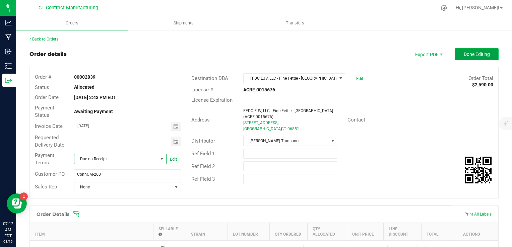
click at [464, 53] on span "Done Editing" at bounding box center [477, 54] width 26 height 5
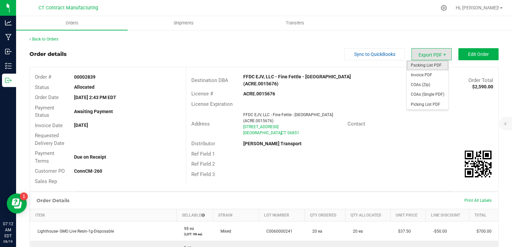
click at [425, 63] on span "Packing List PDF" at bounding box center [428, 66] width 42 height 10
click at [424, 77] on span "Invoice PDF" at bounding box center [428, 75] width 42 height 10
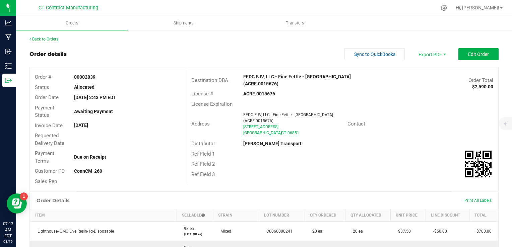
click at [55, 37] on link "Back to Orders" at bounding box center [43, 39] width 29 height 5
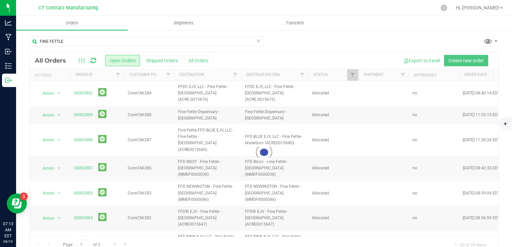
click at [111, 244] on div at bounding box center [264, 152] width 469 height 201
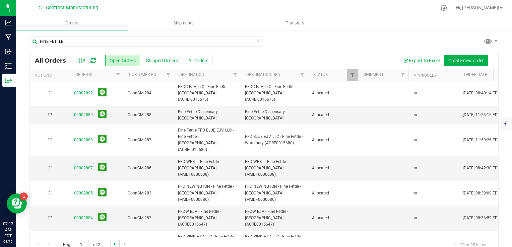
click at [113, 244] on span "Go to the next page" at bounding box center [114, 244] width 5 height 5
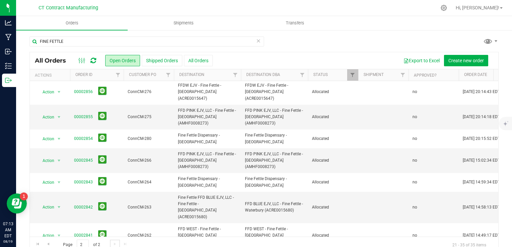
scroll to position [101, 0]
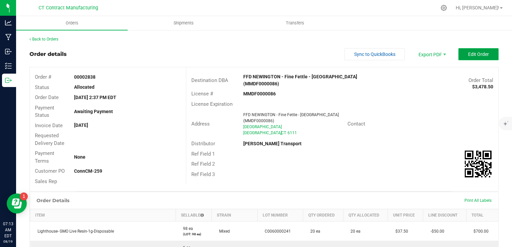
click at [474, 54] on span "Edit Order" at bounding box center [478, 54] width 21 height 5
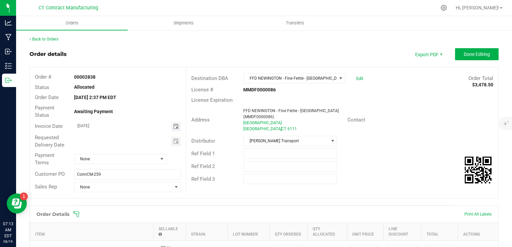
click at [175, 125] on span "Toggle calendar" at bounding box center [175, 126] width 5 height 5
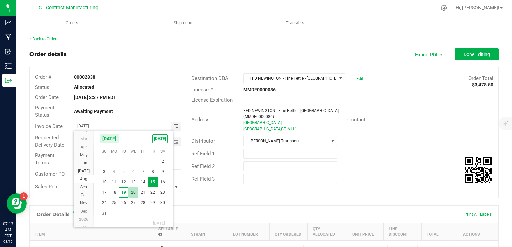
click at [134, 190] on span "20" at bounding box center [133, 193] width 10 height 10
type input "[DATE]"
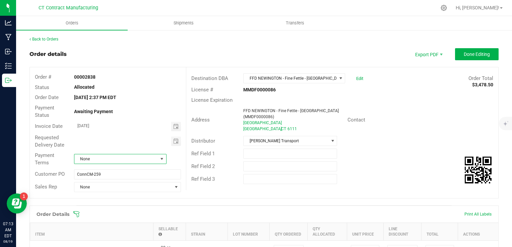
click at [121, 162] on span "None" at bounding box center [115, 158] width 83 height 9
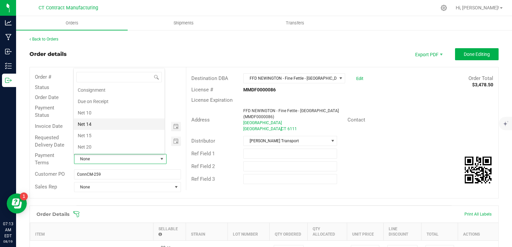
scroll to position [35, 0]
click at [119, 104] on li "Due on Receipt" at bounding box center [119, 102] width 91 height 11
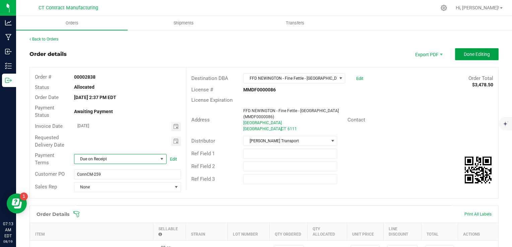
click at [475, 53] on span "Done Editing" at bounding box center [477, 54] width 26 height 5
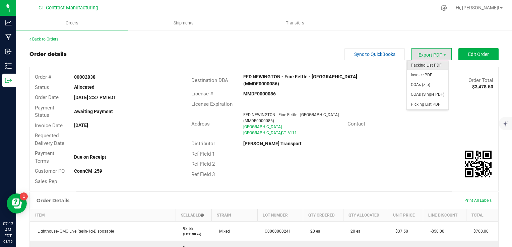
click at [432, 64] on span "Packing List PDF" at bounding box center [428, 66] width 42 height 10
click at [430, 74] on span "Invoice PDF" at bounding box center [428, 75] width 42 height 10
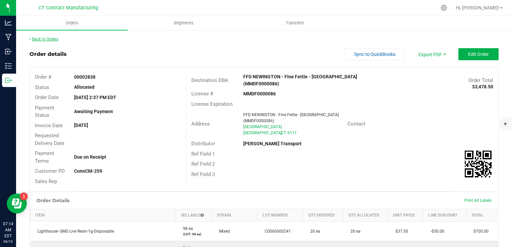
click at [50, 40] on link "Back to Orders" at bounding box center [43, 39] width 29 height 5
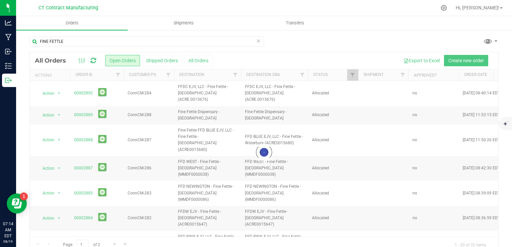
click at [125, 242] on div at bounding box center [264, 152] width 469 height 201
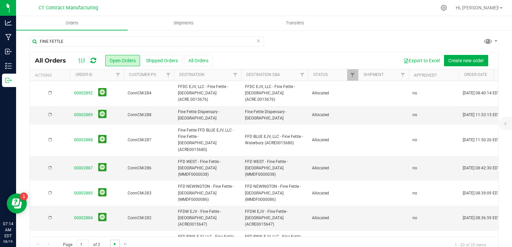
click at [115, 245] on span "Go to the next page" at bounding box center [114, 244] width 5 height 5
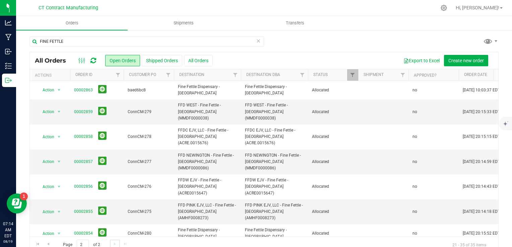
scroll to position [133, 0]
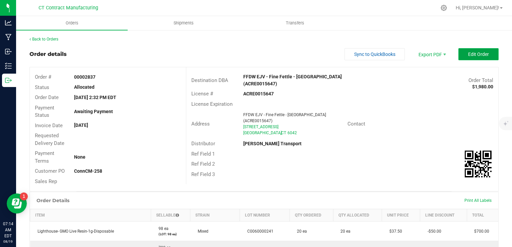
click at [475, 50] on button "Edit Order" at bounding box center [478, 54] width 40 height 12
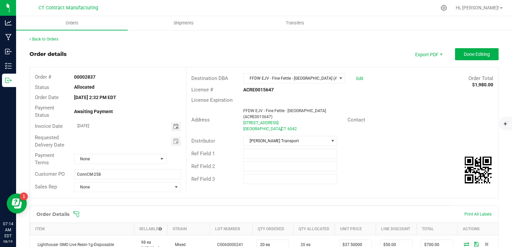
click at [173, 125] on span "Toggle calendar" at bounding box center [175, 126] width 5 height 5
type input "[DATE]"
click at [127, 156] on span "None" at bounding box center [115, 158] width 83 height 9
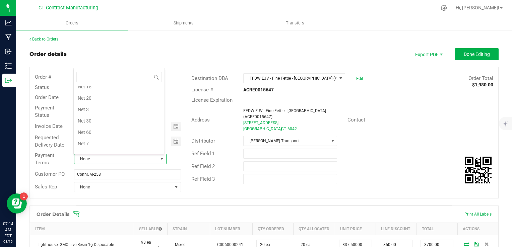
scroll to position [35, 0]
click at [120, 106] on li "Due on Receipt" at bounding box center [119, 102] width 91 height 11
click at [232, 60] on outbound-order-header "Order details Export PDF Done Editing Order # 00002837 Status Allocated Order D…" at bounding box center [263, 126] width 469 height 157
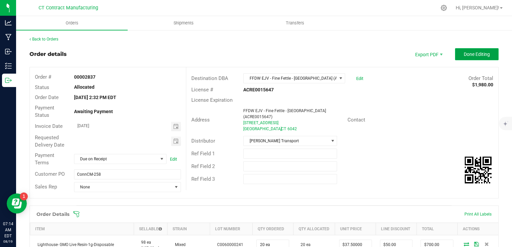
click at [471, 56] on span "Done Editing" at bounding box center [477, 54] width 26 height 5
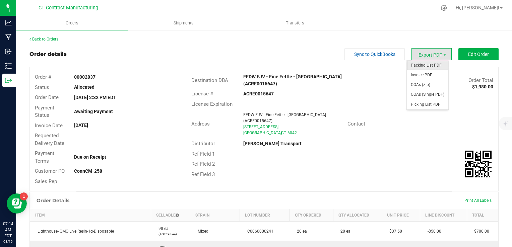
click at [429, 65] on span "Packing List PDF" at bounding box center [428, 66] width 42 height 10
click at [433, 72] on span "Invoice PDF" at bounding box center [428, 75] width 42 height 10
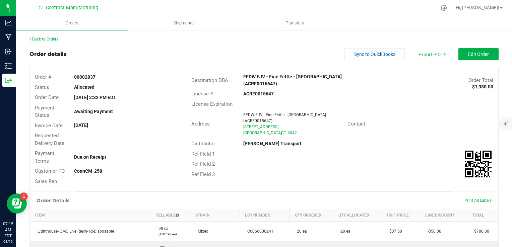
click at [54, 40] on link "Back to Orders" at bounding box center [43, 39] width 29 height 5
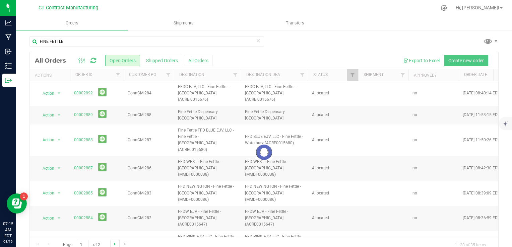
click at [114, 244] on span "Go to the next page" at bounding box center [114, 244] width 5 height 5
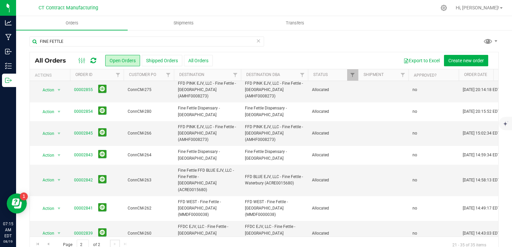
scroll to position [133, 0]
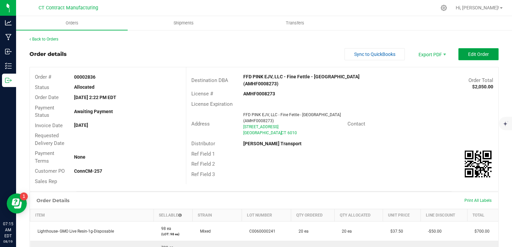
click at [471, 52] on span "Edit Order" at bounding box center [478, 54] width 21 height 5
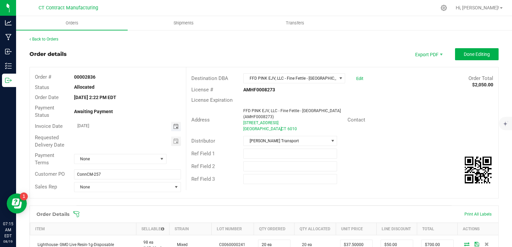
click at [173, 125] on span "Toggle calendar" at bounding box center [175, 126] width 5 height 5
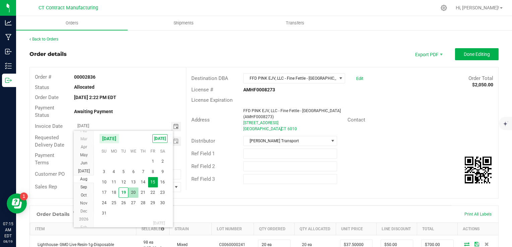
click at [137, 193] on span "20" at bounding box center [133, 193] width 10 height 10
type input "[DATE]"
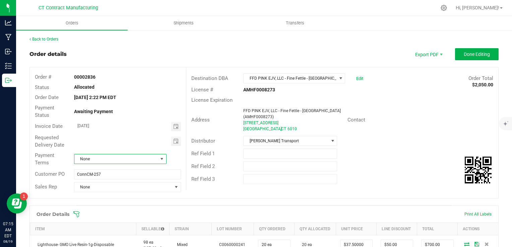
click at [123, 162] on span "None" at bounding box center [115, 158] width 83 height 9
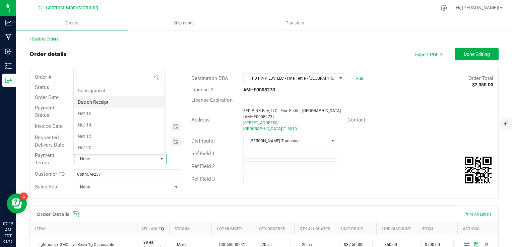
click at [120, 103] on li "Due on Receipt" at bounding box center [119, 102] width 91 height 11
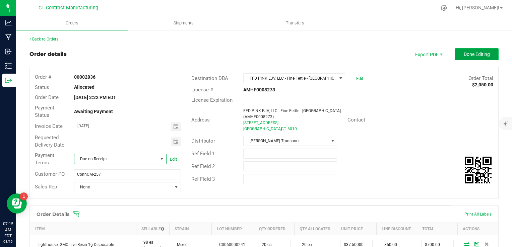
click at [455, 54] on button "Done Editing" at bounding box center [477, 54] width 44 height 12
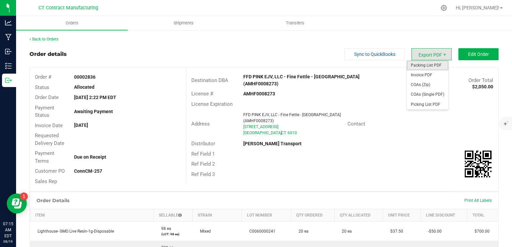
click at [425, 65] on span "Packing List PDF" at bounding box center [428, 66] width 42 height 10
click at [426, 73] on span "Invoice PDF" at bounding box center [428, 75] width 42 height 10
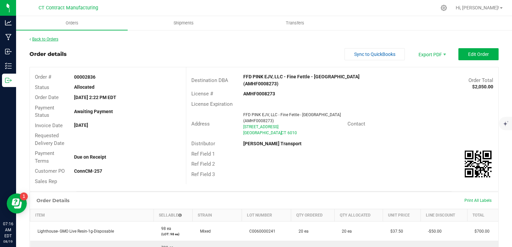
click at [52, 37] on link "Back to Orders" at bounding box center [43, 39] width 29 height 5
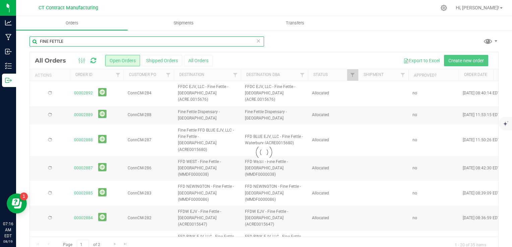
click at [66, 42] on input "FINE FETTLE" at bounding box center [146, 42] width 235 height 10
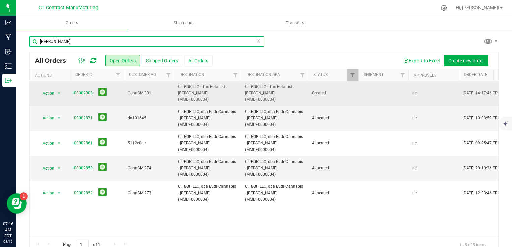
type input "[PERSON_NAME]"
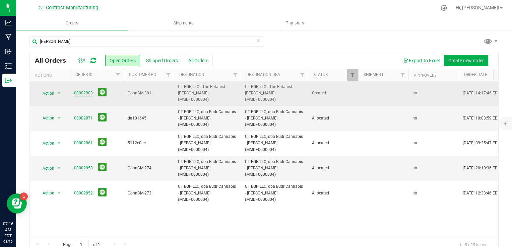
click at [86, 90] on link "00002903" at bounding box center [83, 93] width 19 height 6
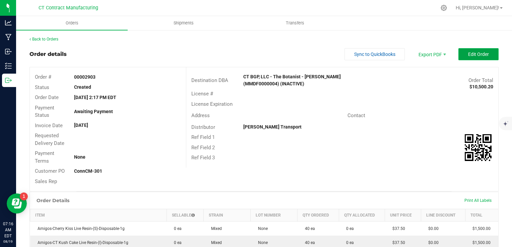
click at [468, 56] on span "Edit Order" at bounding box center [478, 54] width 21 height 5
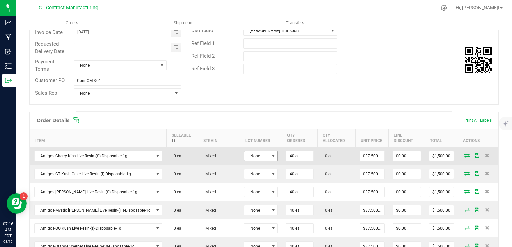
scroll to position [101, 0]
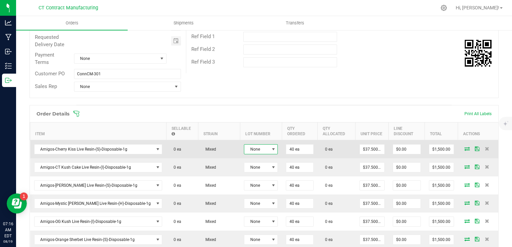
click at [271, 148] on span at bounding box center [273, 149] width 5 height 5
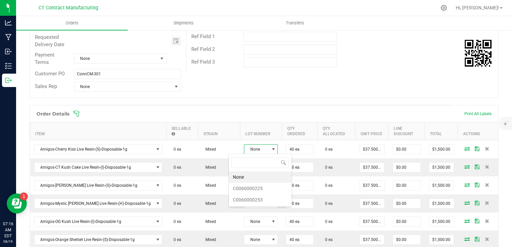
scroll to position [10, 34]
click at [262, 190] on li "C0060000225" at bounding box center [260, 188] width 63 height 11
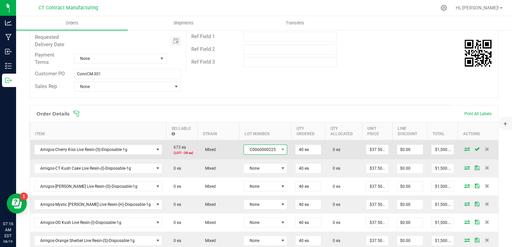
click at [255, 151] on span "C0060000225" at bounding box center [261, 149] width 35 height 9
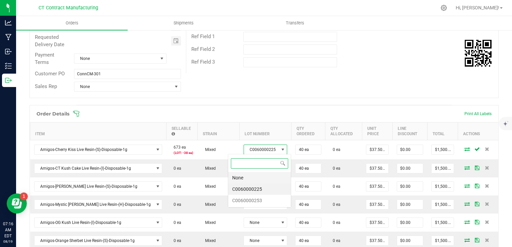
scroll to position [10, 43]
click at [267, 198] on li "C0060000253" at bounding box center [259, 200] width 63 height 11
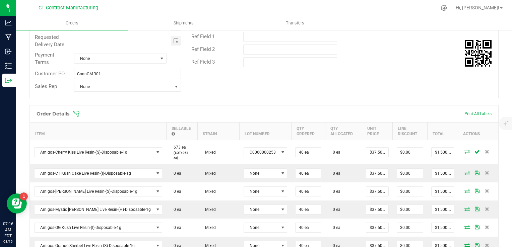
click at [464, 150] on icon at bounding box center [466, 152] width 5 height 4
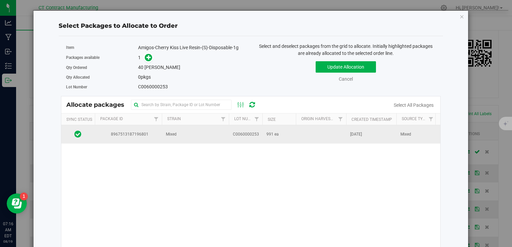
click at [214, 137] on td "Mixed" at bounding box center [195, 134] width 67 height 18
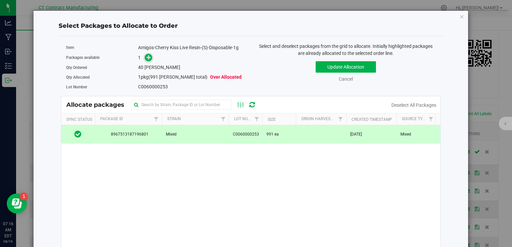
click at [149, 57] on icon at bounding box center [148, 57] width 5 height 5
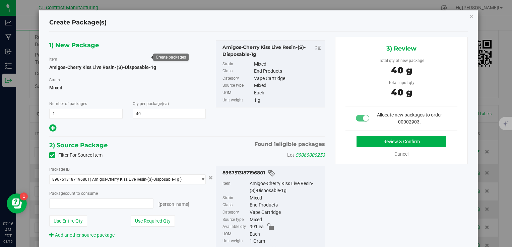
type input "40 ea"
click at [377, 143] on button "Review & Confirm" at bounding box center [402, 141] width 90 height 11
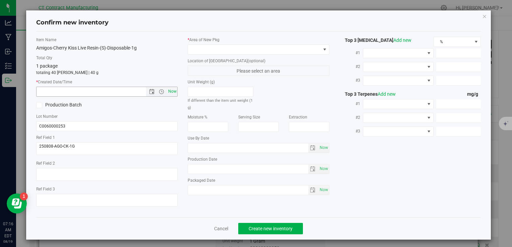
click at [172, 93] on span "Now" at bounding box center [172, 92] width 11 height 10
type input "[DATE] 7:16 AM"
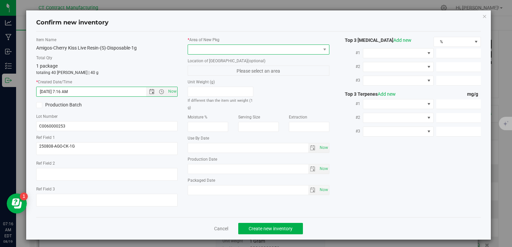
click at [226, 49] on span at bounding box center [254, 49] width 132 height 9
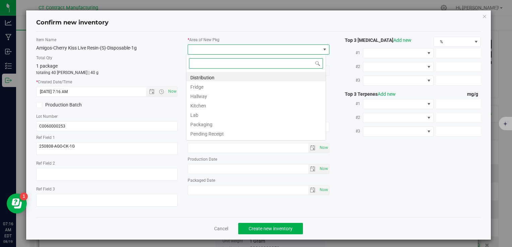
scroll to position [10, 140]
click at [237, 74] on li "Distribution" at bounding box center [255, 76] width 139 height 9
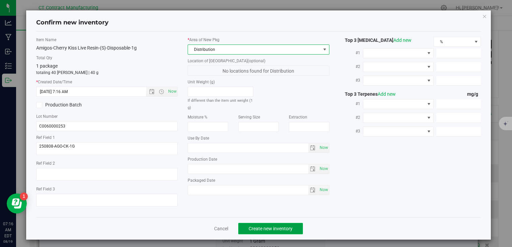
click at [266, 229] on span "Create new inventory" at bounding box center [271, 228] width 44 height 5
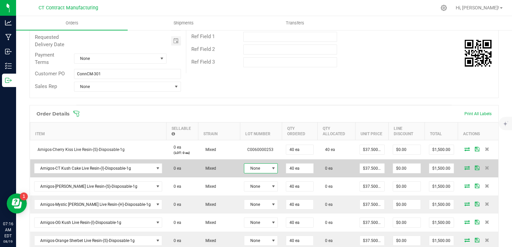
click at [271, 169] on span at bounding box center [273, 168] width 5 height 5
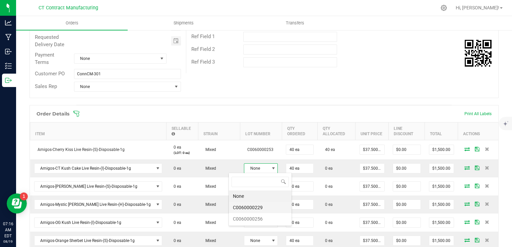
click at [262, 209] on li "C0060000229" at bounding box center [260, 207] width 63 height 11
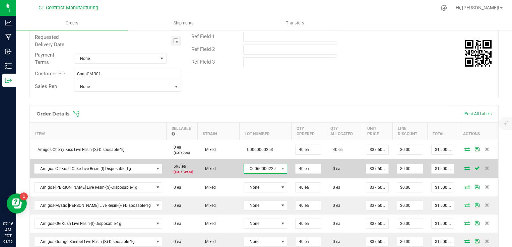
click at [253, 171] on span "C0060000229" at bounding box center [261, 168] width 35 height 9
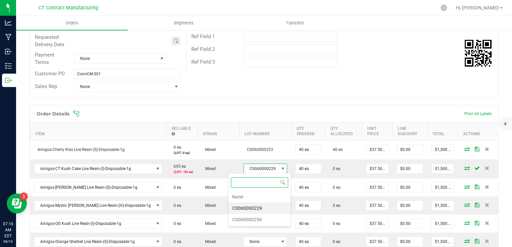
scroll to position [10, 43]
click at [258, 219] on li "C0060000256" at bounding box center [259, 219] width 63 height 11
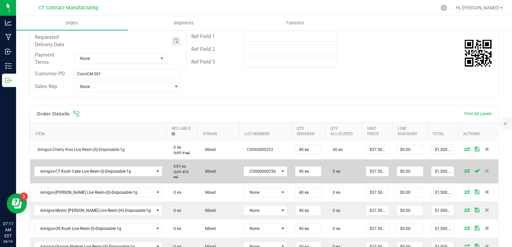
click at [464, 169] on icon at bounding box center [466, 171] width 5 height 4
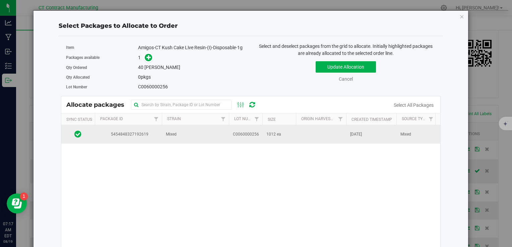
click at [249, 135] on span "C0060000256" at bounding box center [246, 134] width 26 height 6
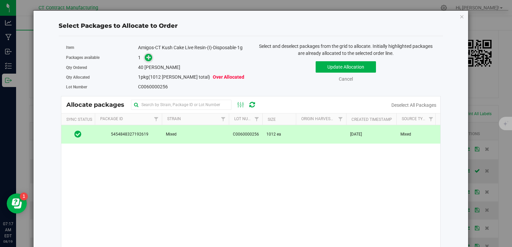
click at [147, 56] on icon at bounding box center [148, 57] width 5 height 5
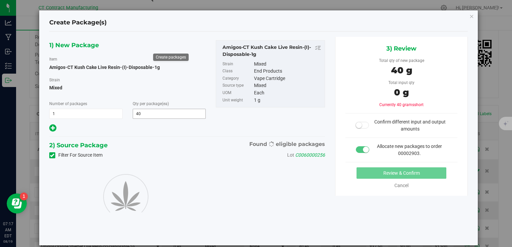
type input "40"
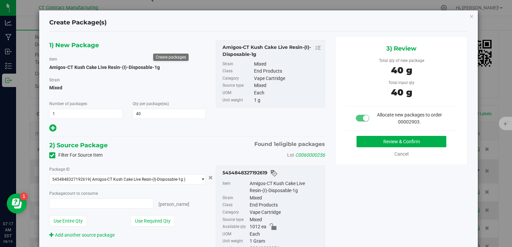
type input "40 ea"
click at [379, 144] on button "Review & Confirm" at bounding box center [402, 141] width 90 height 11
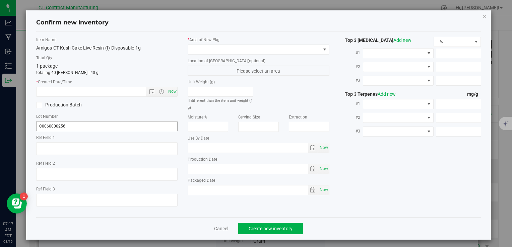
type textarea "250808-AGO-CTKC-1G"
click at [167, 89] on span "Now" at bounding box center [172, 92] width 11 height 10
type input "[DATE] 7:17 AM"
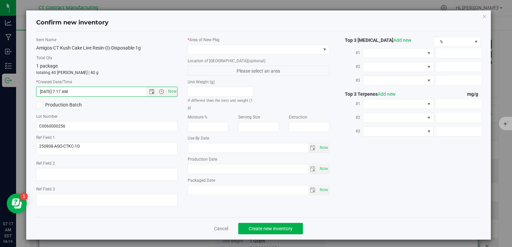
click at [205, 54] on div "* Area of [GEOGRAPHIC_DATA] Location of [GEOGRAPHIC_DATA] (optional) Please sel…" at bounding box center [258, 118] width 151 height 162
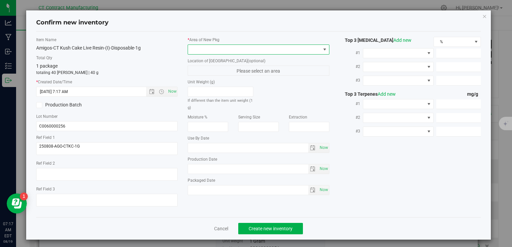
click at [206, 50] on span at bounding box center [254, 49] width 132 height 9
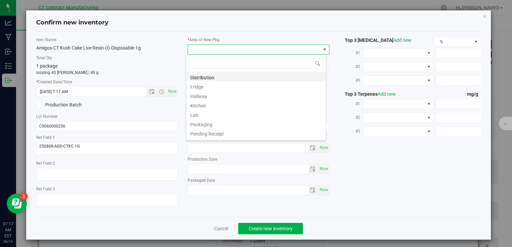
scroll to position [10, 140]
click at [204, 74] on li "Distribution" at bounding box center [255, 76] width 139 height 9
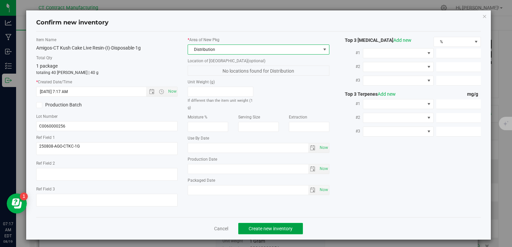
click at [259, 225] on button "Create new inventory" at bounding box center [270, 228] width 65 height 11
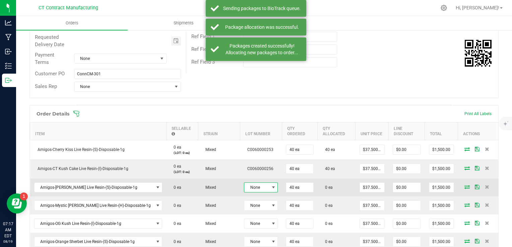
click at [271, 188] on span at bounding box center [273, 187] width 5 height 5
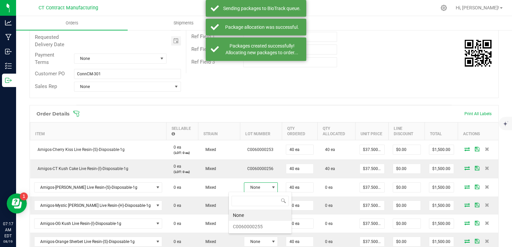
scroll to position [10, 34]
click at [259, 225] on li "C0060000255" at bounding box center [260, 226] width 63 height 11
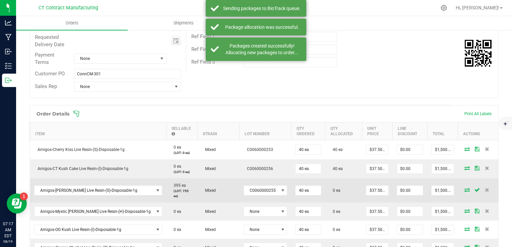
click at [464, 188] on icon at bounding box center [466, 190] width 5 height 4
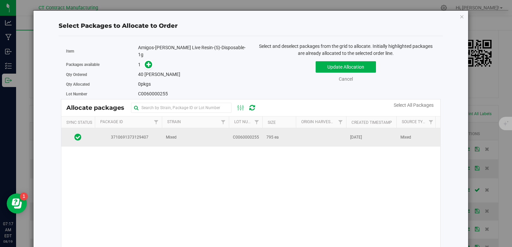
click at [201, 128] on td "Mixed" at bounding box center [195, 137] width 67 height 18
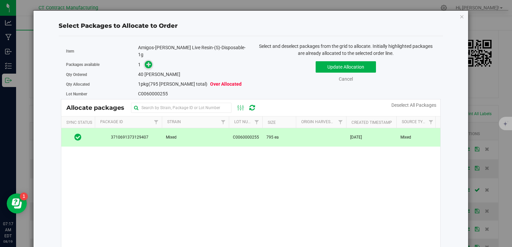
click at [148, 62] on icon at bounding box center [148, 64] width 5 height 5
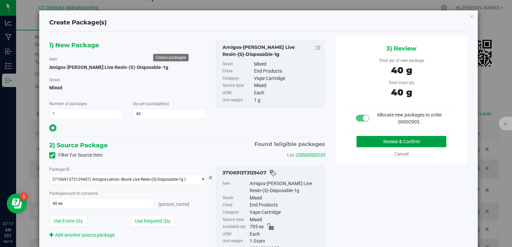
click at [375, 143] on button "Review & Confirm" at bounding box center [402, 141] width 90 height 11
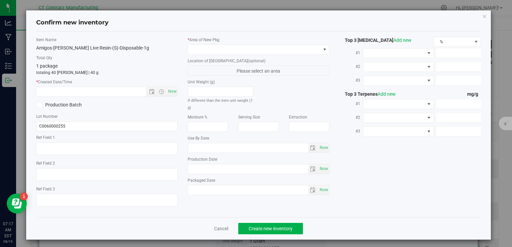
type textarea "250808-AGO-LS-1G"
click at [173, 93] on span "Now" at bounding box center [172, 92] width 11 height 10
type input "[DATE] 7:17 AM"
click at [200, 42] on label "* Area of [GEOGRAPHIC_DATA]" at bounding box center [258, 40] width 141 height 6
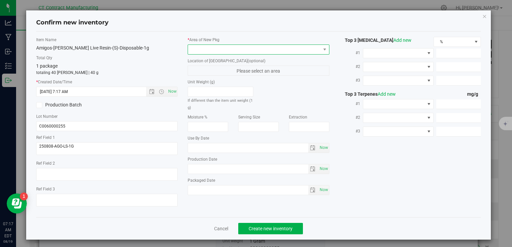
click at [200, 52] on span at bounding box center [254, 49] width 132 height 9
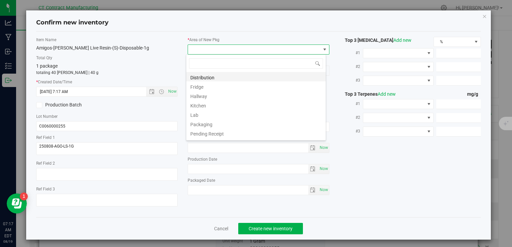
scroll to position [10, 140]
click at [209, 74] on li "Distribution" at bounding box center [255, 76] width 139 height 9
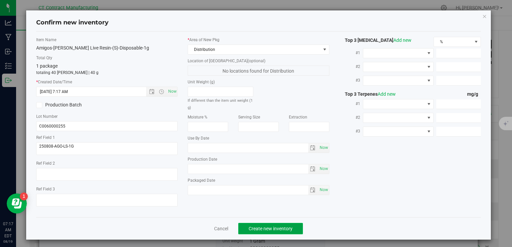
click at [289, 227] on span "Create new inventory" at bounding box center [271, 228] width 44 height 5
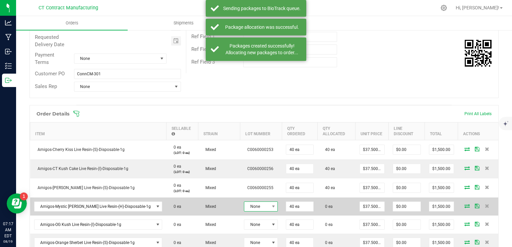
click at [251, 204] on span "None" at bounding box center [256, 206] width 25 height 9
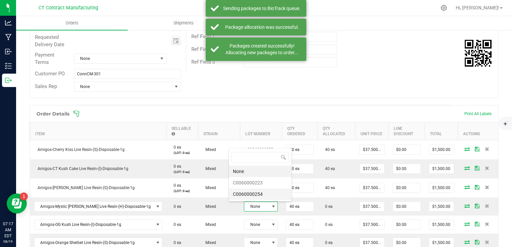
click at [261, 194] on li "C0060000254" at bounding box center [260, 194] width 63 height 11
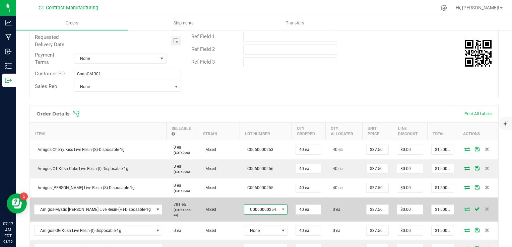
click at [257, 209] on span "C0060000254" at bounding box center [261, 209] width 35 height 9
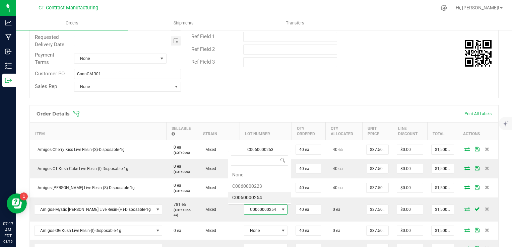
scroll to position [10, 43]
click at [254, 186] on li "C0060000223" at bounding box center [259, 186] width 63 height 11
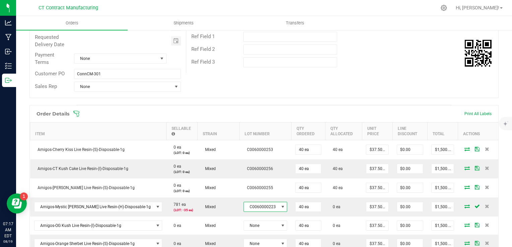
click at [256, 204] on span "C0060000223" at bounding box center [261, 206] width 35 height 9
click at [260, 194] on li "C0060000254" at bounding box center [259, 194] width 63 height 11
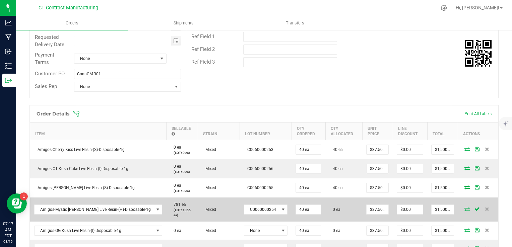
click at [464, 208] on icon at bounding box center [466, 209] width 5 height 4
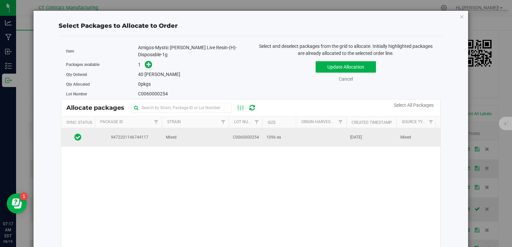
click at [206, 130] on td "Mixed" at bounding box center [195, 137] width 67 height 18
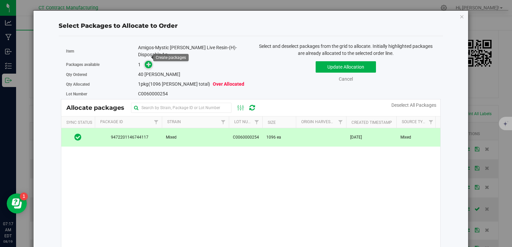
click at [144, 61] on span at bounding box center [148, 65] width 8 height 8
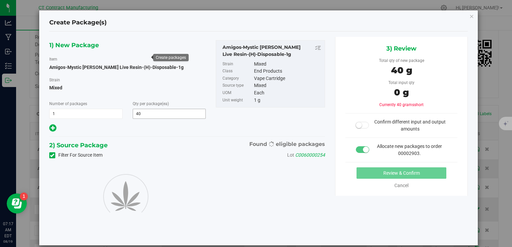
type input "40"
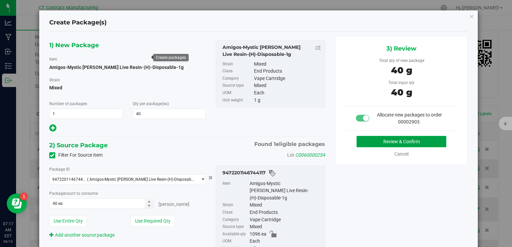
click at [392, 137] on button "Review & Confirm" at bounding box center [402, 141] width 90 height 11
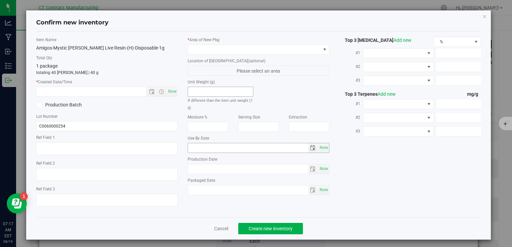
type textarea "250808-AGO-MM-1G"
click at [174, 91] on span "Now" at bounding box center [172, 92] width 11 height 10
type input "[DATE] 7:17 AM"
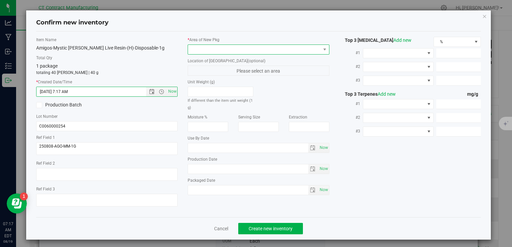
click at [213, 48] on span at bounding box center [254, 49] width 132 height 9
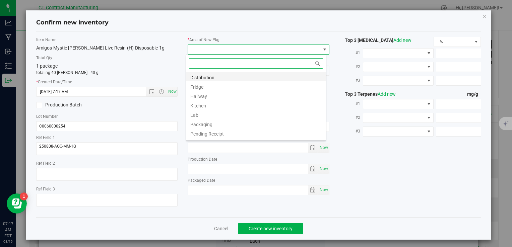
scroll to position [10, 140]
click at [226, 77] on li "Distribution" at bounding box center [255, 76] width 139 height 9
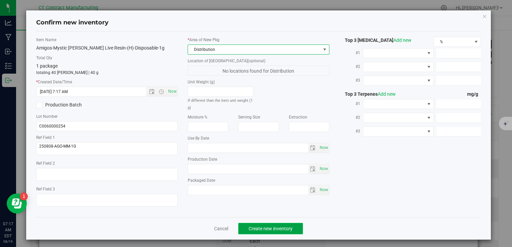
click at [258, 227] on span "Create new inventory" at bounding box center [271, 228] width 44 height 5
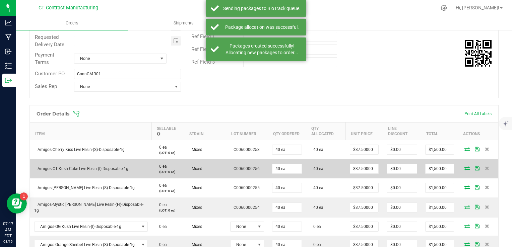
scroll to position [134, 0]
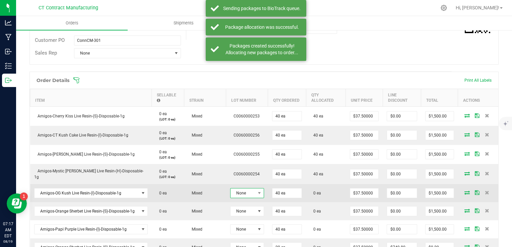
click at [251, 193] on span "None" at bounding box center [243, 193] width 25 height 9
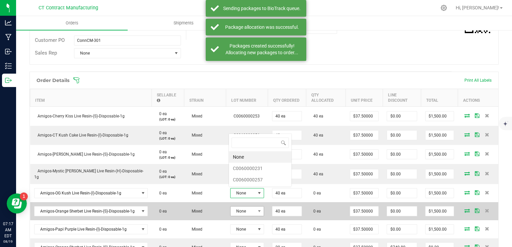
scroll to position [10, 34]
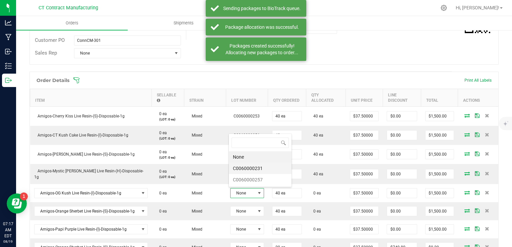
click at [262, 169] on li "C0060000231" at bounding box center [260, 168] width 63 height 11
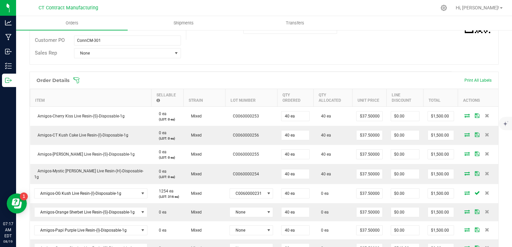
click at [464, 191] on icon at bounding box center [466, 193] width 5 height 4
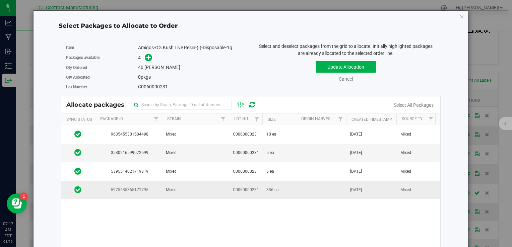
click at [247, 192] on td "C0060000231" at bounding box center [246, 190] width 34 height 18
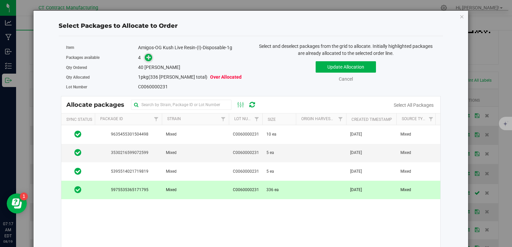
click at [146, 56] on icon at bounding box center [148, 57] width 5 height 5
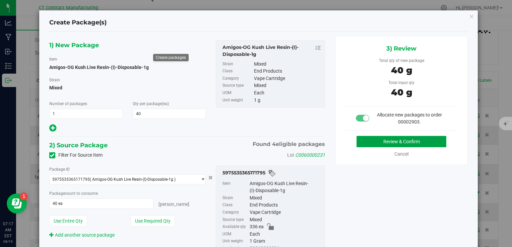
click at [372, 137] on button "Review & Confirm" at bounding box center [402, 141] width 90 height 11
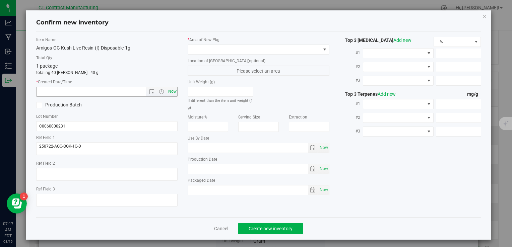
click at [173, 91] on span "Now" at bounding box center [172, 92] width 11 height 10
type input "[DATE] 7:17 AM"
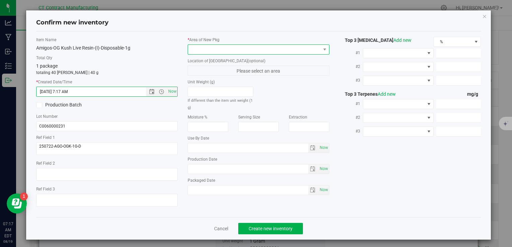
click at [207, 48] on span at bounding box center [254, 49] width 132 height 9
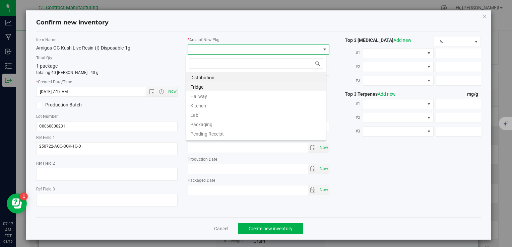
scroll to position [10, 140]
click at [223, 75] on li "Distribution" at bounding box center [255, 76] width 139 height 9
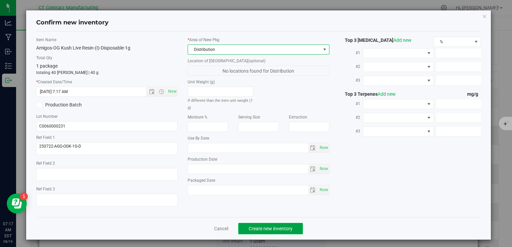
click at [268, 223] on button "Create new inventory" at bounding box center [270, 228] width 65 height 11
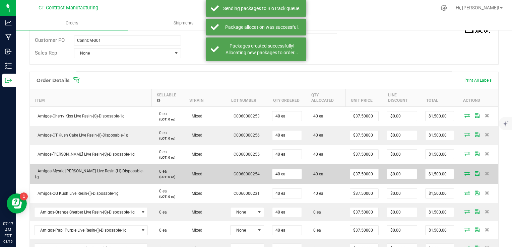
scroll to position [201, 0]
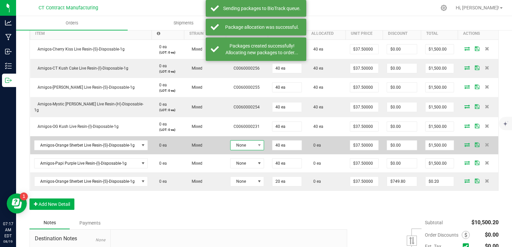
click at [248, 141] on span "None" at bounding box center [243, 145] width 25 height 9
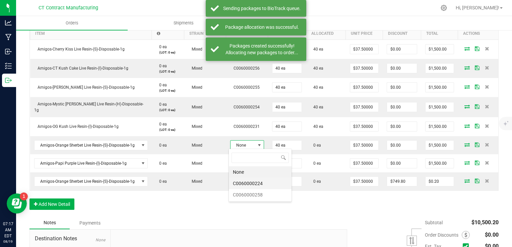
click at [259, 184] on li "C0060000224" at bounding box center [260, 183] width 63 height 11
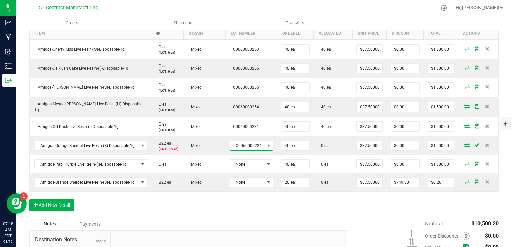
click at [255, 144] on span "C0060000224" at bounding box center [247, 145] width 35 height 9
click at [267, 195] on li "C0060000258" at bounding box center [259, 195] width 63 height 11
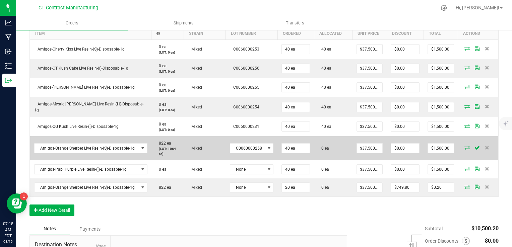
click at [464, 146] on icon at bounding box center [466, 148] width 5 height 4
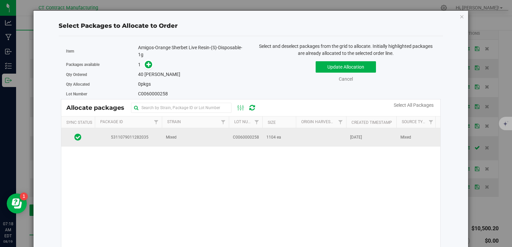
click at [199, 136] on td "Mixed" at bounding box center [195, 137] width 67 height 18
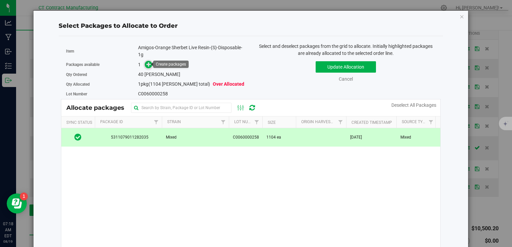
click at [146, 64] on icon at bounding box center [148, 64] width 5 height 5
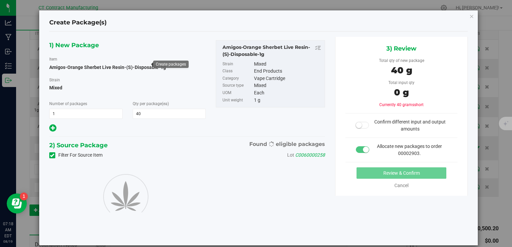
type input "40"
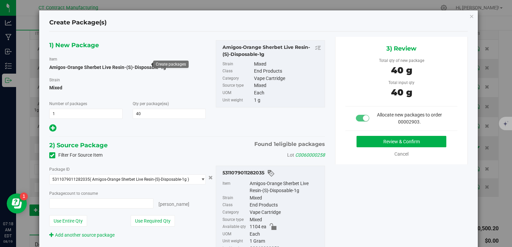
type input "40 ea"
click at [362, 139] on button "Review & Confirm" at bounding box center [402, 141] width 90 height 11
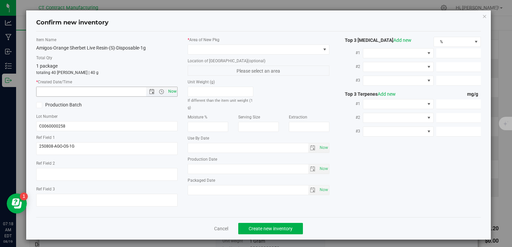
click at [168, 95] on span "Now" at bounding box center [172, 92] width 11 height 10
type input "[DATE] 7:18 AM"
click at [198, 57] on div "* Area of [GEOGRAPHIC_DATA] Location of [GEOGRAPHIC_DATA] (optional) Please sel…" at bounding box center [258, 118] width 151 height 162
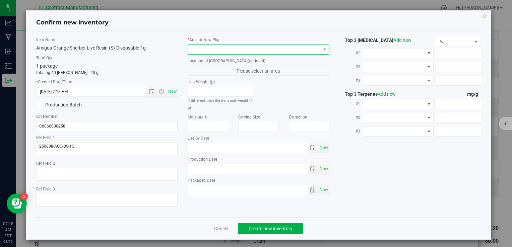
click at [203, 51] on span at bounding box center [254, 49] width 132 height 9
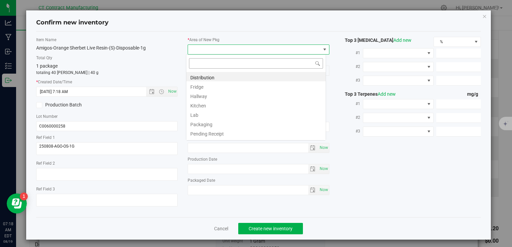
scroll to position [10, 140]
click at [208, 76] on li "Distribution" at bounding box center [255, 76] width 139 height 9
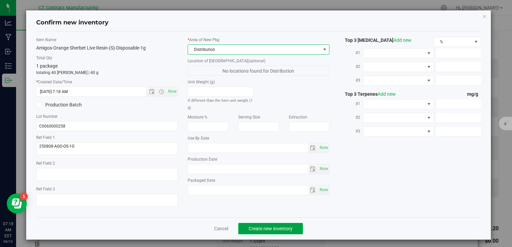
click at [259, 227] on span "Create new inventory" at bounding box center [271, 228] width 44 height 5
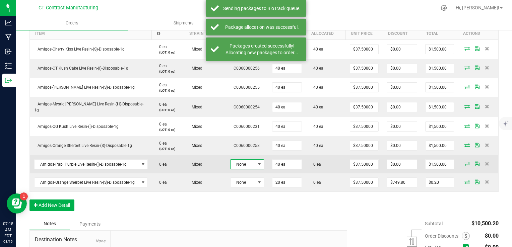
click at [243, 160] on span "None" at bounding box center [243, 164] width 25 height 9
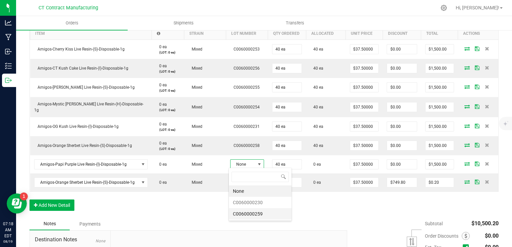
click at [256, 210] on li "C0060000259" at bounding box center [260, 213] width 63 height 11
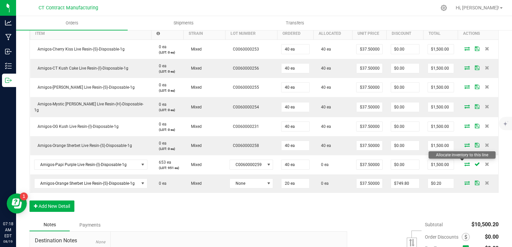
click at [464, 163] on icon at bounding box center [466, 164] width 5 height 4
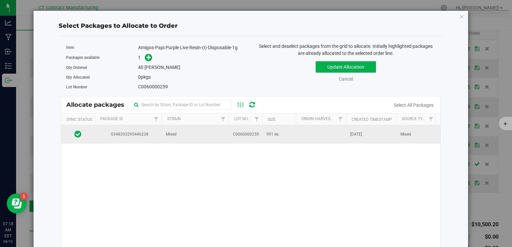
click at [249, 135] on span "C0060000259" at bounding box center [246, 134] width 26 height 6
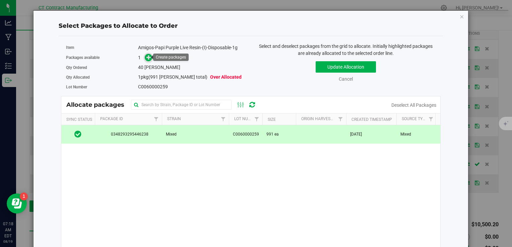
click at [146, 55] on icon at bounding box center [148, 57] width 5 height 5
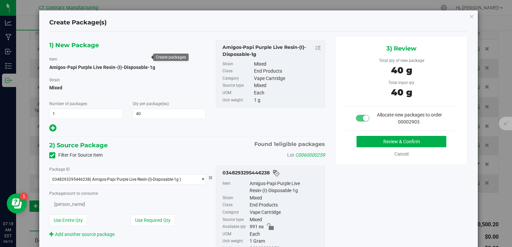
type input "40"
click at [366, 145] on button "Review & Confirm" at bounding box center [402, 141] width 90 height 11
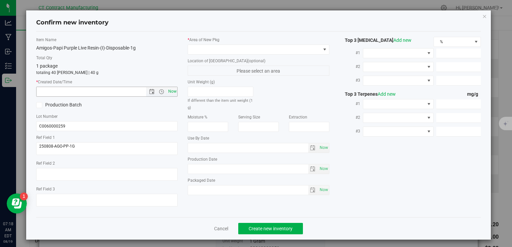
click at [172, 91] on span "Now" at bounding box center [172, 92] width 11 height 10
type input "[DATE] 7:18 AM"
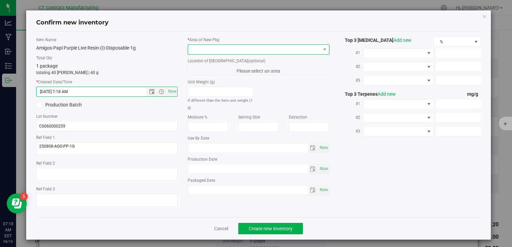
click at [225, 47] on span at bounding box center [254, 49] width 132 height 9
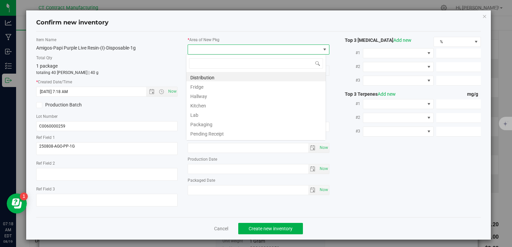
scroll to position [10, 140]
click at [234, 76] on li "Distribution" at bounding box center [255, 76] width 139 height 9
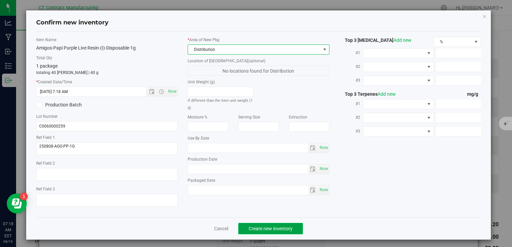
click at [267, 226] on span "Create new inventory" at bounding box center [271, 228] width 44 height 5
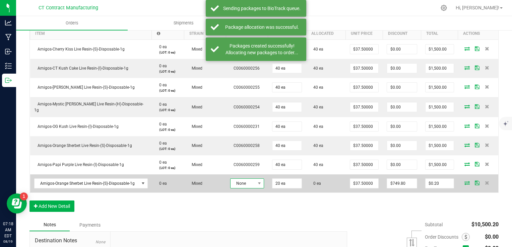
click at [250, 183] on span "None" at bounding box center [243, 183] width 25 height 9
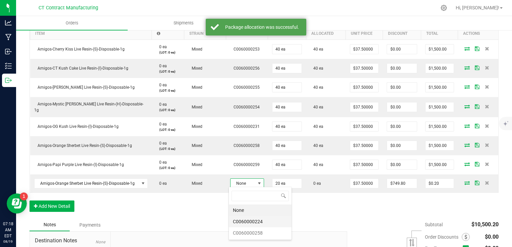
click at [259, 224] on li "C0060000224" at bounding box center [260, 221] width 63 height 11
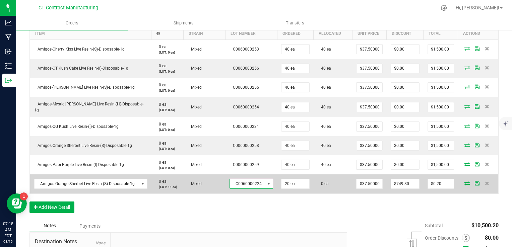
click at [464, 182] on icon at bounding box center [466, 183] width 5 height 4
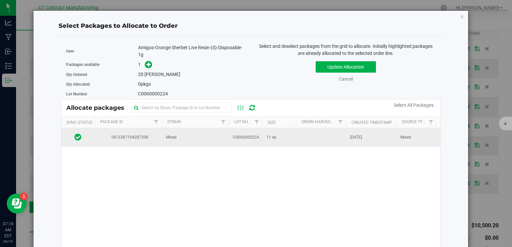
click at [244, 138] on span "C0060000224" at bounding box center [246, 137] width 26 height 6
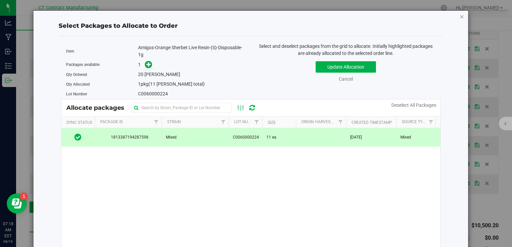
click at [460, 15] on icon "button" at bounding box center [462, 16] width 5 height 8
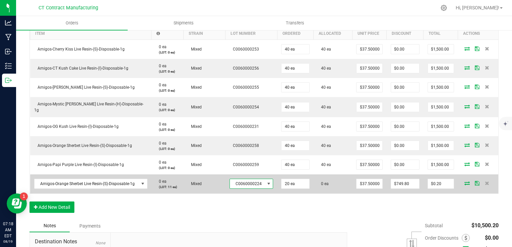
click at [266, 182] on span at bounding box center [268, 183] width 5 height 5
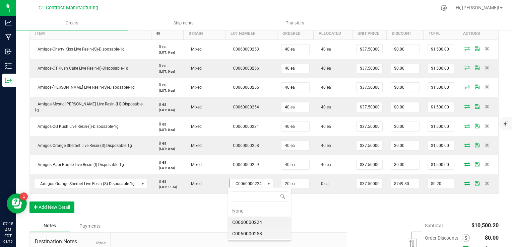
click at [259, 230] on li "C0060000258" at bounding box center [259, 233] width 63 height 11
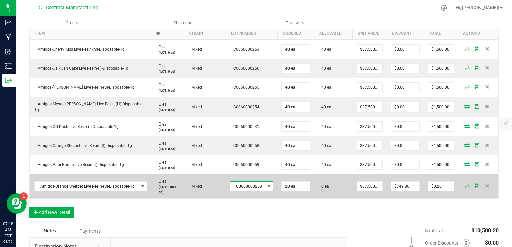
click at [464, 184] on icon at bounding box center [466, 186] width 5 height 4
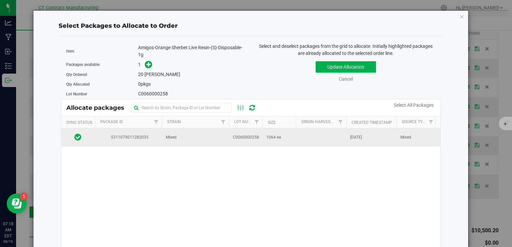
click at [254, 138] on span "C0060000258" at bounding box center [246, 137] width 26 height 6
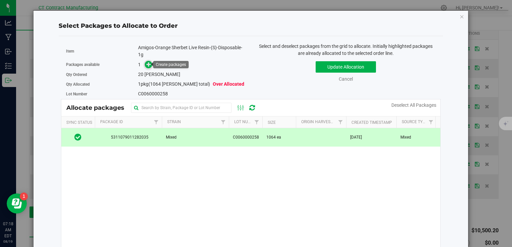
click at [146, 64] on icon at bounding box center [148, 64] width 5 height 5
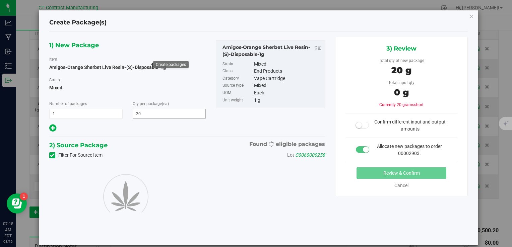
type input "20"
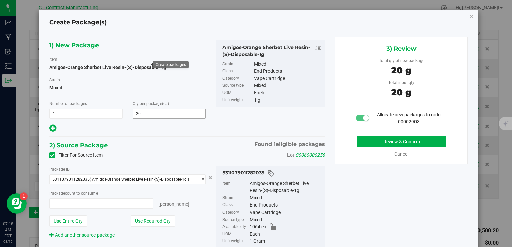
type input "20 ea"
click at [380, 139] on button "Review & Confirm" at bounding box center [402, 141] width 90 height 11
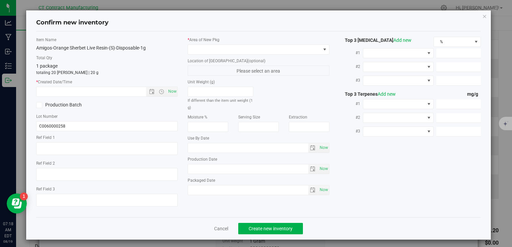
type textarea "250808-AGO-OS-1G"
click at [174, 90] on span "Now" at bounding box center [172, 92] width 11 height 10
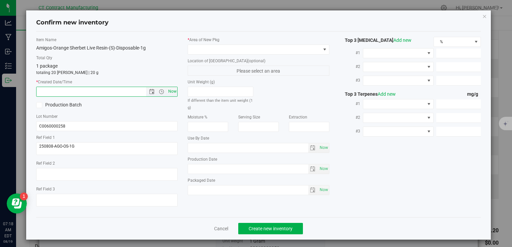
type input "[DATE] 7:18 AM"
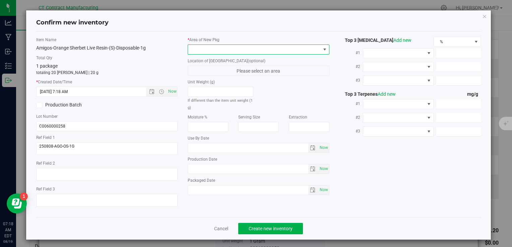
click at [205, 53] on span at bounding box center [254, 49] width 132 height 9
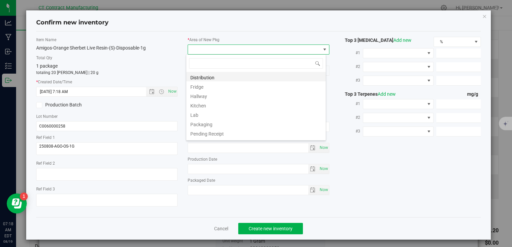
scroll to position [10, 140]
click at [207, 74] on li "Distribution" at bounding box center [255, 76] width 139 height 9
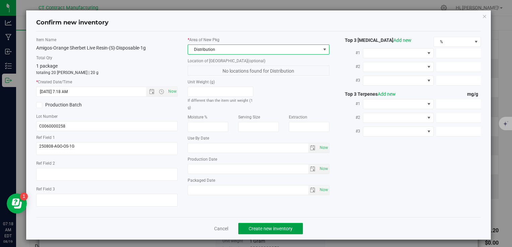
click at [266, 231] on span "Create new inventory" at bounding box center [271, 228] width 44 height 5
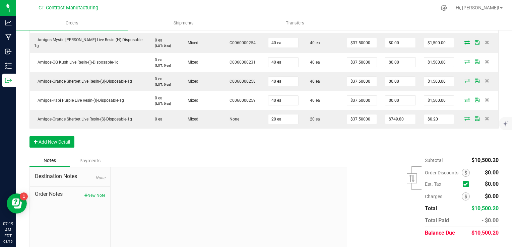
scroll to position [268, 0]
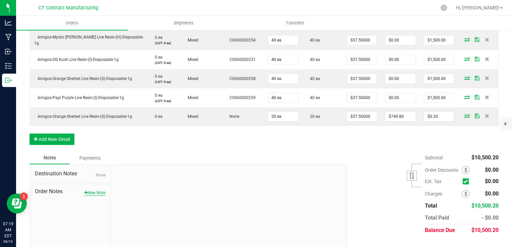
click at [98, 194] on button "New Note" at bounding box center [94, 193] width 21 height 6
click at [191, 210] on div "* Note" at bounding box center [229, 219] width 227 height 35
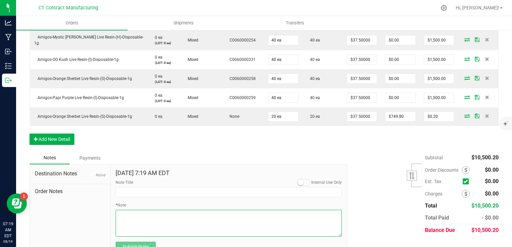
click at [190, 214] on textarea "* Note" at bounding box center [229, 223] width 227 height 27
click at [153, 216] on textarea "* Note" at bounding box center [229, 223] width 227 height 27
click at [230, 216] on textarea "* Note" at bounding box center [229, 223] width 227 height 27
click at [169, 231] on textarea "* Note" at bounding box center [229, 223] width 227 height 27
type textarea "Staff sample case - Amigos Orange Sherbet - Enjoy! :)"
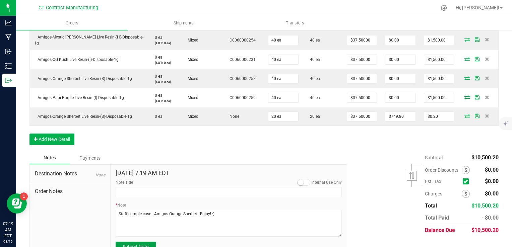
click at [149, 244] on button "Submit Note" at bounding box center [136, 247] width 40 height 10
type input "[DATE] 7:19 AM EDT"
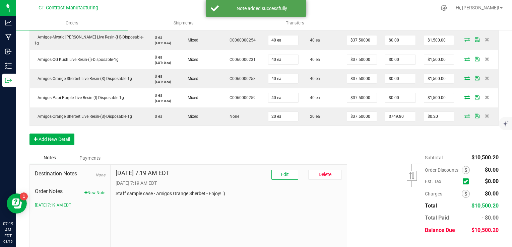
click at [377, 210] on div "Subtotal $10,500.20 Est. Tax" at bounding box center [420, 194] width 157 height 85
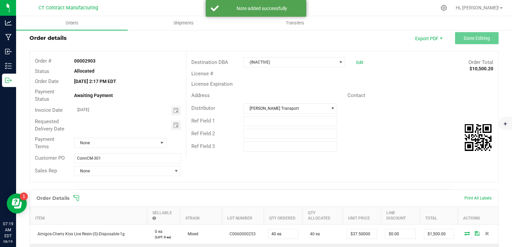
scroll to position [15, 0]
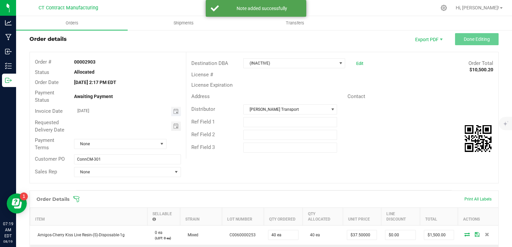
click at [177, 110] on span "Toggle calendar" at bounding box center [176, 111] width 10 height 9
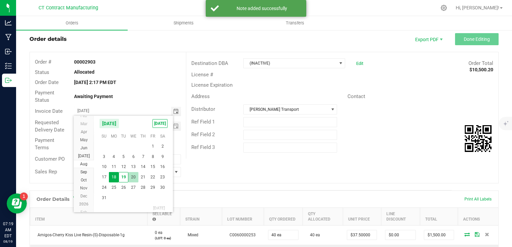
click at [130, 176] on span "20" at bounding box center [133, 177] width 10 height 10
type input "[DATE]"
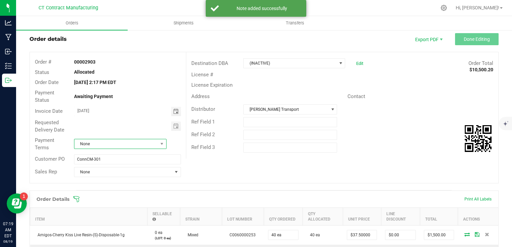
click at [116, 143] on span "None" at bounding box center [115, 143] width 83 height 9
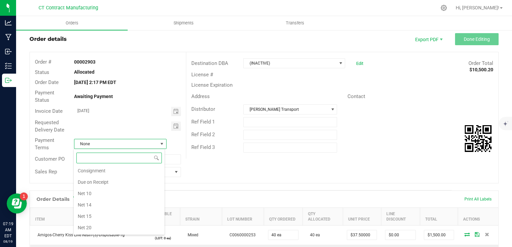
scroll to position [35, 0]
click at [118, 181] on li "Due on Receipt" at bounding box center [119, 183] width 91 height 11
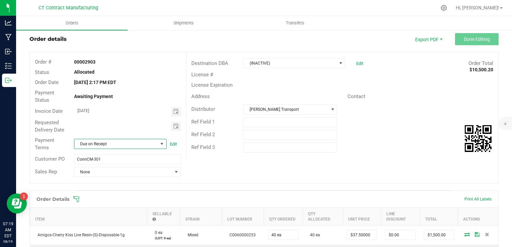
click at [216, 182] on div "Order # 00002903 Status Allocated Order Date [DATE] 2:17 PM EDT Payment Status …" at bounding box center [264, 117] width 469 height 131
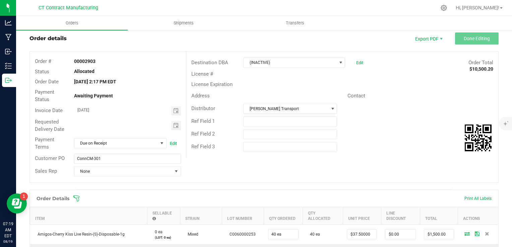
scroll to position [15, 0]
click at [285, 68] on div "Destination DBA (INACTIVE) Edit Order Total $10,500.20" at bounding box center [342, 63] width 312 height 13
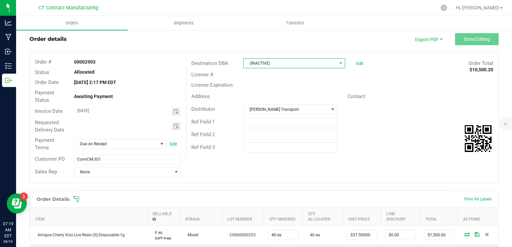
click at [288, 61] on span "(INACTIVE)" at bounding box center [290, 63] width 93 height 9
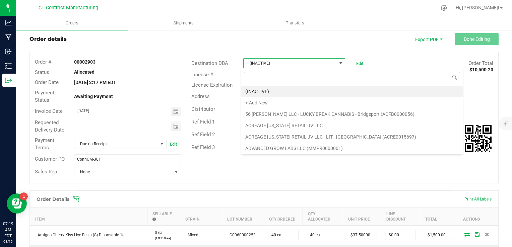
scroll to position [10, 101]
type input "[PERSON_NAME]"
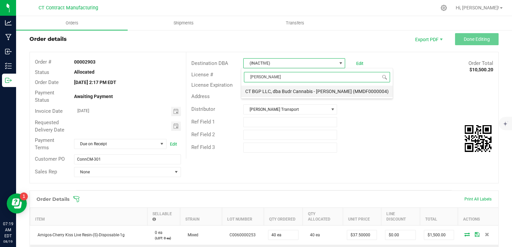
click at [306, 95] on li "CT BGP LLC, dba Budr Cannabis - [PERSON_NAME] (MMDF0000004)" at bounding box center [316, 91] width 151 height 11
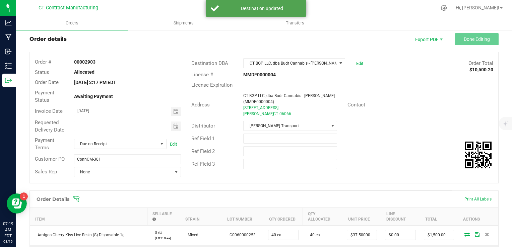
click at [70, 44] on div "Order details Export PDF Done Editing" at bounding box center [263, 39] width 469 height 12
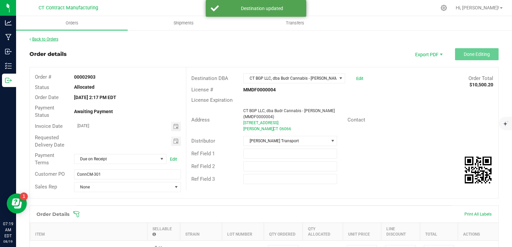
click at [44, 40] on link "Back to Orders" at bounding box center [43, 39] width 29 height 5
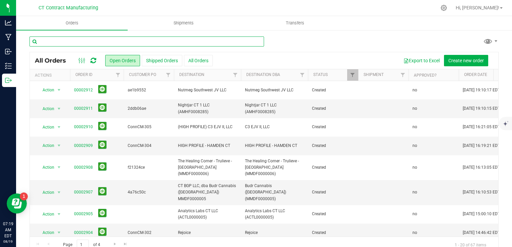
click at [99, 44] on input "text" at bounding box center [146, 42] width 235 height 10
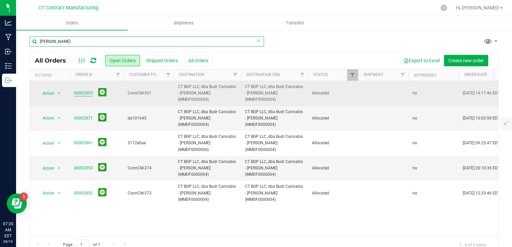
type input "[PERSON_NAME]"
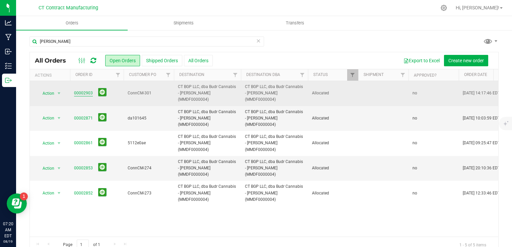
click at [84, 90] on link "00002903" at bounding box center [83, 93] width 19 height 6
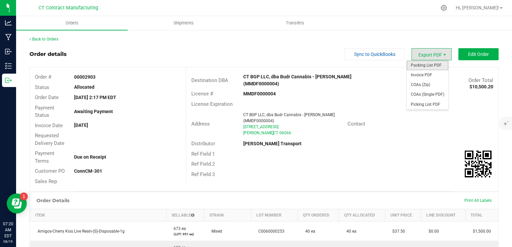
click at [428, 65] on span "Packing List PDF" at bounding box center [428, 66] width 42 height 10
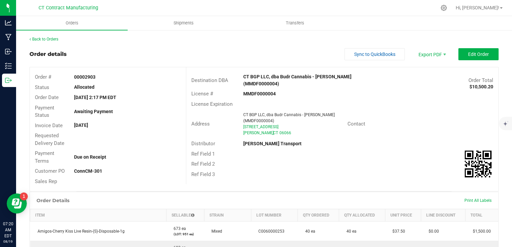
click at [282, 51] on div "Order details Sync to QuickBooks Export PDF Edit Order" at bounding box center [263, 54] width 469 height 12
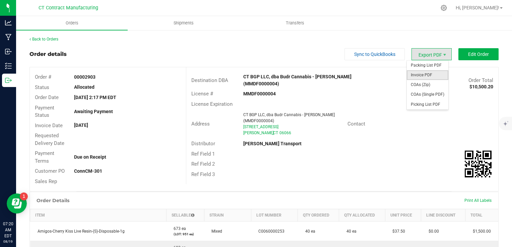
click at [429, 72] on span "Invoice PDF" at bounding box center [428, 75] width 42 height 10
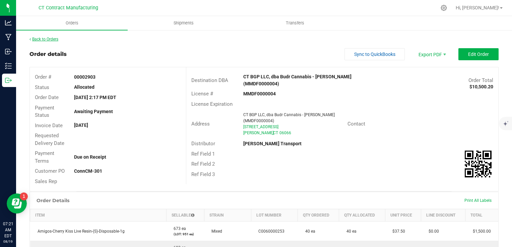
click at [57, 39] on link "Back to Orders" at bounding box center [43, 39] width 29 height 5
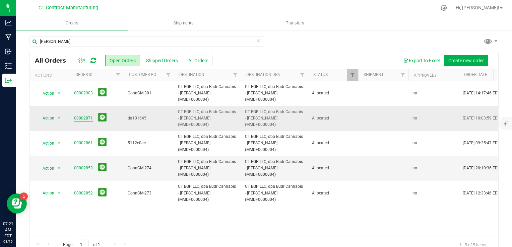
click at [82, 115] on link "00002871" at bounding box center [83, 118] width 19 height 6
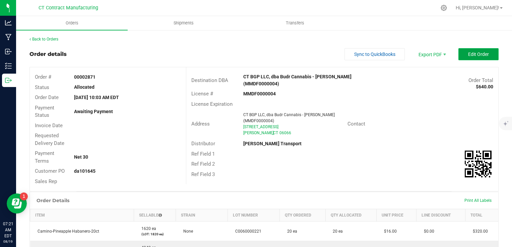
click at [468, 57] on span "Edit Order" at bounding box center [478, 54] width 21 height 5
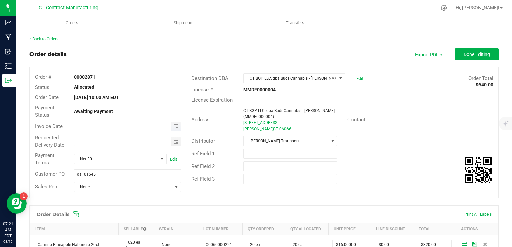
click at [171, 128] on span "Toggle calendar" at bounding box center [176, 126] width 10 height 9
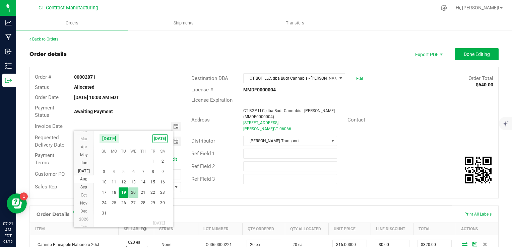
click at [130, 192] on span "20" at bounding box center [133, 193] width 10 height 10
type input "[DATE]"
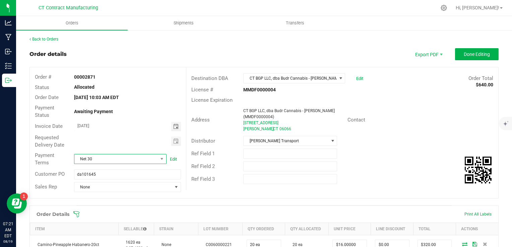
click at [118, 161] on span "Net 30" at bounding box center [115, 158] width 83 height 9
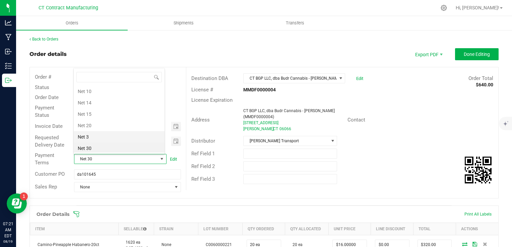
scroll to position [0, 0]
click at [111, 135] on li "Due on Receipt" at bounding box center [119, 136] width 91 height 11
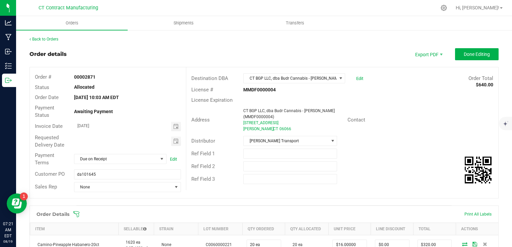
drag, startPoint x: 211, startPoint y: 70, endPoint x: 241, endPoint y: 60, distance: 31.7
click at [211, 70] on div "Destination DBA CT BGP LLC, dba Budr Cannabis - [GEOGRAPHIC_DATA] (MMDF0000004)…" at bounding box center [342, 128] width 312 height 123
click at [471, 57] on button "Done Editing" at bounding box center [477, 54] width 44 height 12
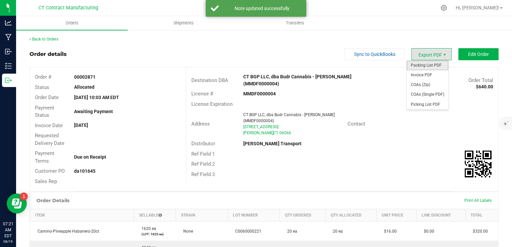
click at [432, 68] on span "Packing List PDF" at bounding box center [428, 66] width 42 height 10
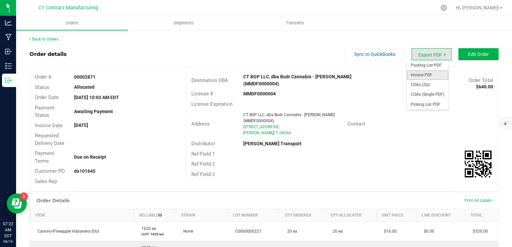
click at [432, 73] on span "Invoice PDF" at bounding box center [428, 75] width 42 height 10
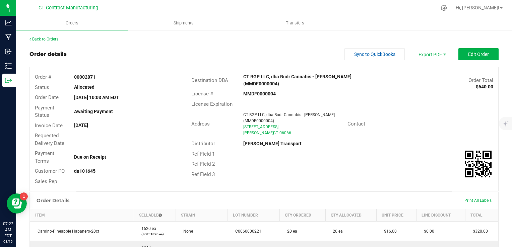
click at [54, 41] on link "Back to Orders" at bounding box center [43, 39] width 29 height 5
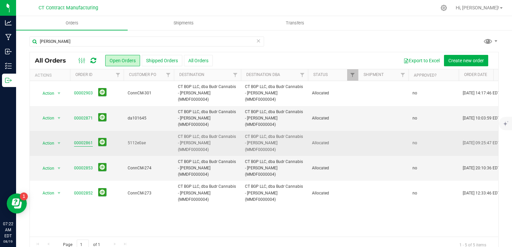
click at [85, 140] on link "00002861" at bounding box center [83, 143] width 19 height 6
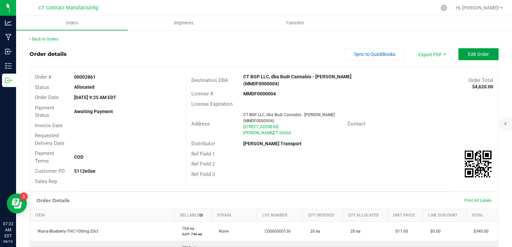
click at [465, 57] on button "Edit Order" at bounding box center [478, 54] width 40 height 12
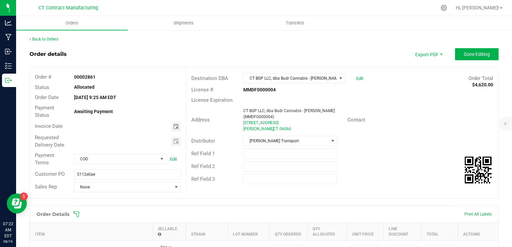
click at [173, 126] on span "Toggle calendar" at bounding box center [175, 126] width 5 height 5
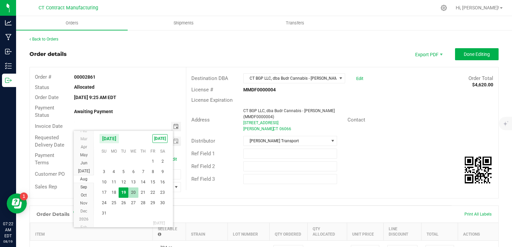
click at [132, 190] on span "20" at bounding box center [133, 193] width 10 height 10
type input "[DATE]"
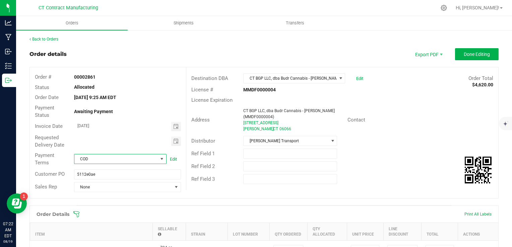
click at [112, 162] on span "COD" at bounding box center [115, 158] width 83 height 9
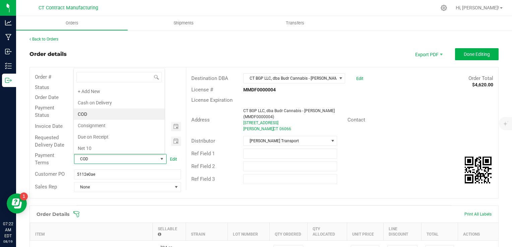
scroll to position [10, 90]
click at [111, 138] on li "Due on Receipt" at bounding box center [119, 136] width 91 height 11
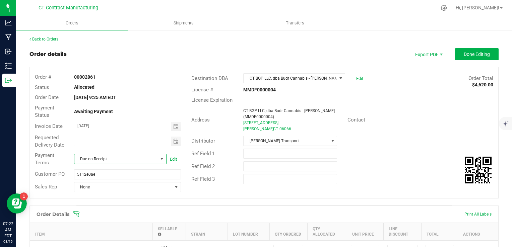
click at [271, 227] on th "Qty Ordered" at bounding box center [288, 232] width 38 height 18
click at [470, 56] on span "Done Editing" at bounding box center [477, 54] width 26 height 5
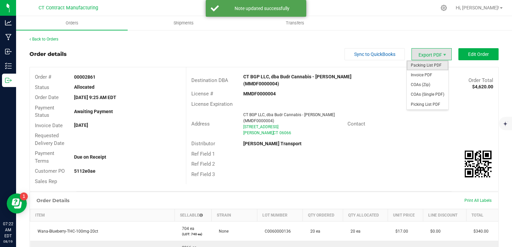
click at [429, 65] on span "Packing List PDF" at bounding box center [428, 66] width 42 height 10
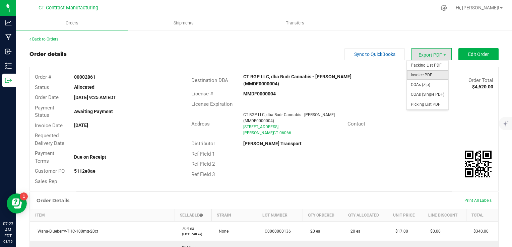
click at [430, 74] on span "Invoice PDF" at bounding box center [428, 75] width 42 height 10
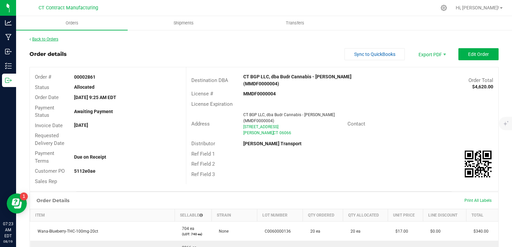
click at [53, 39] on link "Back to Orders" at bounding box center [43, 39] width 29 height 5
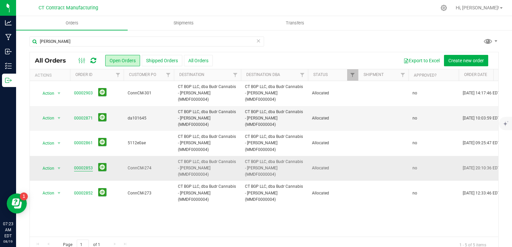
click at [86, 165] on link "00002853" at bounding box center [83, 168] width 19 height 6
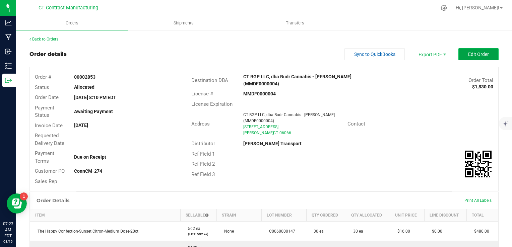
click at [485, 52] on button "Edit Order" at bounding box center [478, 54] width 40 height 12
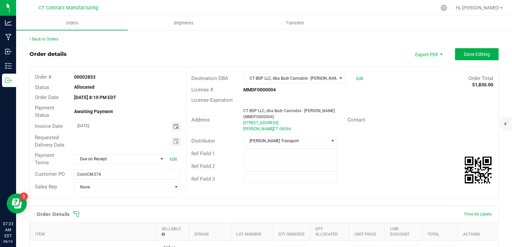
click at [176, 125] on span "Toggle calendar" at bounding box center [175, 126] width 5 height 5
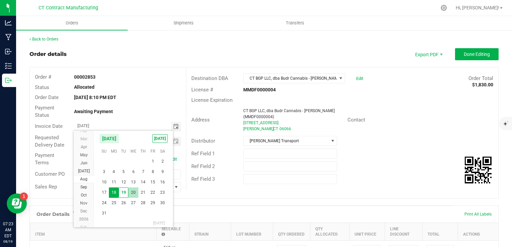
click at [131, 193] on span "20" at bounding box center [133, 193] width 10 height 10
type input "[DATE]"
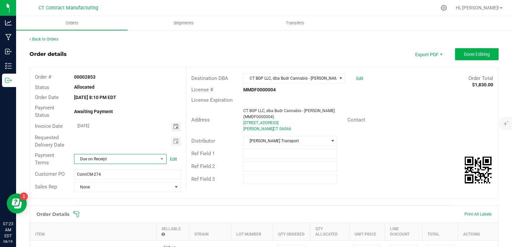
click at [122, 158] on span "Due on Receipt" at bounding box center [115, 158] width 83 height 9
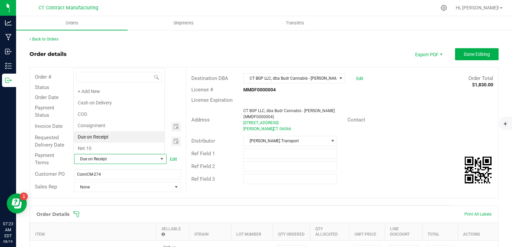
scroll to position [10, 90]
click at [201, 197] on div "Order # 00002853 Status Allocated Order Date [DATE] 8:10 PM EDT Payment Status …" at bounding box center [264, 132] width 469 height 131
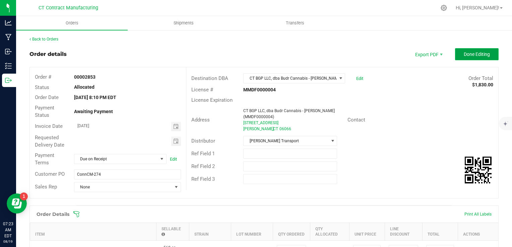
click at [464, 52] on span "Done Editing" at bounding box center [477, 54] width 26 height 5
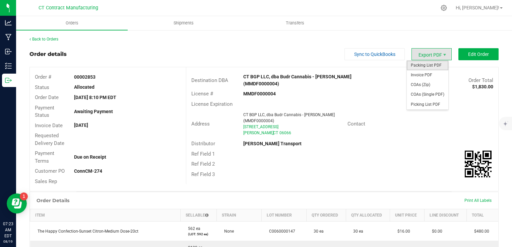
click at [428, 67] on span "Packing List PDF" at bounding box center [428, 66] width 42 height 10
click at [429, 75] on span "Invoice PDF" at bounding box center [428, 75] width 42 height 10
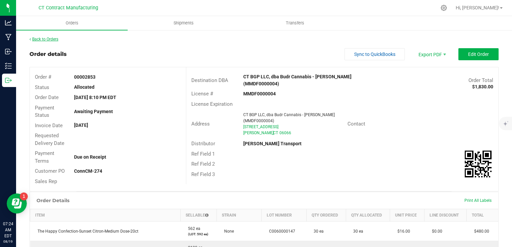
click at [54, 38] on link "Back to Orders" at bounding box center [43, 39] width 29 height 5
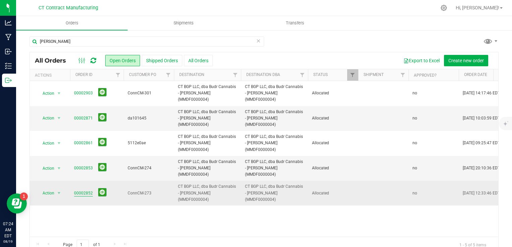
click at [84, 190] on link "00002852" at bounding box center [83, 193] width 19 height 6
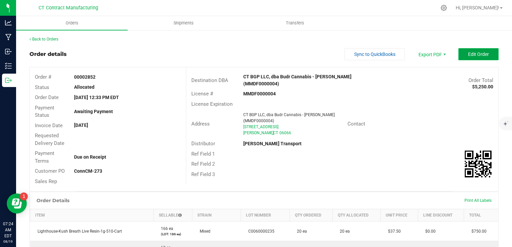
click at [479, 54] on span "Edit Order" at bounding box center [478, 54] width 21 height 5
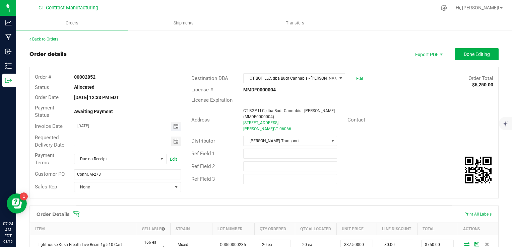
click at [173, 126] on span "Toggle calendar" at bounding box center [175, 126] width 5 height 5
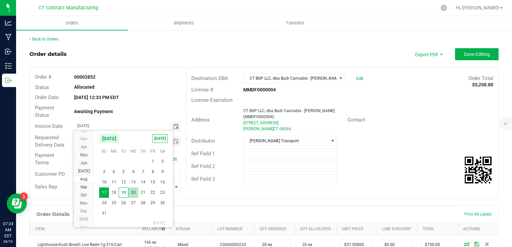
click at [132, 194] on span "20" at bounding box center [133, 193] width 10 height 10
type input "[DATE]"
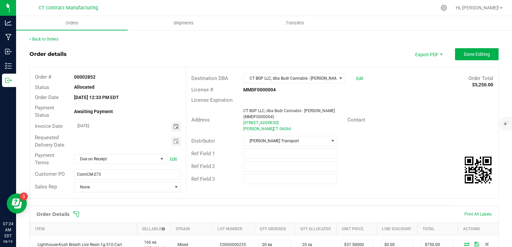
click at [220, 206] on div "Order Details Print All Labels" at bounding box center [264, 214] width 469 height 17
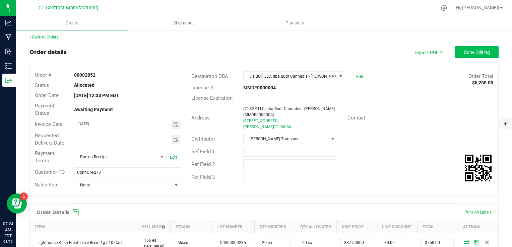
scroll to position [0, 0]
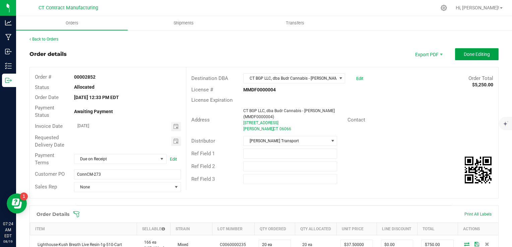
click at [468, 55] on span "Done Editing" at bounding box center [477, 54] width 26 height 5
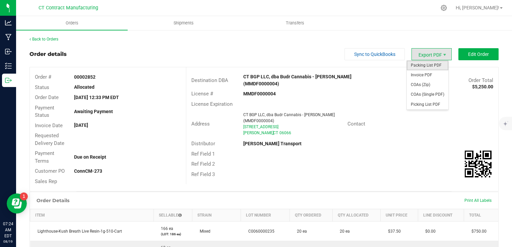
click at [434, 63] on span "Packing List PDF" at bounding box center [428, 66] width 42 height 10
click at [425, 73] on span "Invoice PDF" at bounding box center [428, 75] width 42 height 10
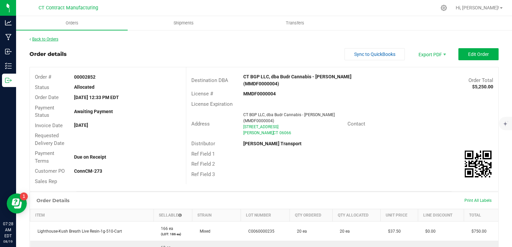
click at [58, 40] on link "Back to Orders" at bounding box center [43, 39] width 29 height 5
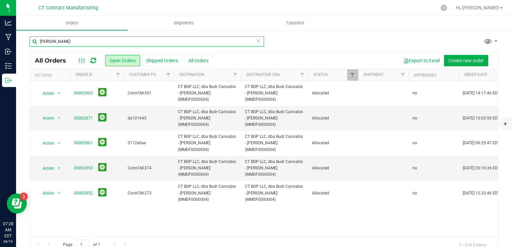
click at [58, 40] on input "[PERSON_NAME]" at bounding box center [146, 42] width 235 height 10
type input "[GEOGRAPHIC_DATA]"
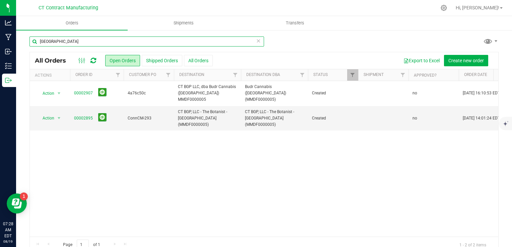
click at [78, 42] on input "[GEOGRAPHIC_DATA]" at bounding box center [146, 42] width 235 height 10
